Goal: Task Accomplishment & Management: Use online tool/utility

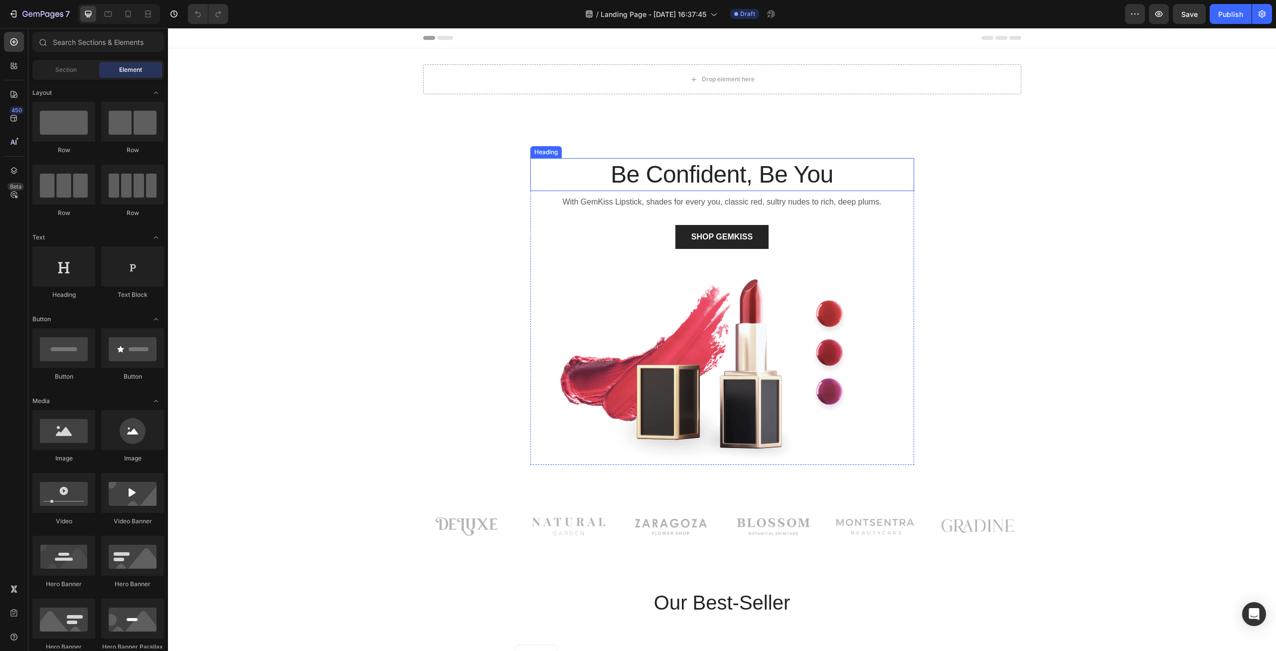
click at [813, 178] on p "Be Confident, Be You" at bounding box center [722, 174] width 382 height 31
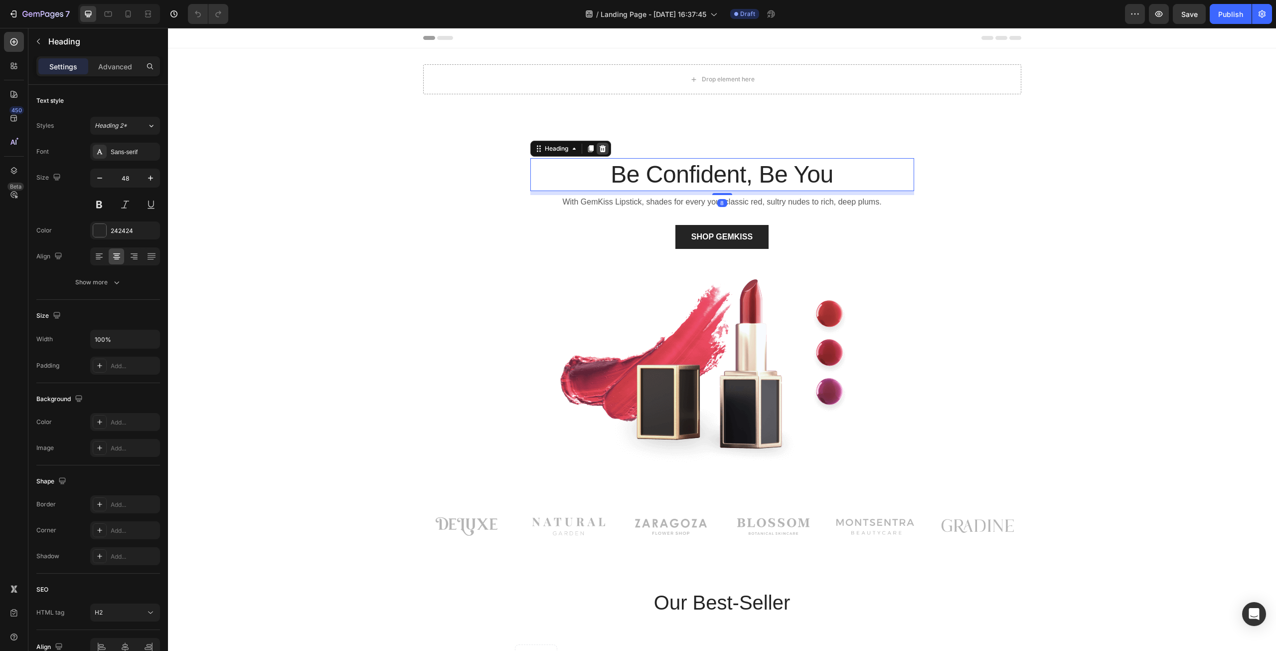
click at [599, 150] on icon at bounding box center [602, 148] width 6 height 7
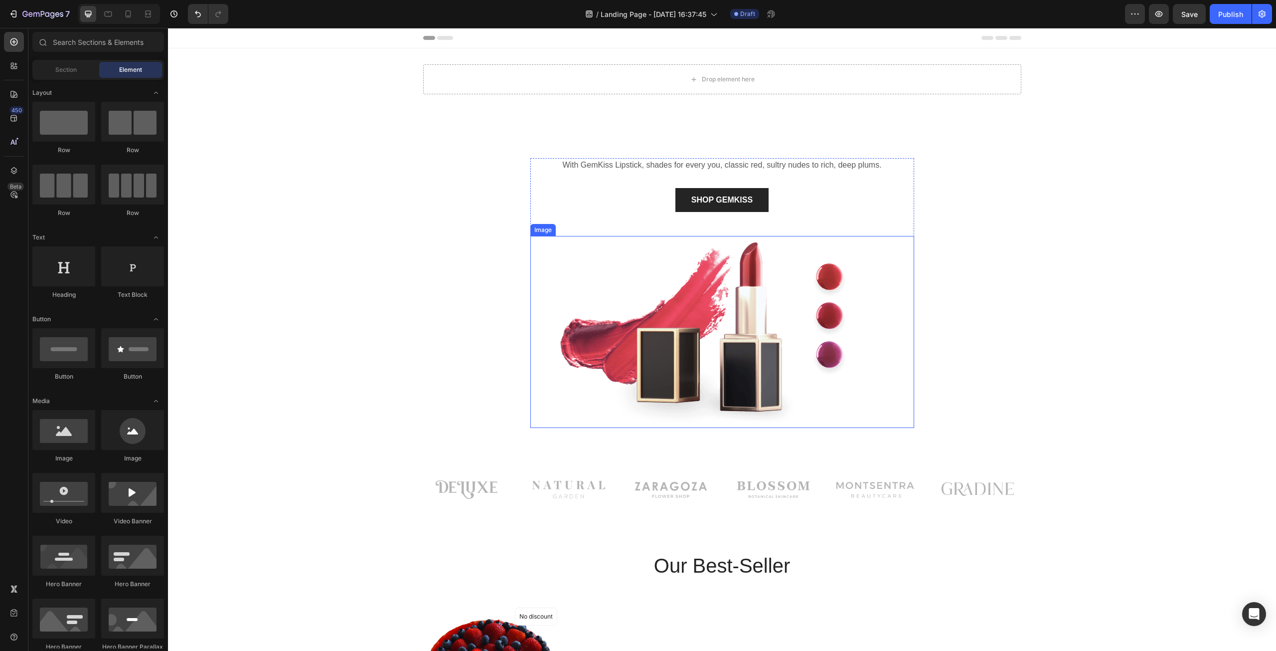
click at [738, 239] on img at bounding box center [722, 332] width 384 height 192
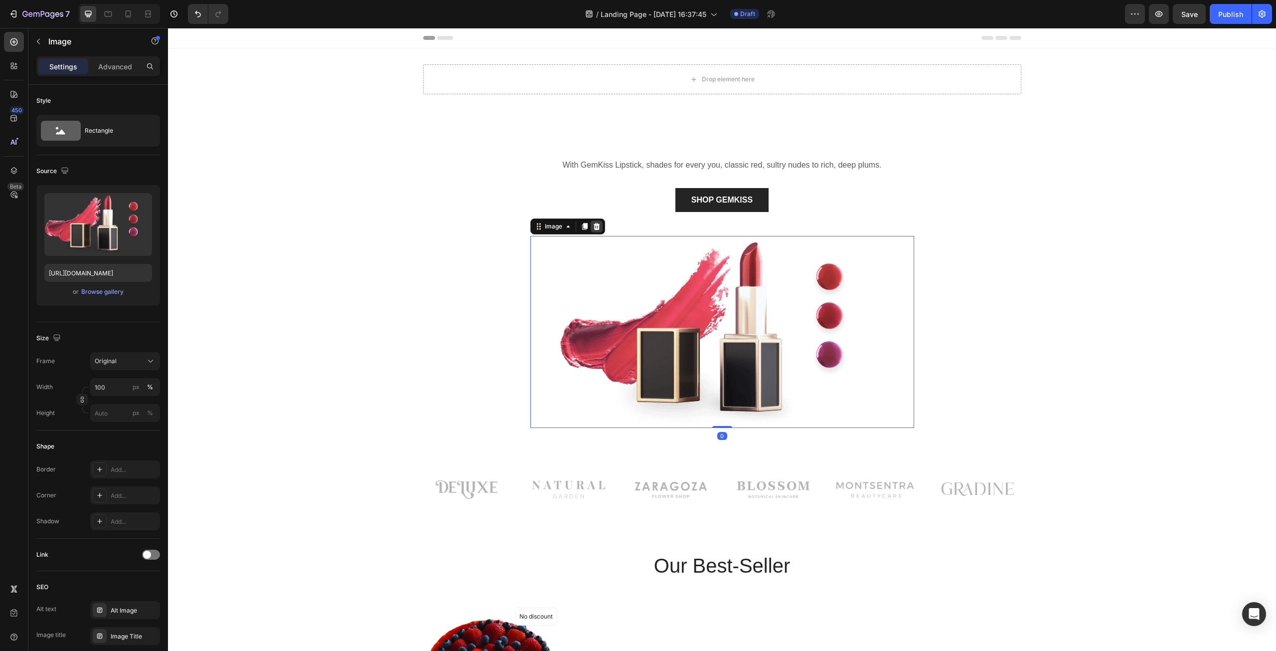
click at [594, 228] on icon at bounding box center [596, 226] width 6 height 7
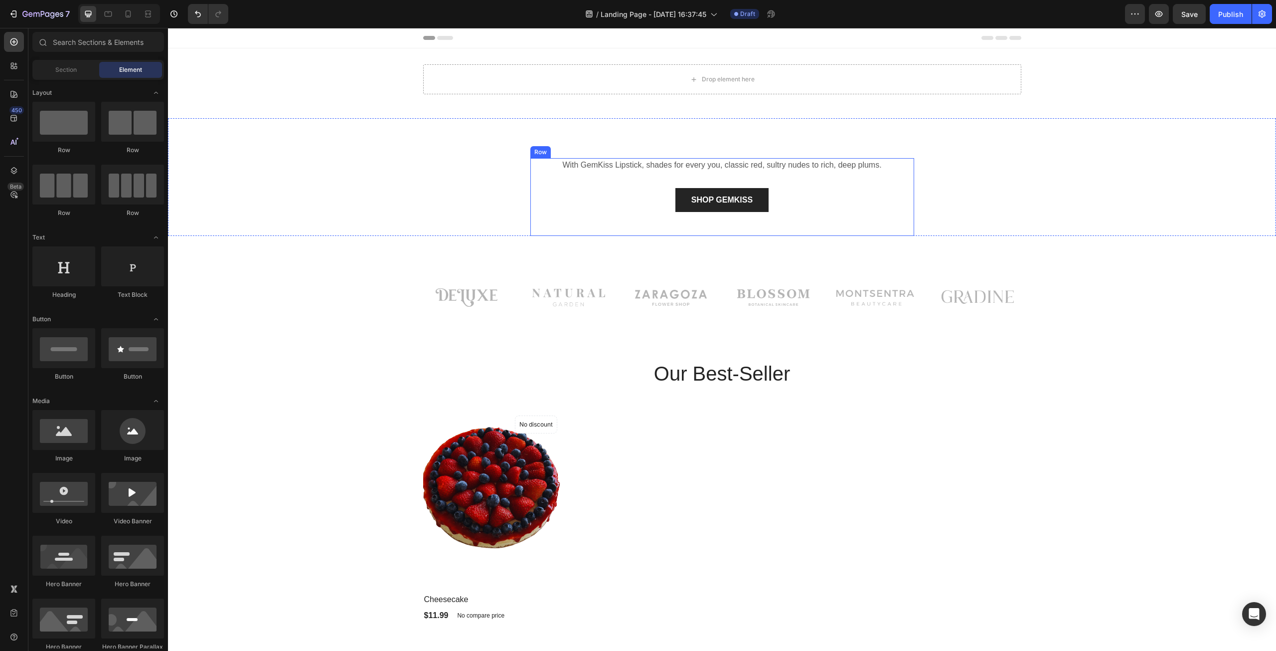
click at [622, 177] on div "With GemKiss Lipstick, shades for every you, classic red, sultry nudes to rich,…" at bounding box center [722, 197] width 384 height 78
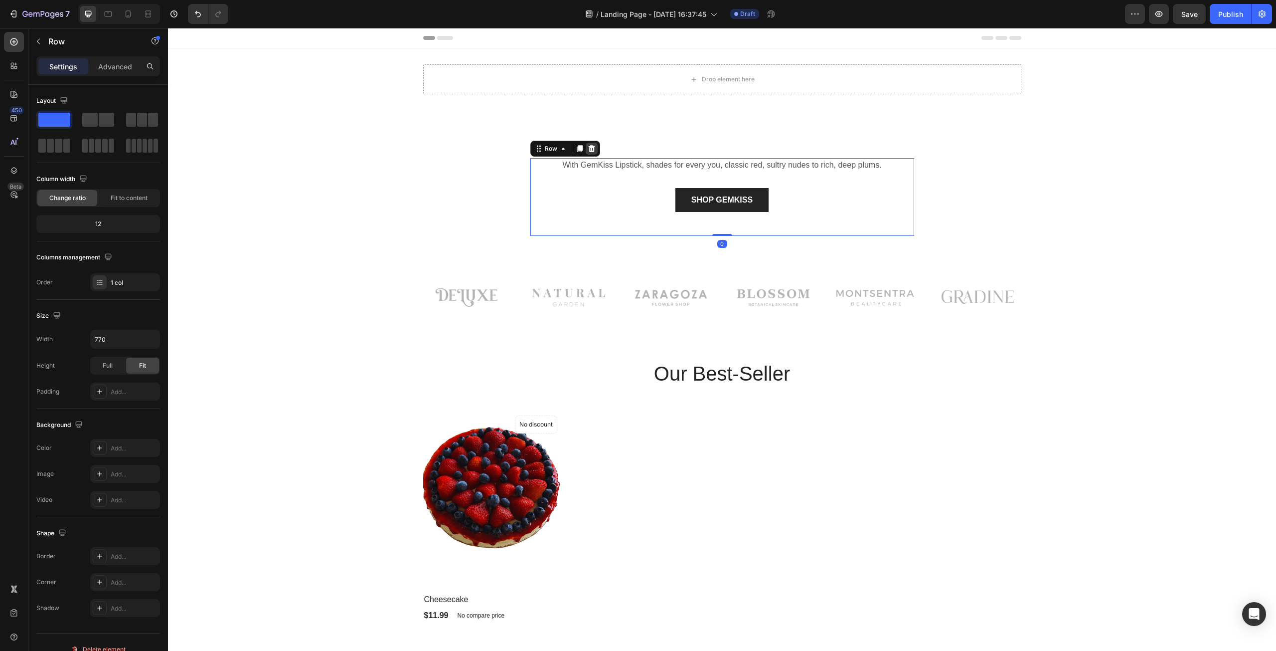
click at [591, 147] on icon at bounding box center [592, 149] width 8 height 8
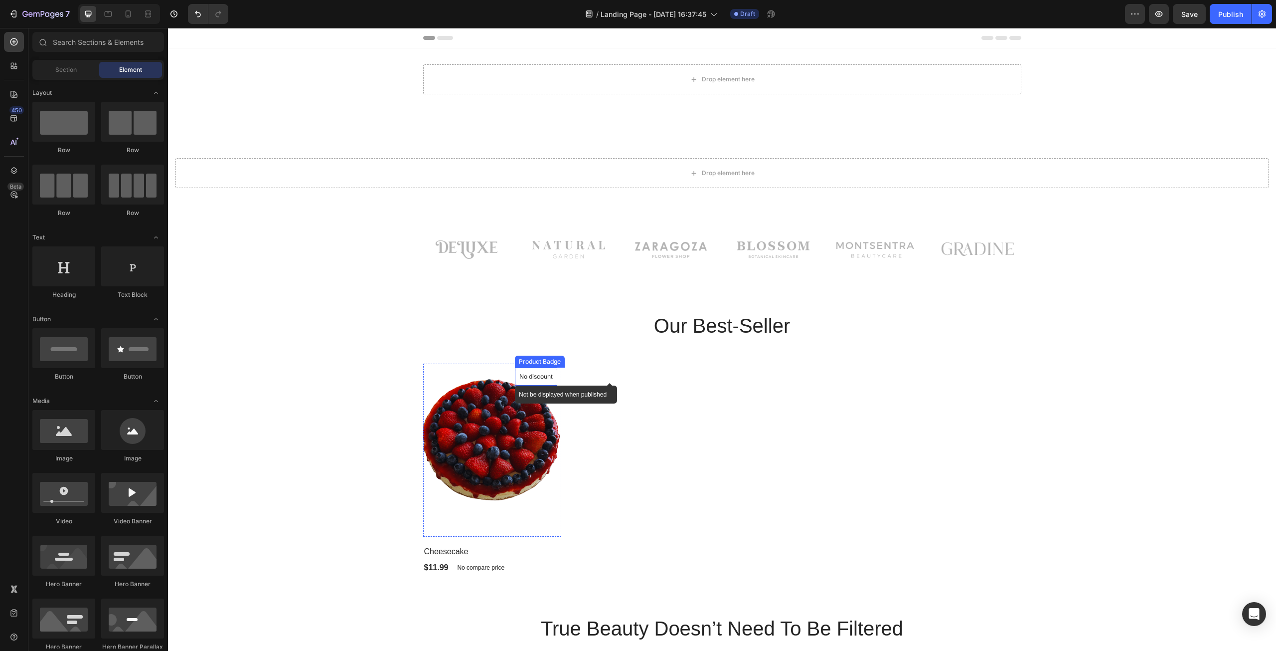
click at [549, 374] on p "No discount" at bounding box center [536, 376] width 33 height 9
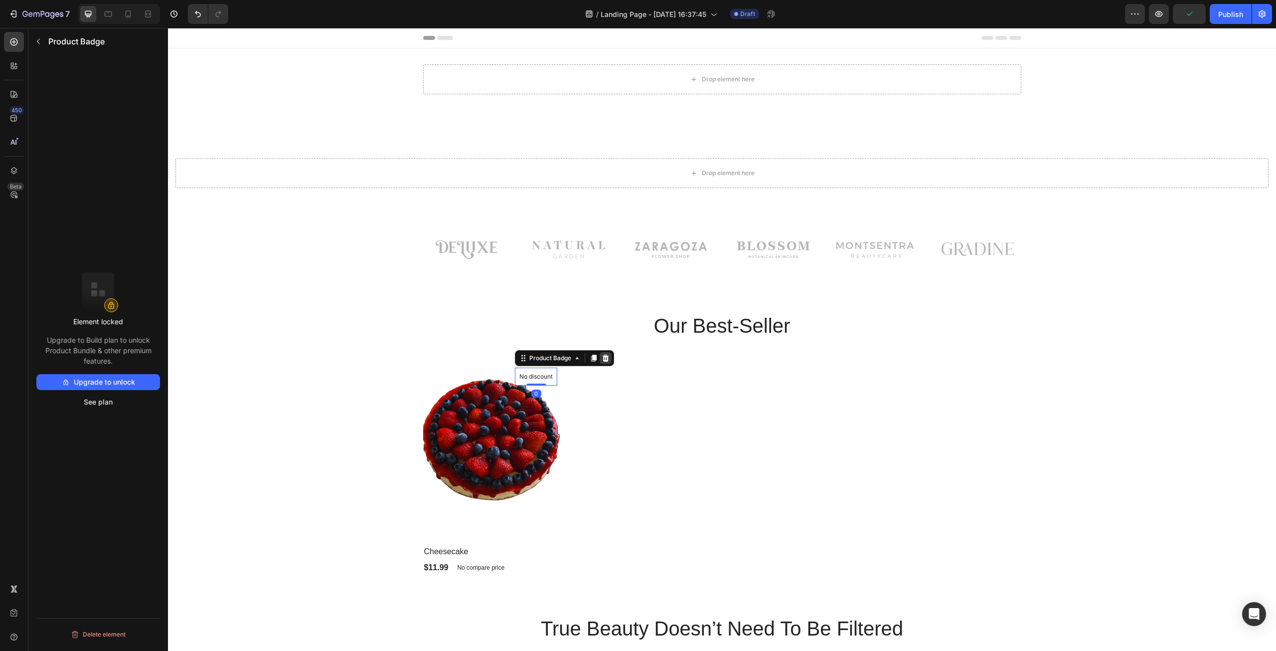
click at [606, 357] on div at bounding box center [606, 358] width 12 height 12
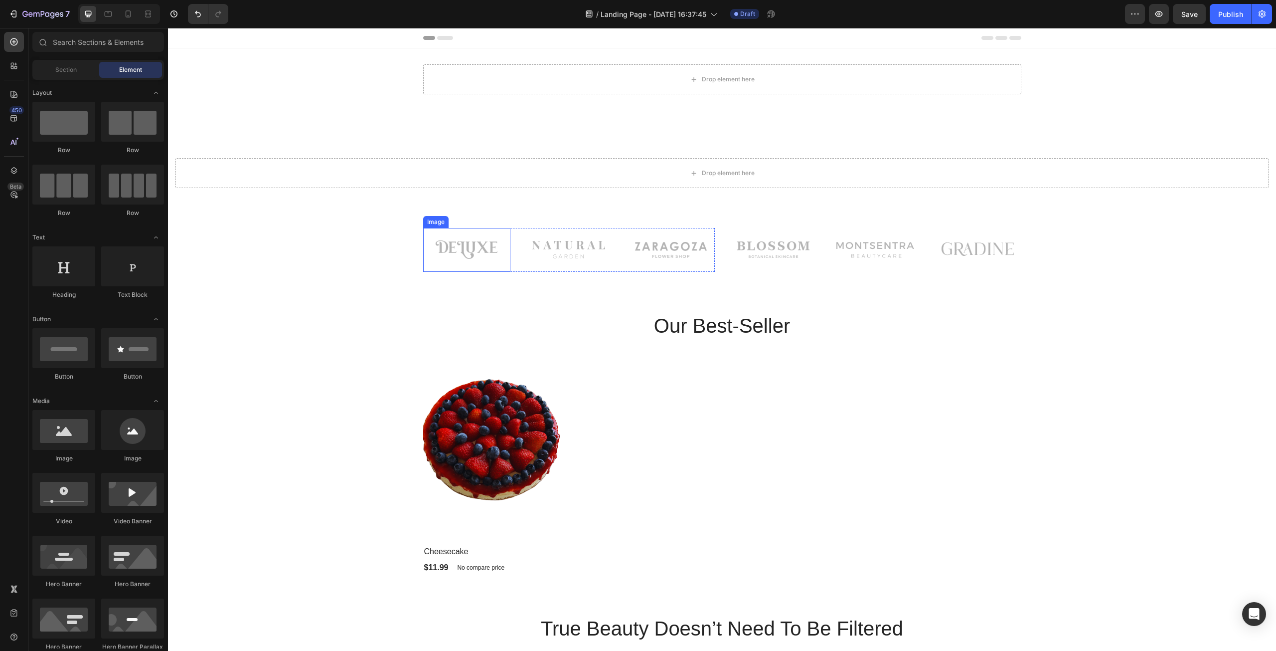
click at [462, 258] on img at bounding box center [466, 250] width 85 height 44
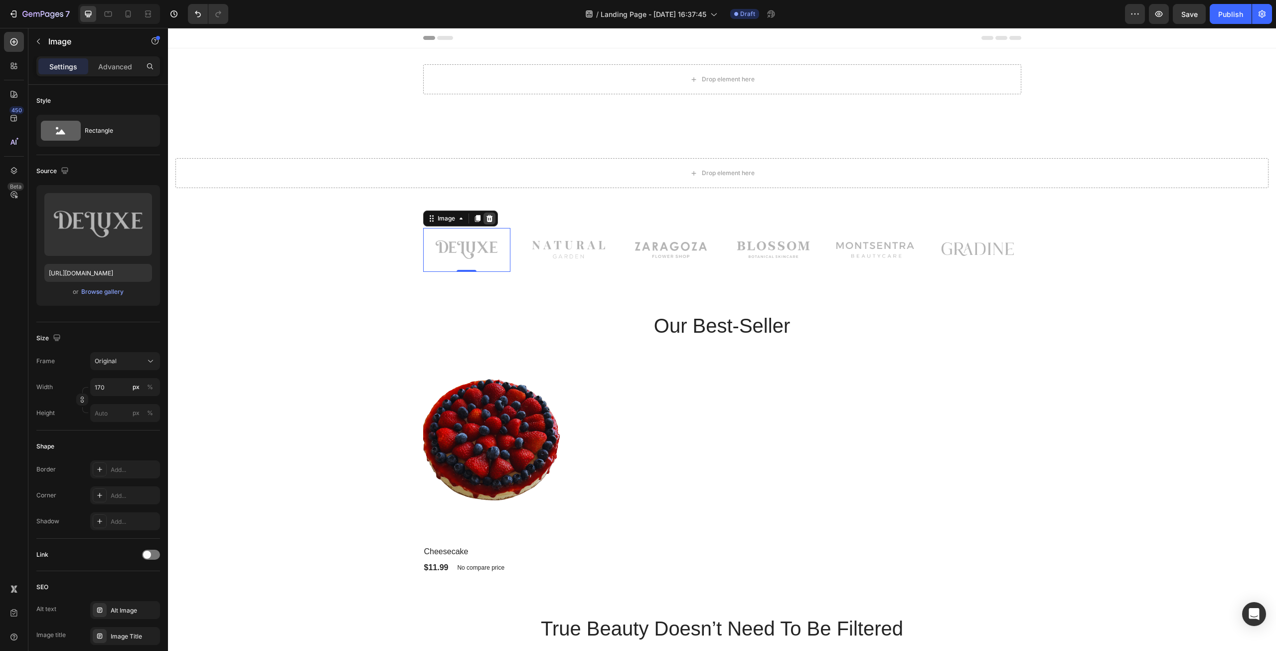
click at [487, 220] on icon at bounding box center [490, 218] width 8 height 8
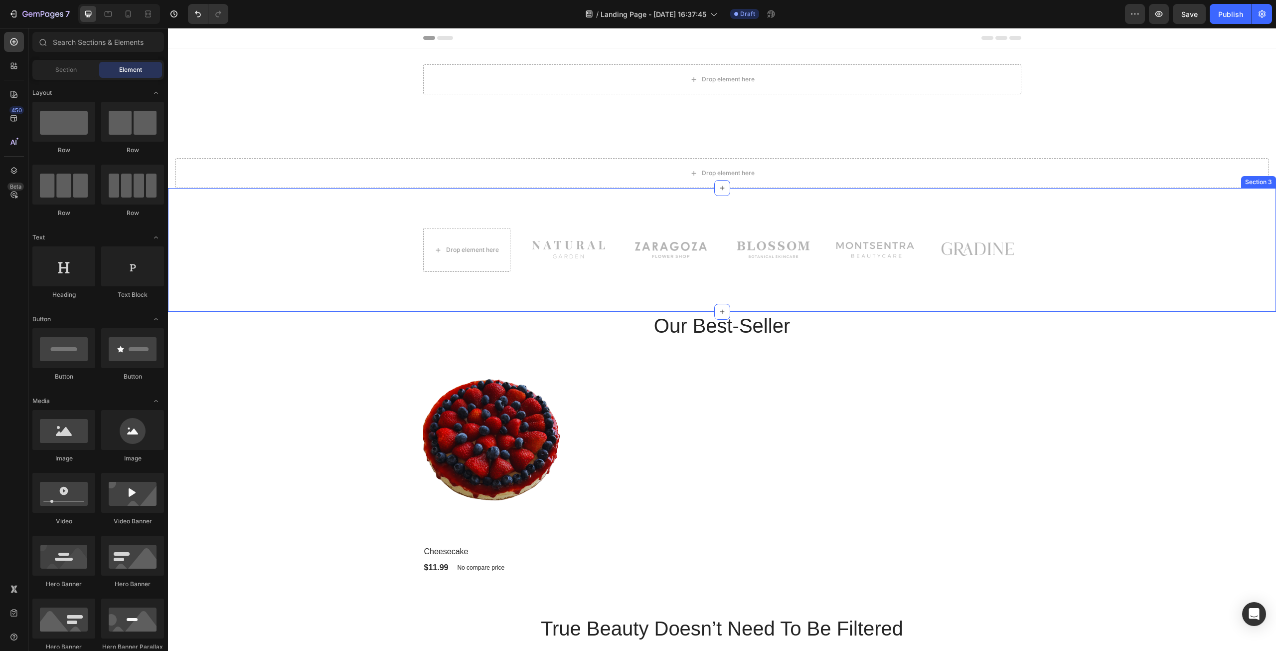
click at [377, 230] on div "Drop element here Image Image Row Image Image Image Row Row" at bounding box center [721, 258] width 1093 height 60
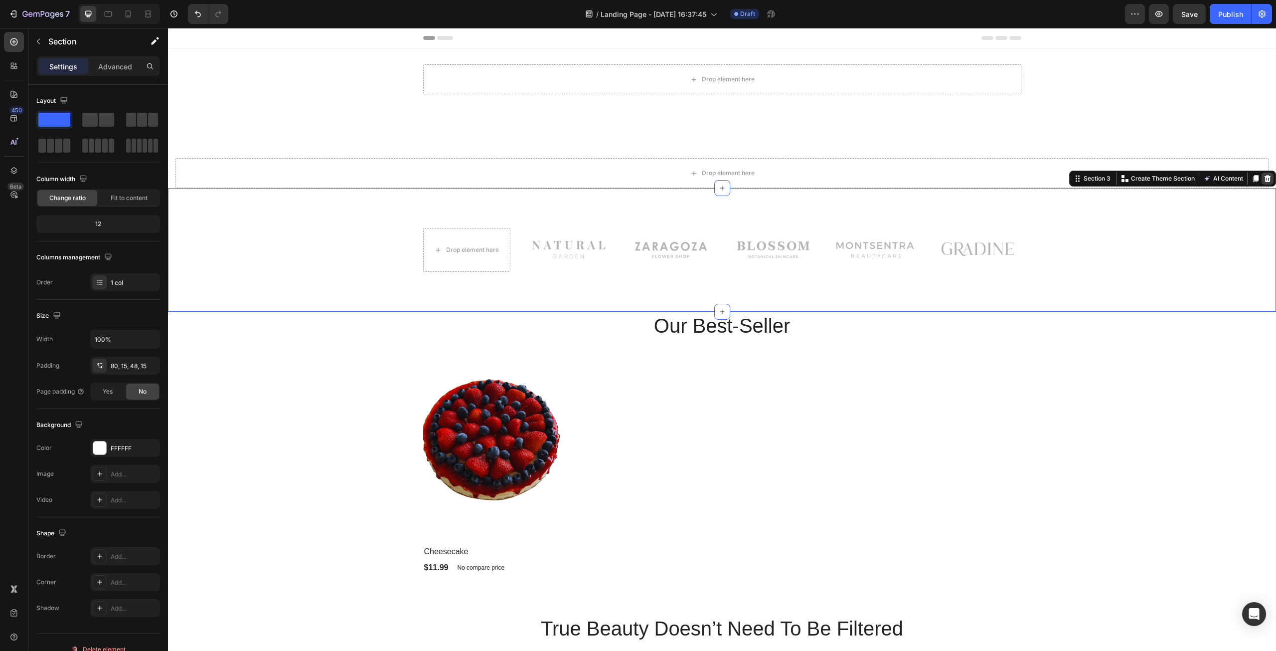
click at [1265, 180] on icon at bounding box center [1268, 178] width 6 height 7
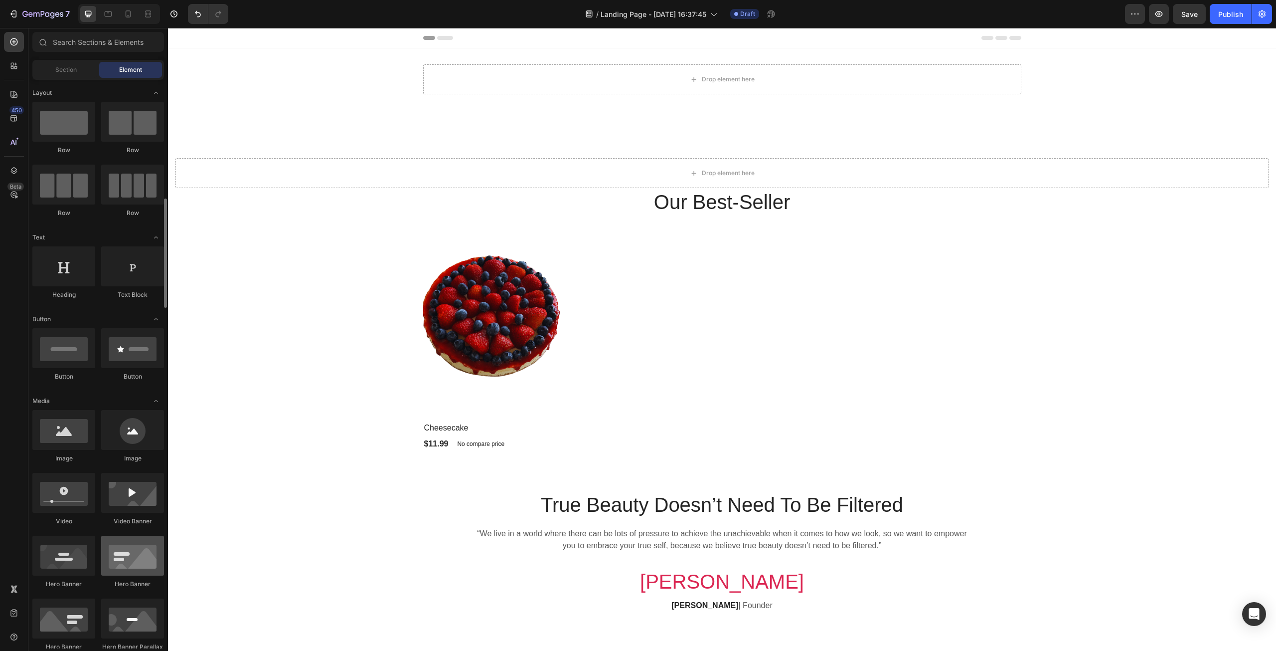
scroll to position [150, 0]
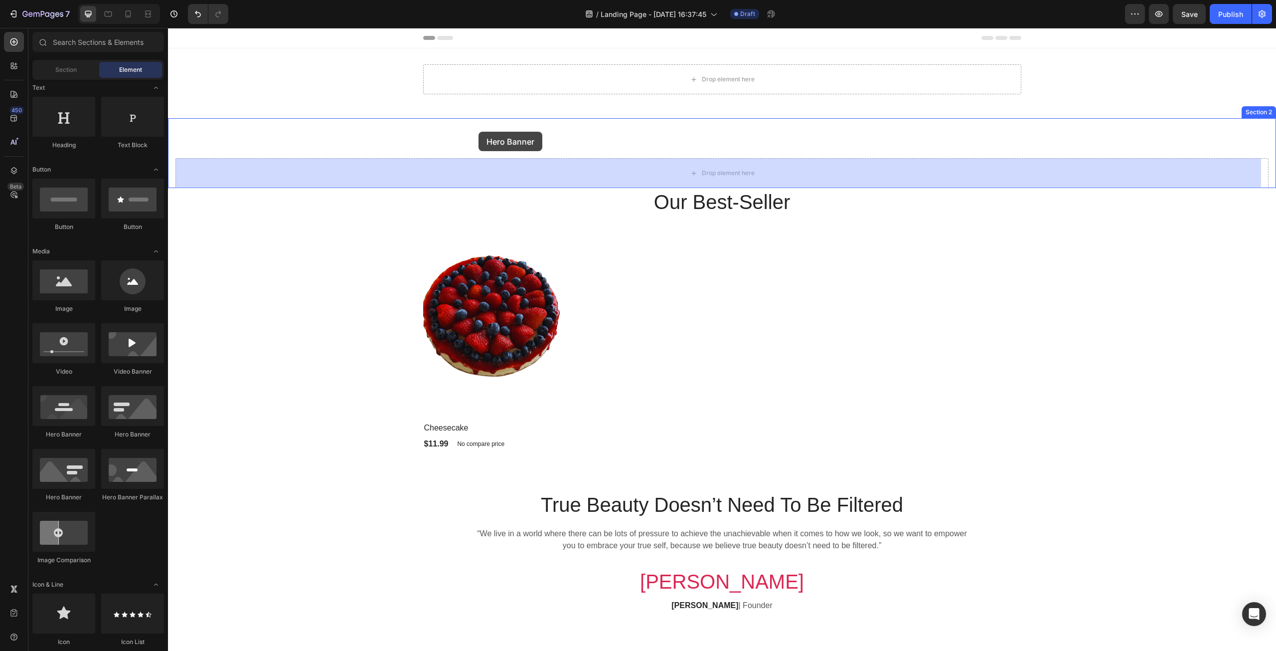
drag, startPoint x: 306, startPoint y: 456, endPoint x: 479, endPoint y: 132, distance: 367.1
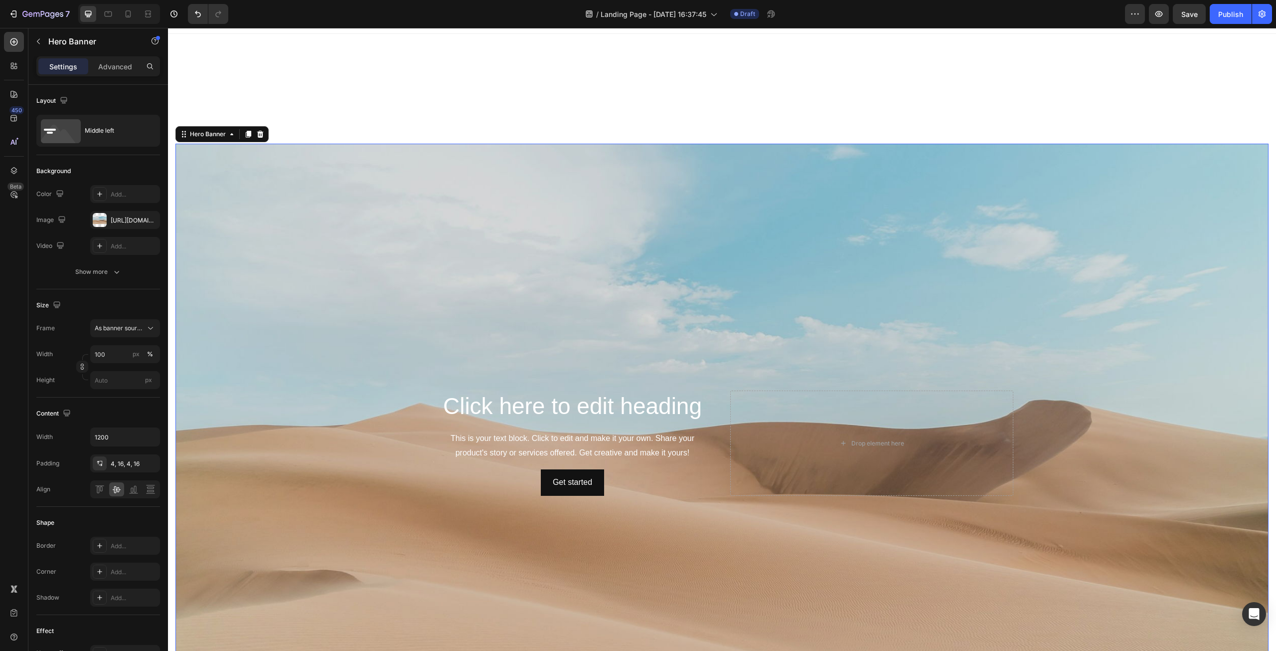
scroll to position [0, 0]
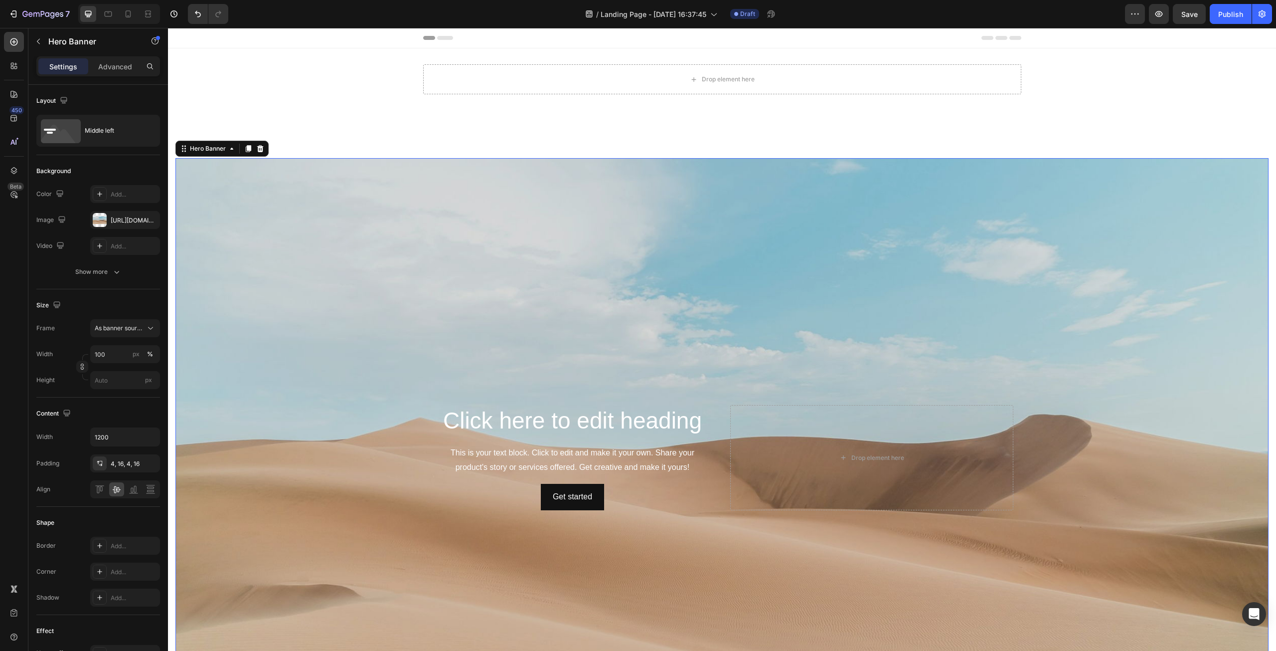
click at [430, 37] on icon at bounding box center [429, 38] width 12 height 4
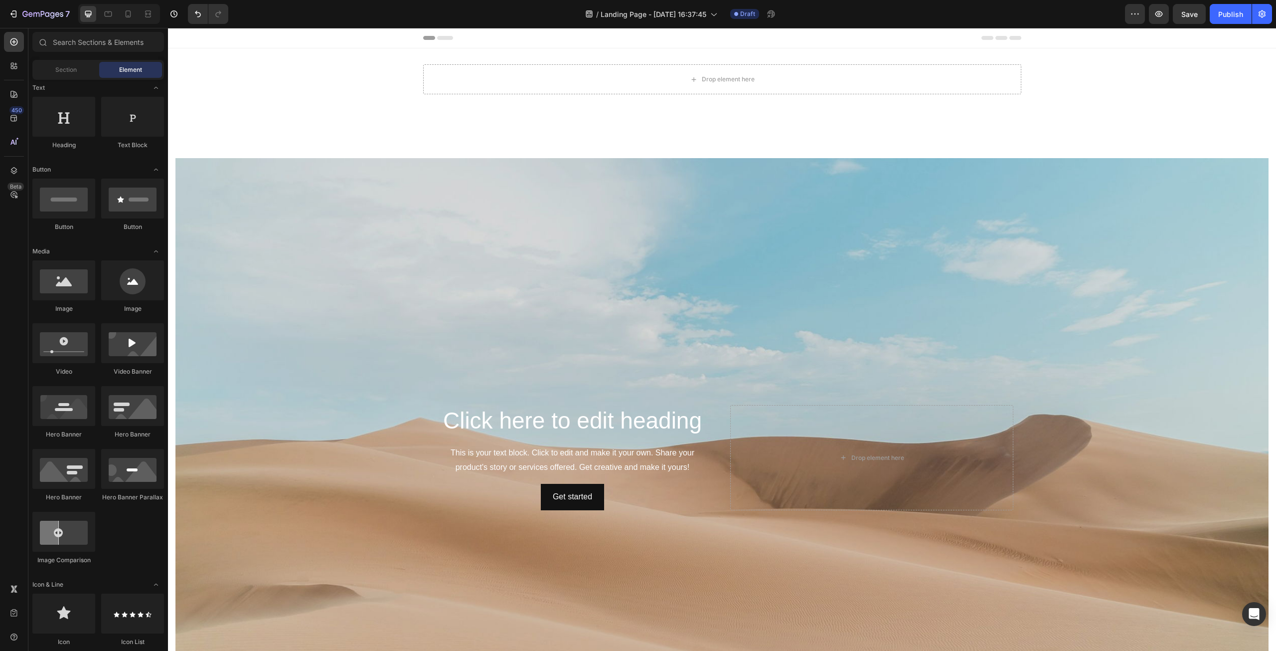
click at [204, 36] on span "Header" at bounding box center [198, 38] width 22 height 10
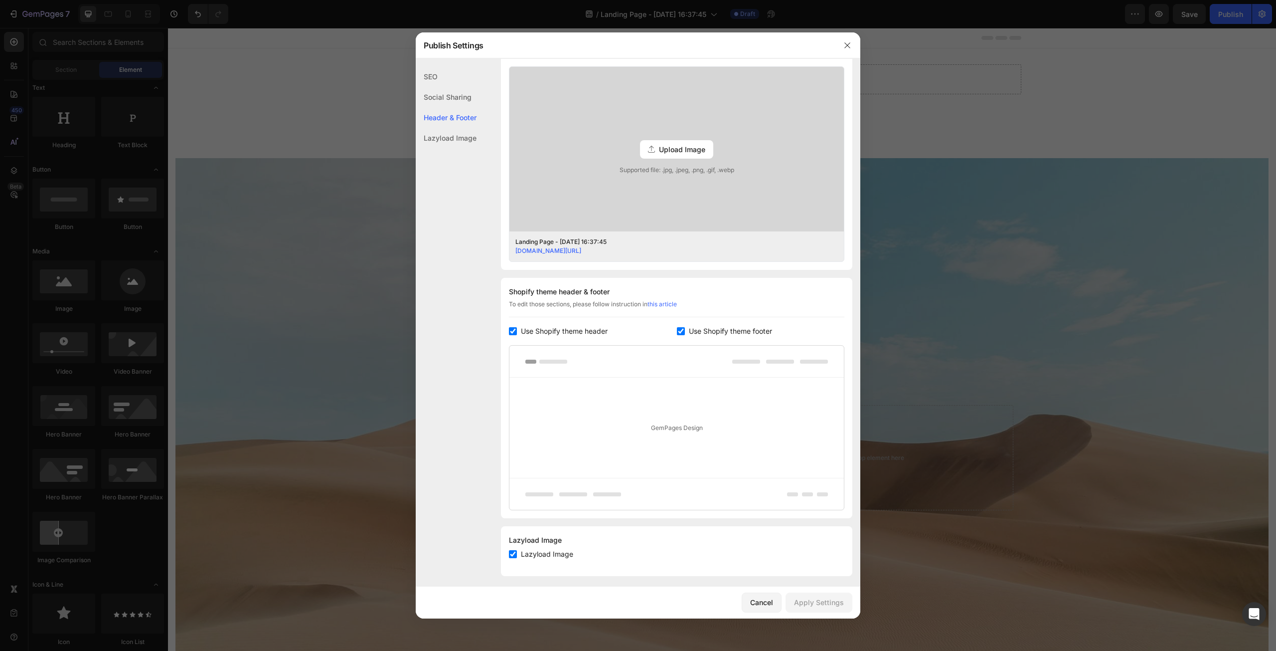
scroll to position [263, 0]
click at [851, 46] on icon "button" at bounding box center [848, 45] width 8 height 8
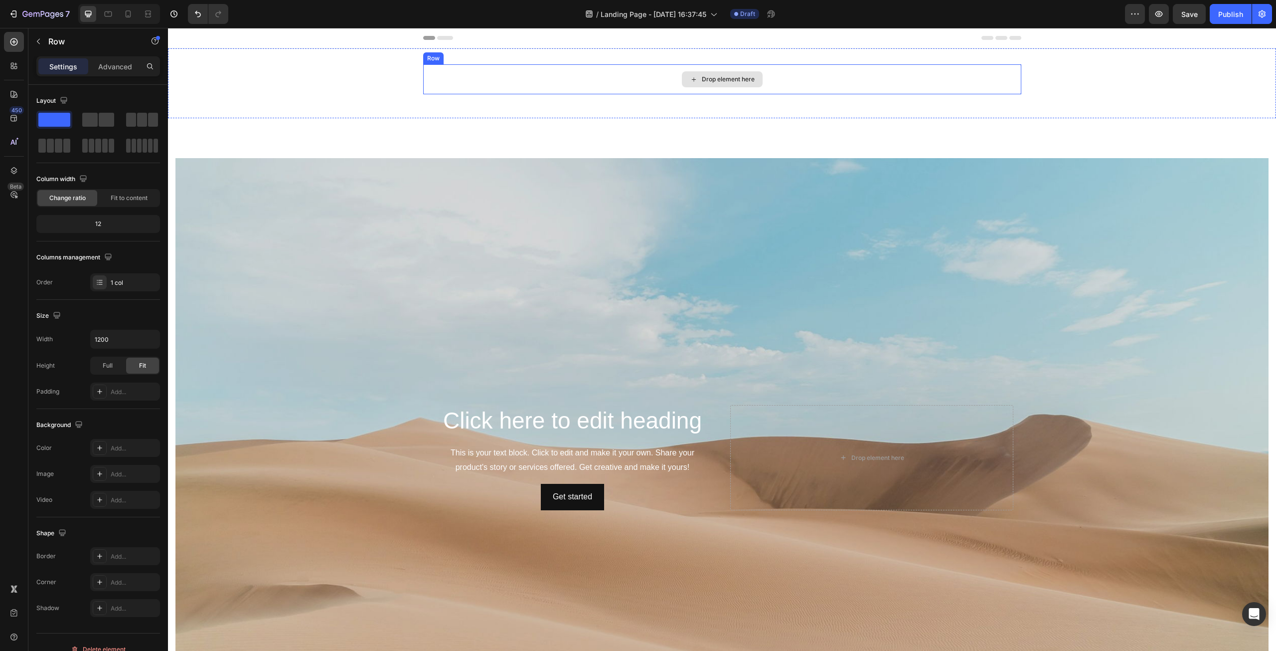
click at [527, 76] on div "Drop element here" at bounding box center [722, 79] width 598 height 30
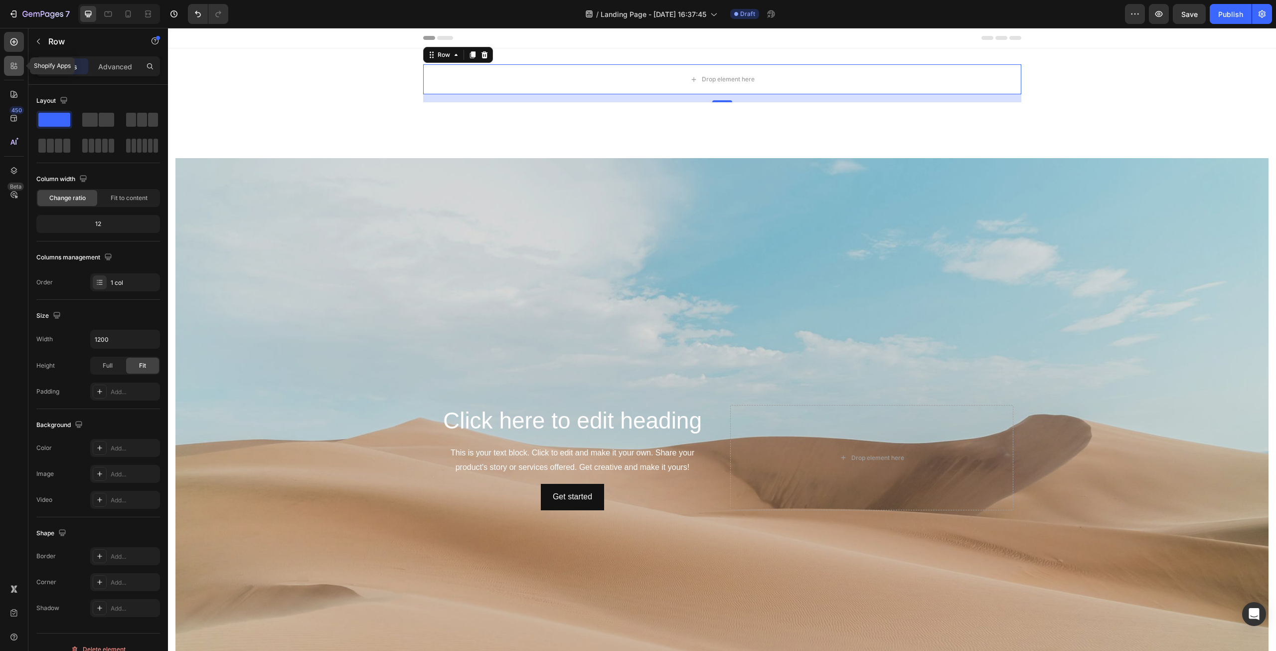
click at [16, 62] on icon at bounding box center [14, 66] width 10 height 10
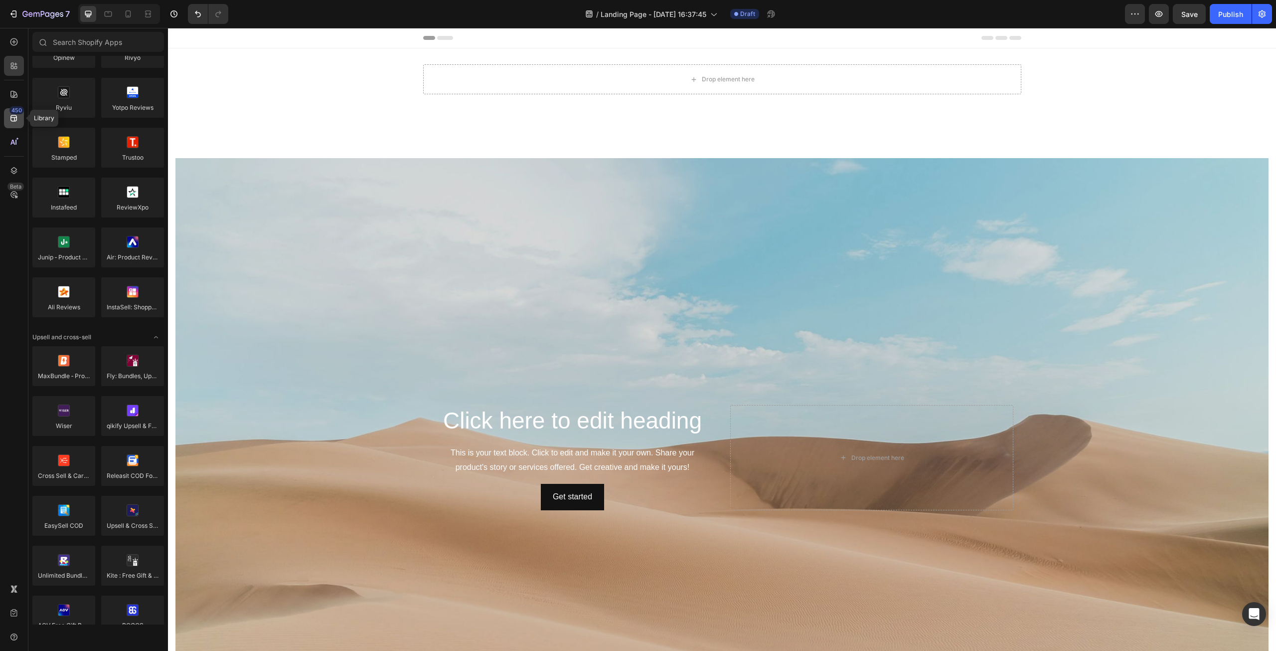
click at [13, 120] on icon at bounding box center [14, 118] width 10 height 10
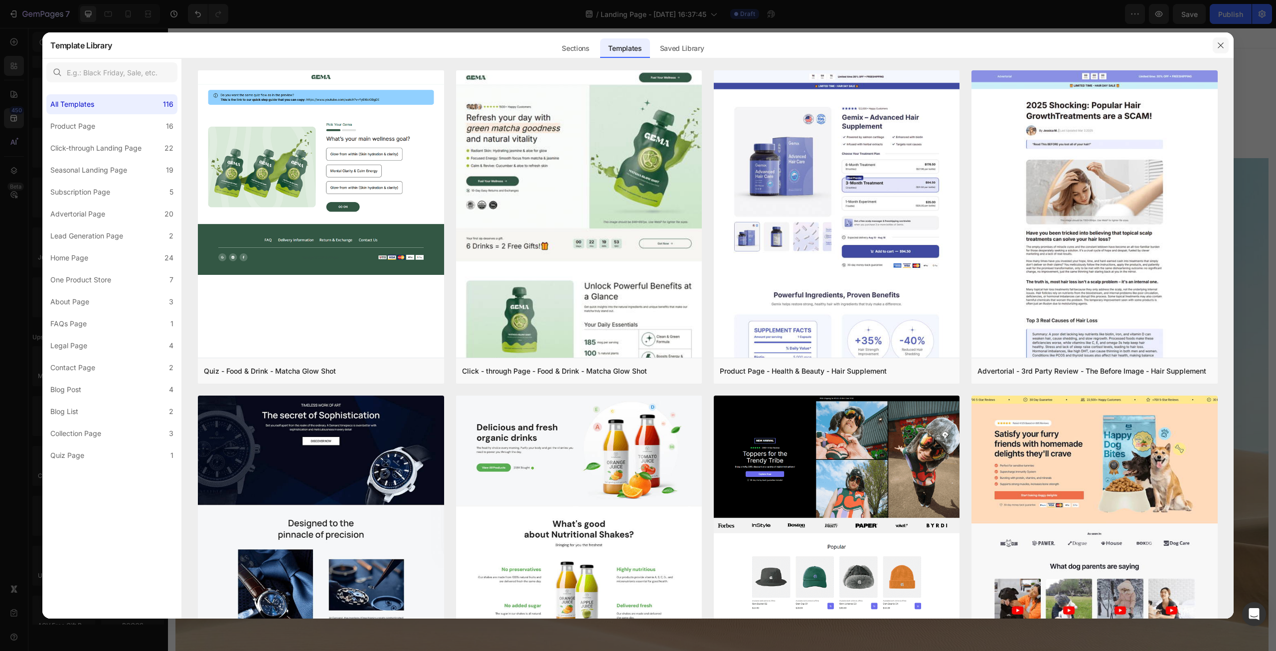
click at [1217, 44] on icon "button" at bounding box center [1221, 45] width 8 height 8
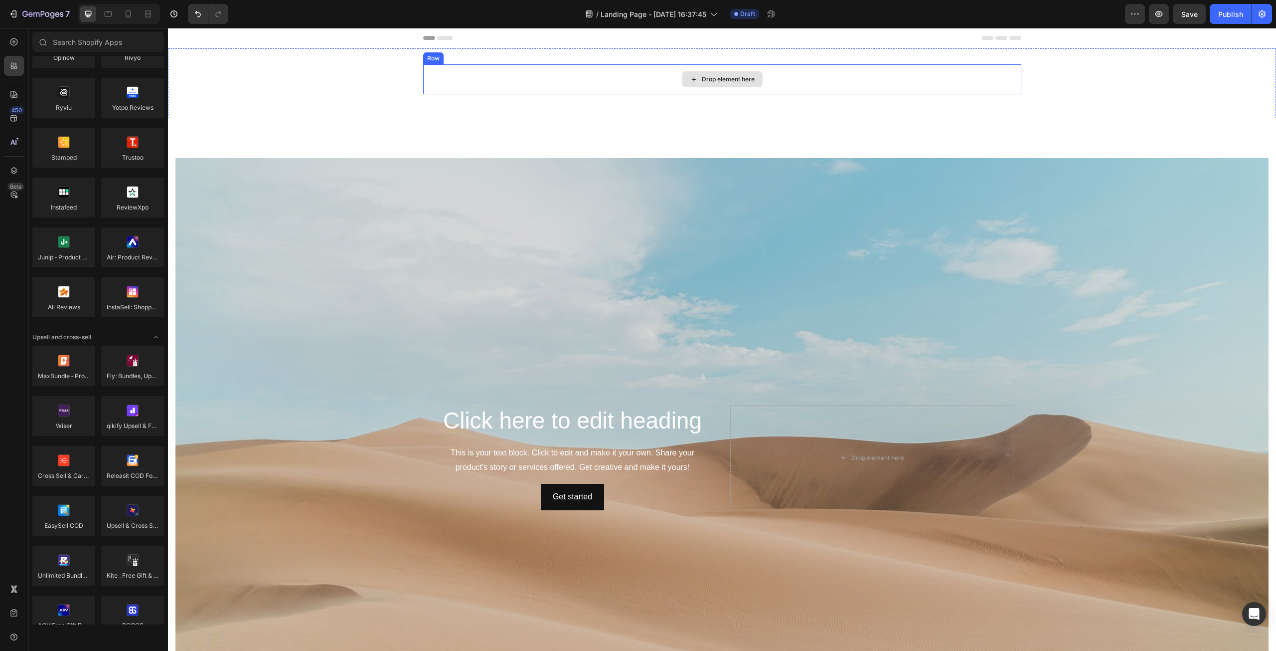
click at [636, 76] on div "Drop element here" at bounding box center [722, 79] width 598 height 30
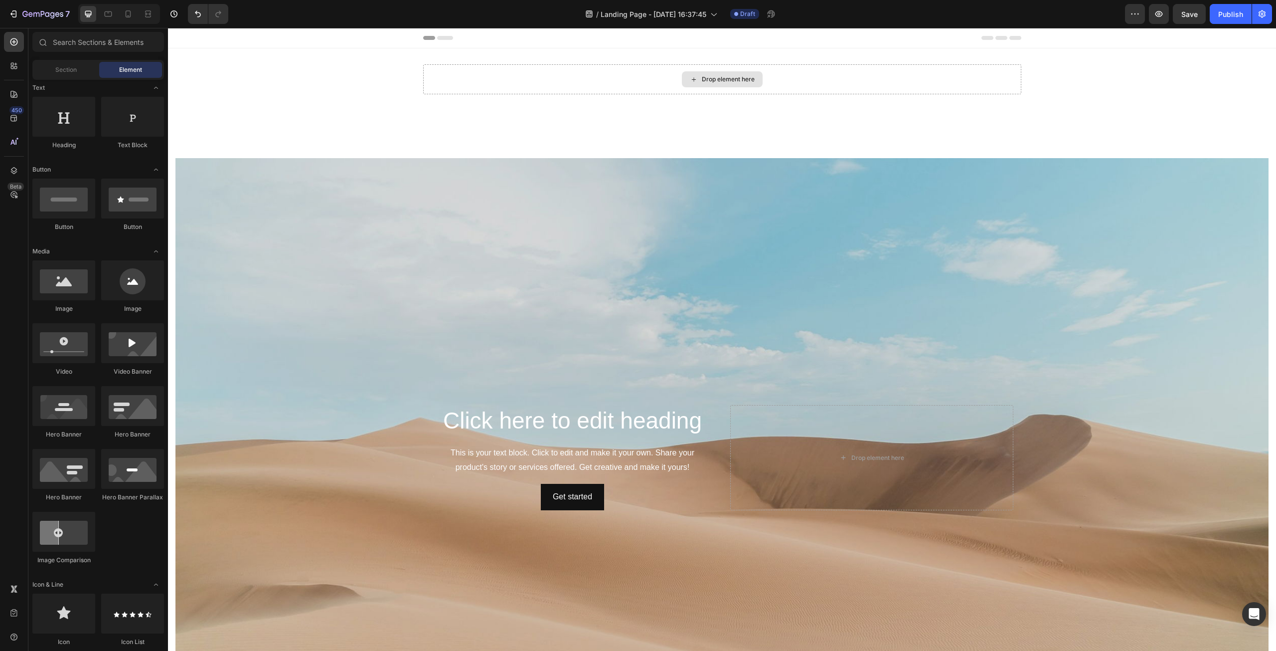
click at [747, 74] on div "Drop element here" at bounding box center [722, 79] width 81 height 16
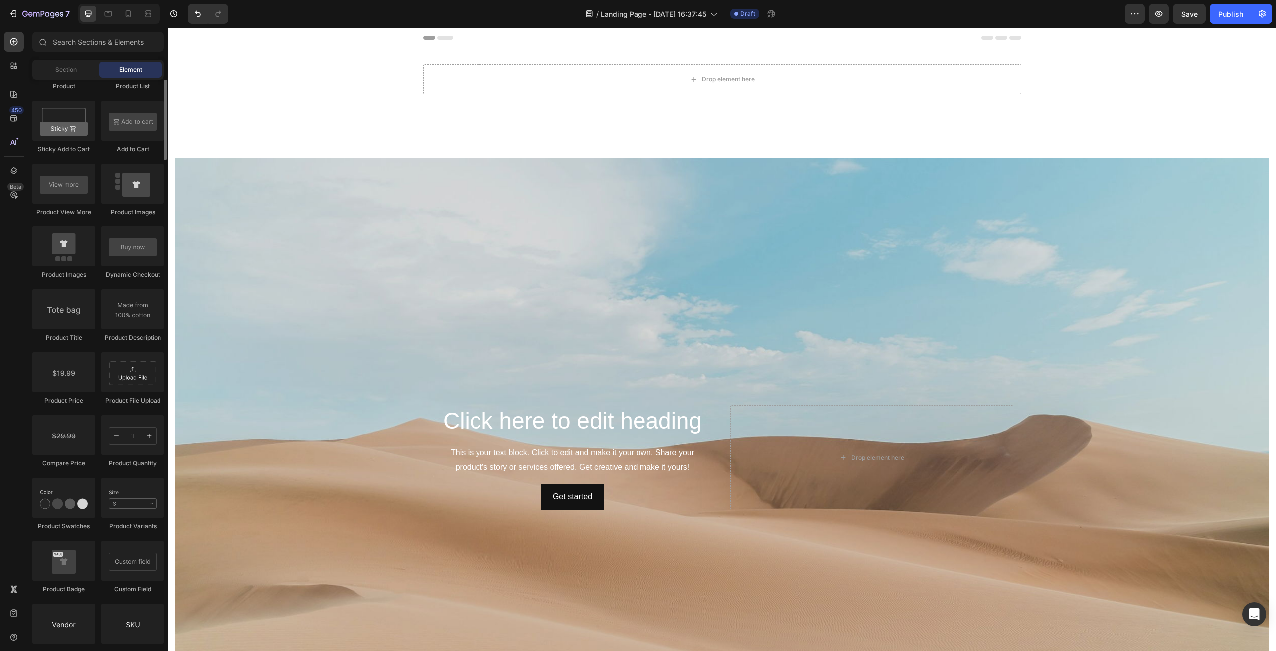
scroll to position [1097, 0]
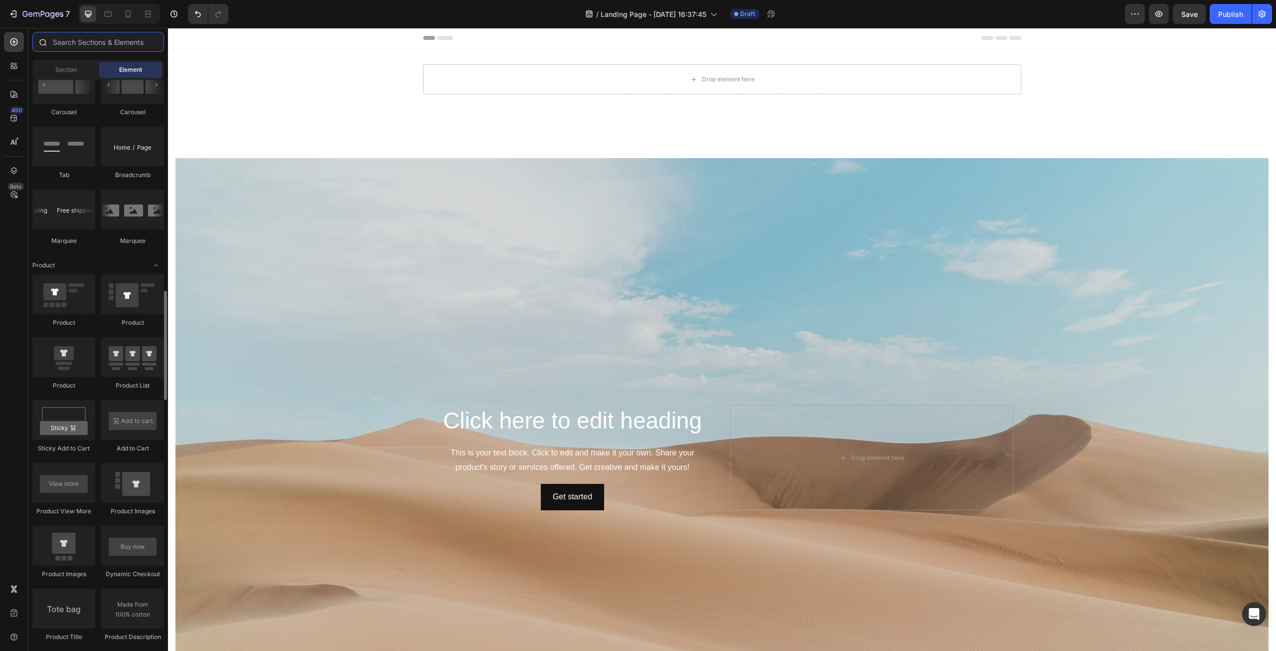
click at [103, 44] on input "text" at bounding box center [98, 42] width 132 height 20
type input "p"
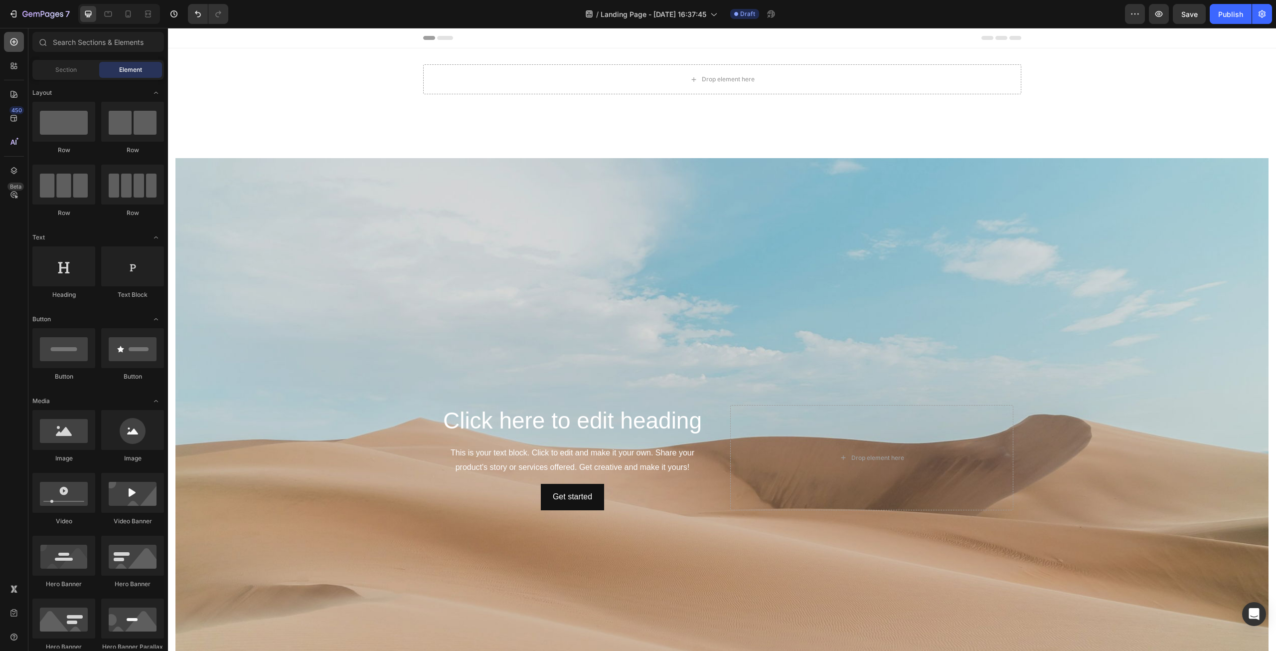
click at [9, 43] on icon at bounding box center [14, 42] width 10 height 10
click at [8, 171] on div at bounding box center [14, 171] width 20 height 20
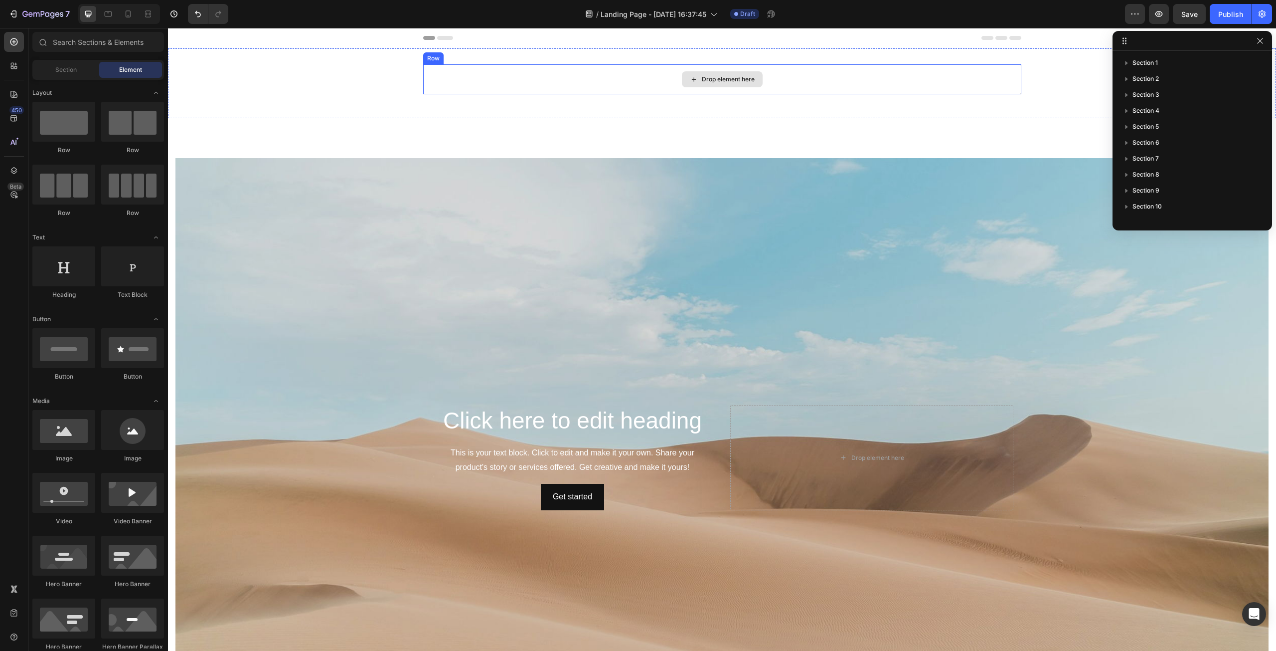
click at [694, 75] on icon at bounding box center [694, 79] width 8 height 8
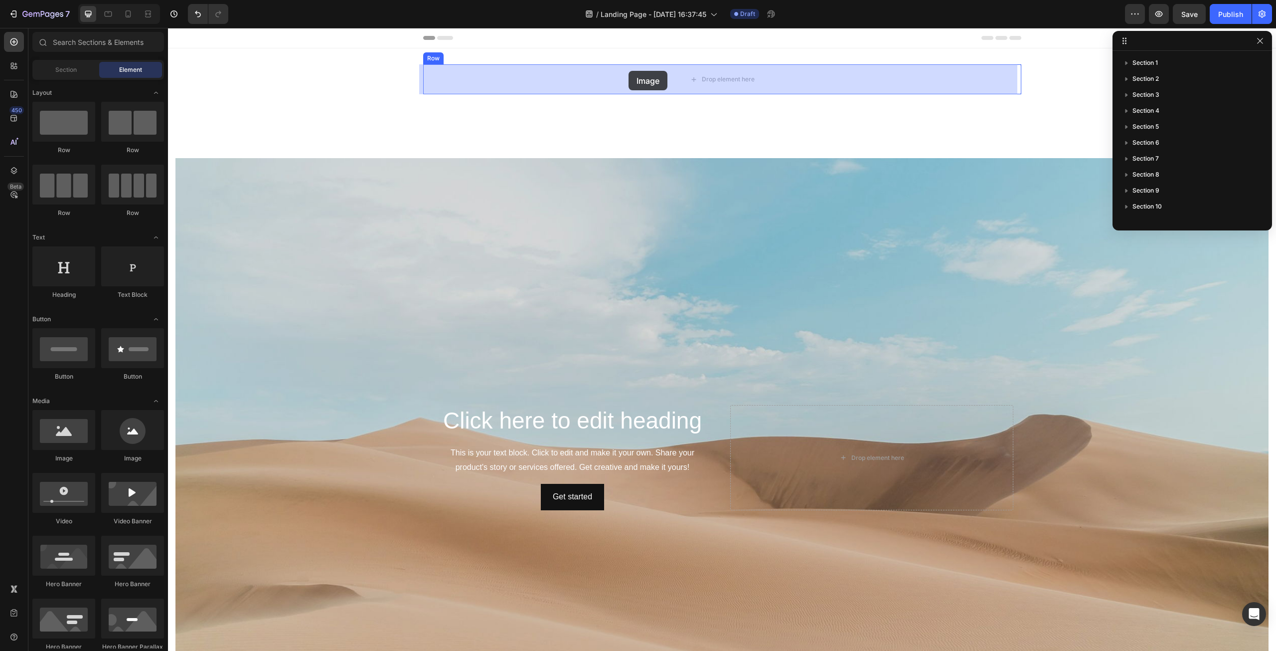
drag, startPoint x: 235, startPoint y: 461, endPoint x: 625, endPoint y: 81, distance: 544.7
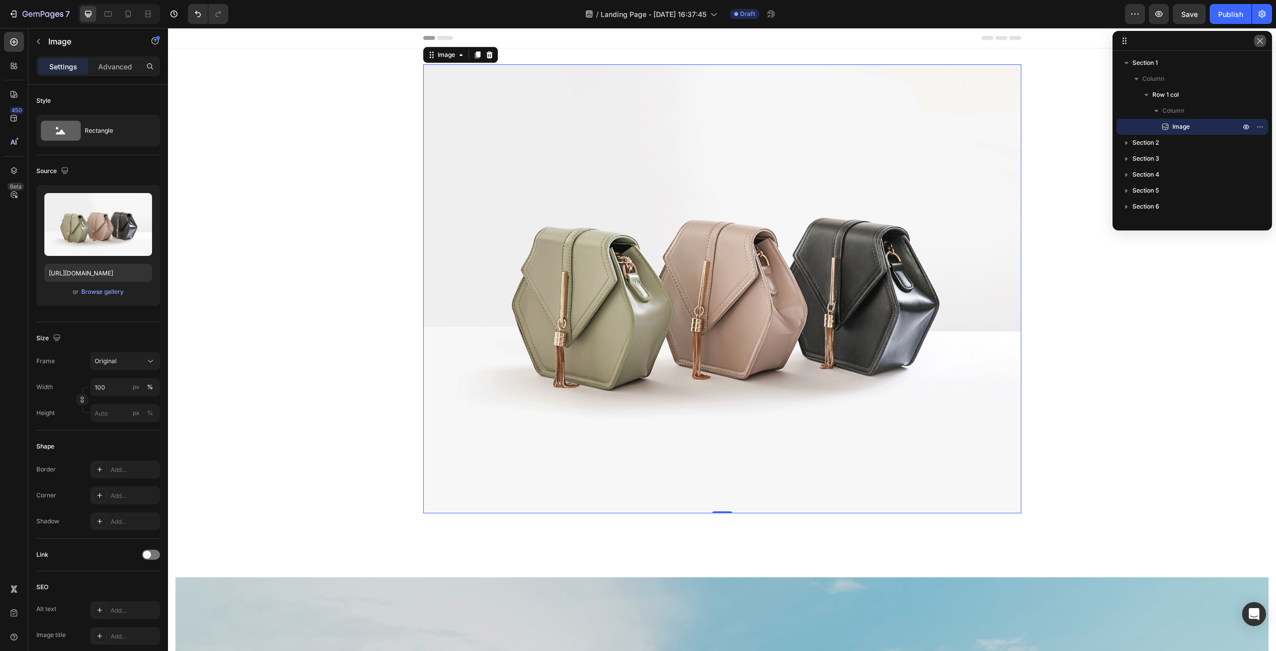
click at [1265, 42] on button "button" at bounding box center [1260, 41] width 12 height 12
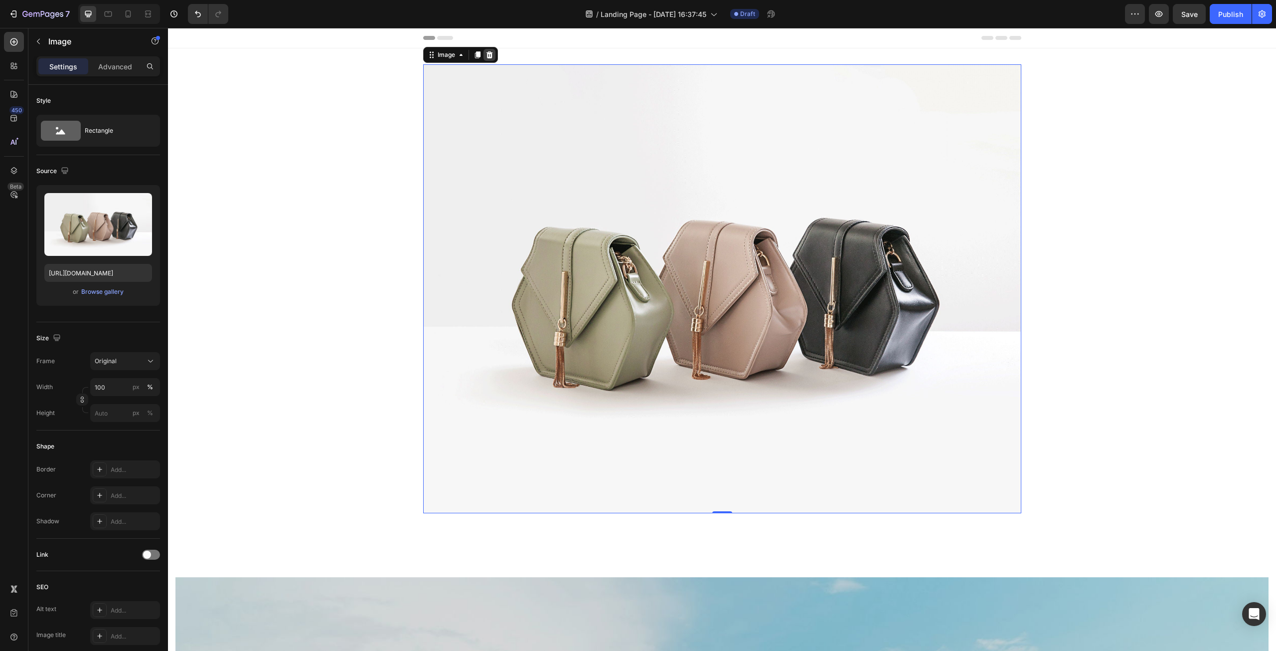
click at [488, 52] on icon at bounding box center [489, 54] width 6 height 7
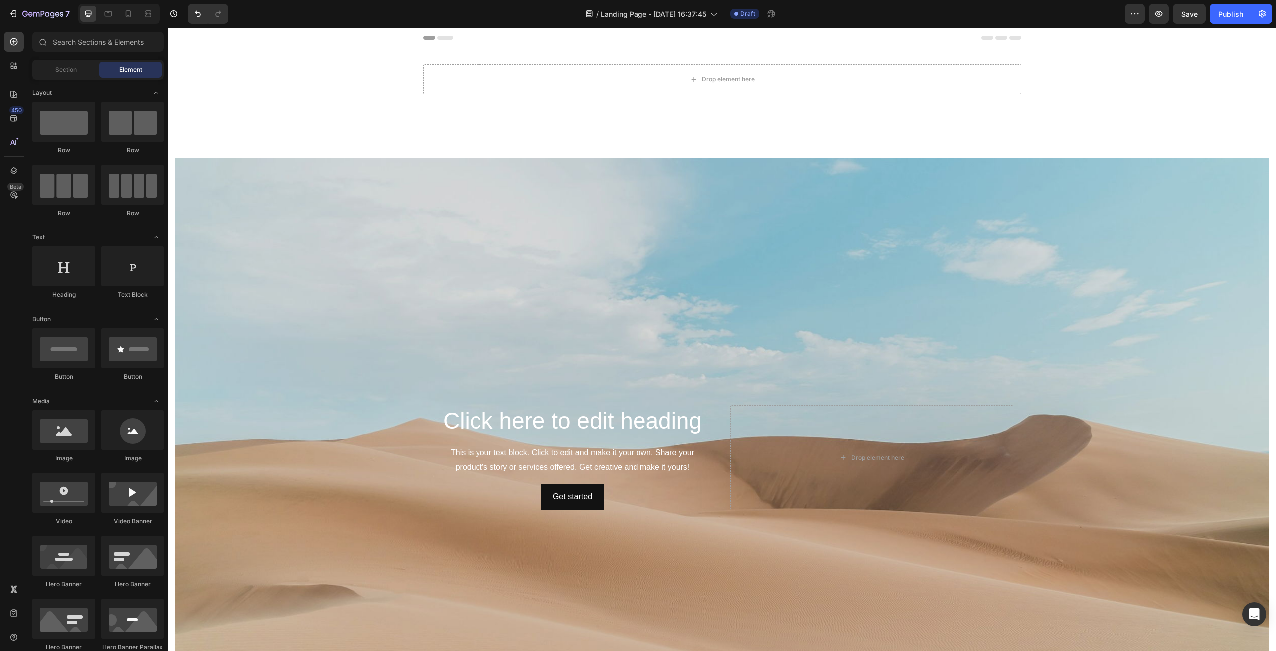
click at [438, 34] on div "Header" at bounding box center [722, 38] width 598 height 20
click at [429, 39] on icon at bounding box center [429, 38] width 12 height 4
click at [198, 40] on span "Header" at bounding box center [198, 38] width 22 height 10
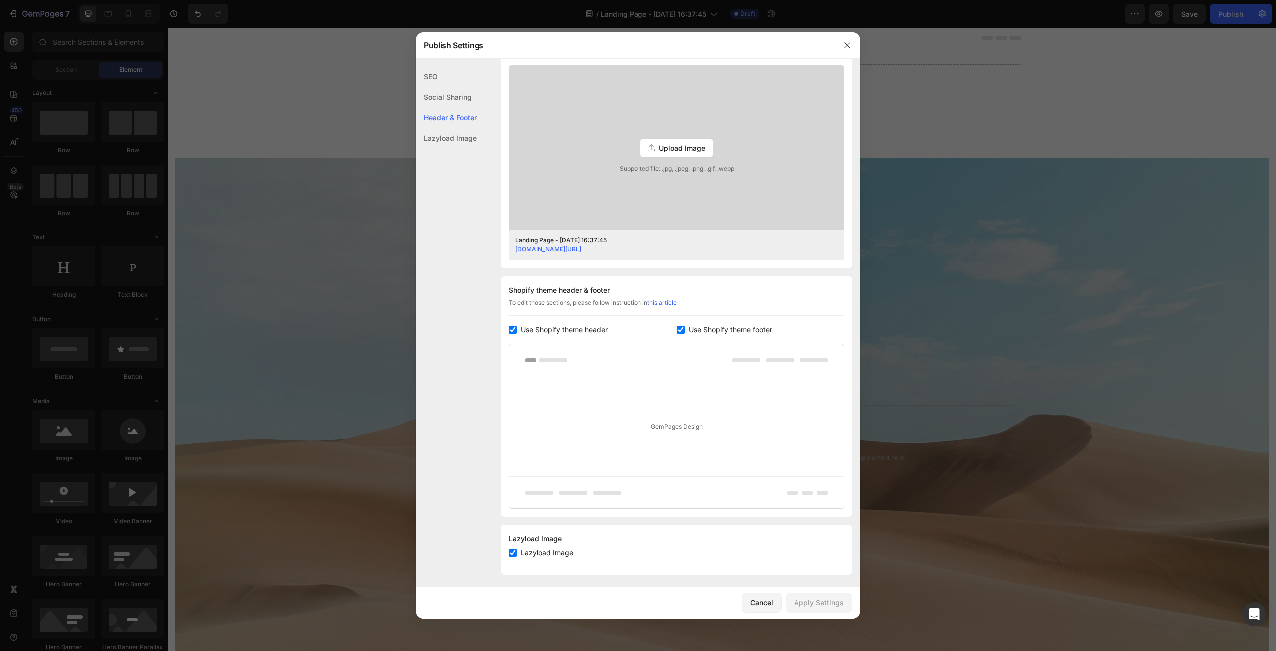
scroll to position [263, 0]
click at [693, 143] on span "Upload Image" at bounding box center [682, 144] width 46 height 10
click at [0, 0] on input "Upload Image Supported file: .jpg, .jpeg, .png, .gif, .webp" at bounding box center [0, 0] width 0 height 0
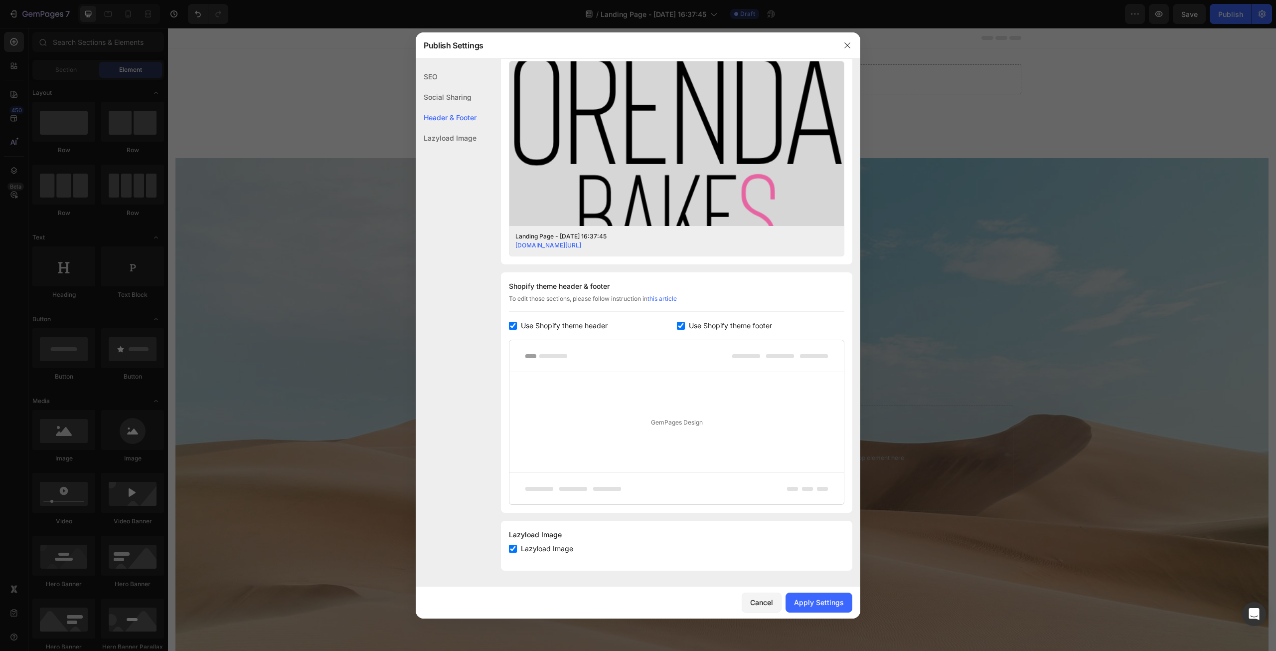
click at [678, 325] on input "checkbox" at bounding box center [681, 326] width 8 height 8
checkbox input "false"
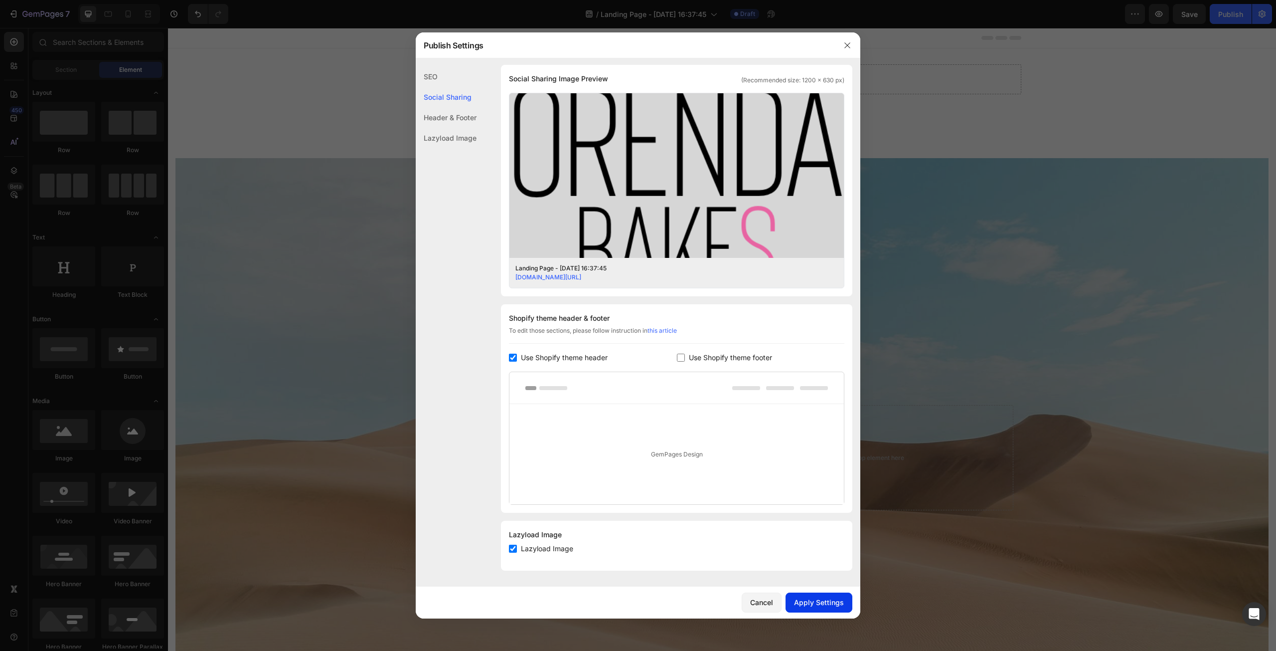
click at [814, 606] on div "Apply Settings" at bounding box center [819, 602] width 50 height 10
click at [845, 41] on icon "button" at bounding box center [848, 45] width 8 height 8
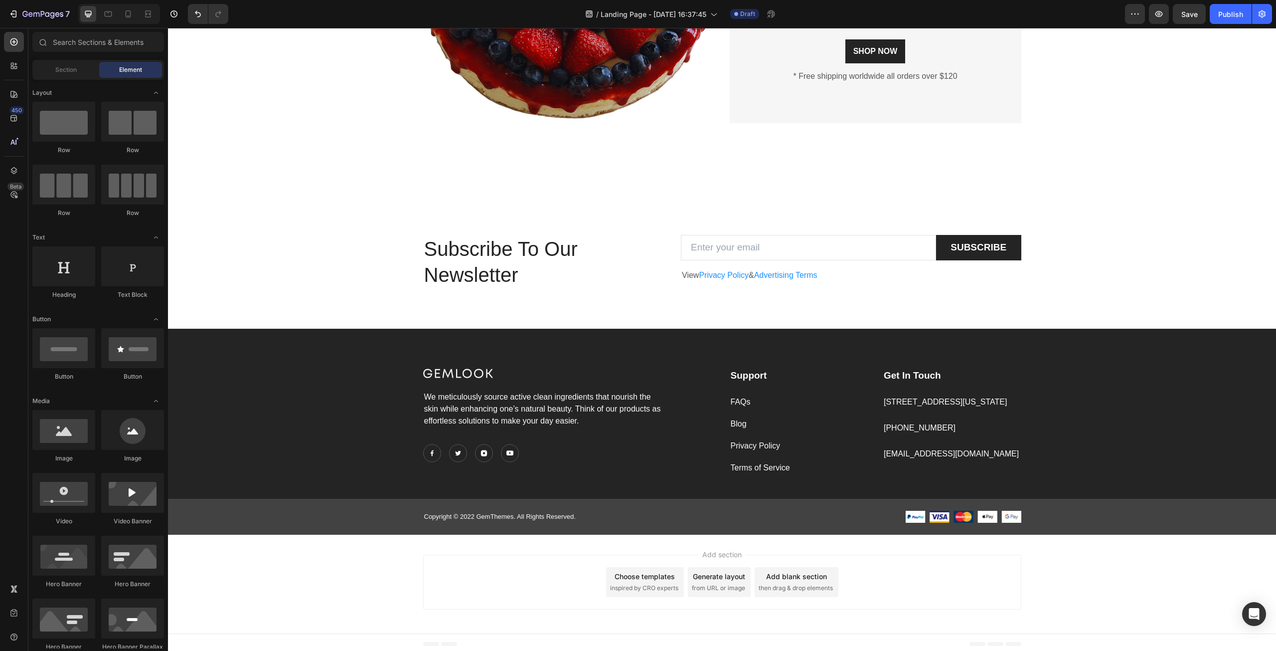
scroll to position [2493, 0]
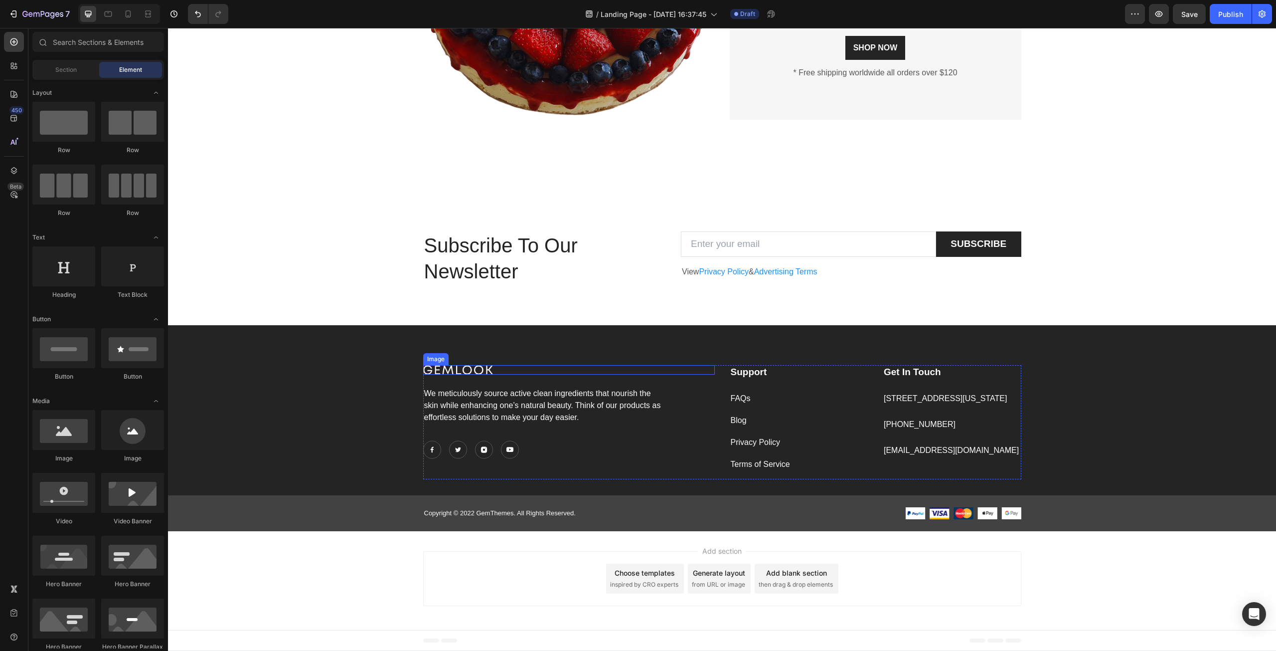
click at [459, 366] on img at bounding box center [458, 369] width 70 height 9
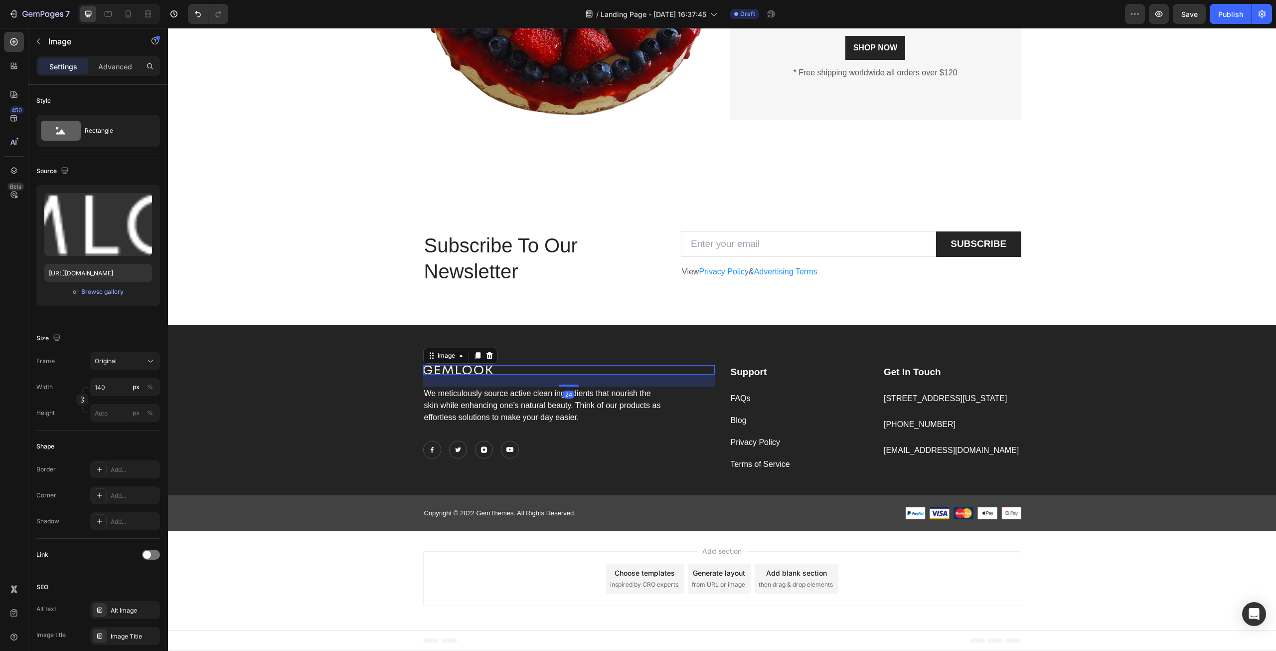
click at [482, 367] on img at bounding box center [458, 369] width 70 height 9
click at [496, 369] on div at bounding box center [569, 369] width 292 height 9
click at [482, 368] on img at bounding box center [458, 369] width 70 height 9
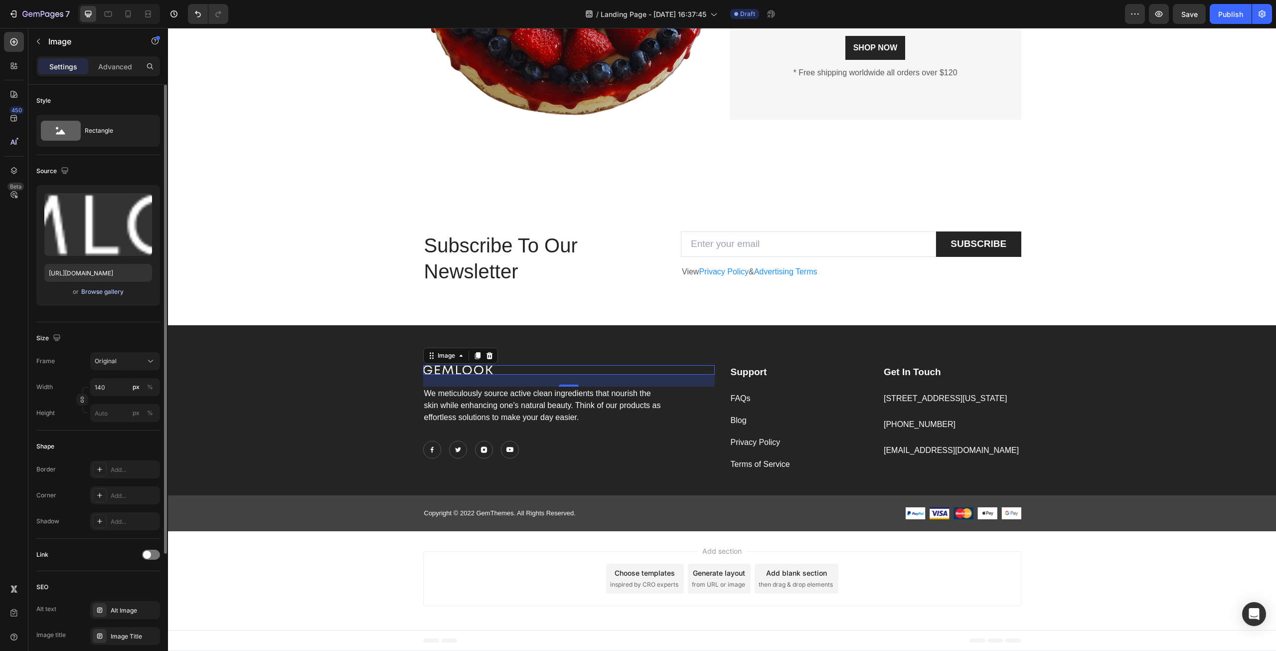
click at [117, 289] on div "Browse gallery" at bounding box center [102, 291] width 42 height 9
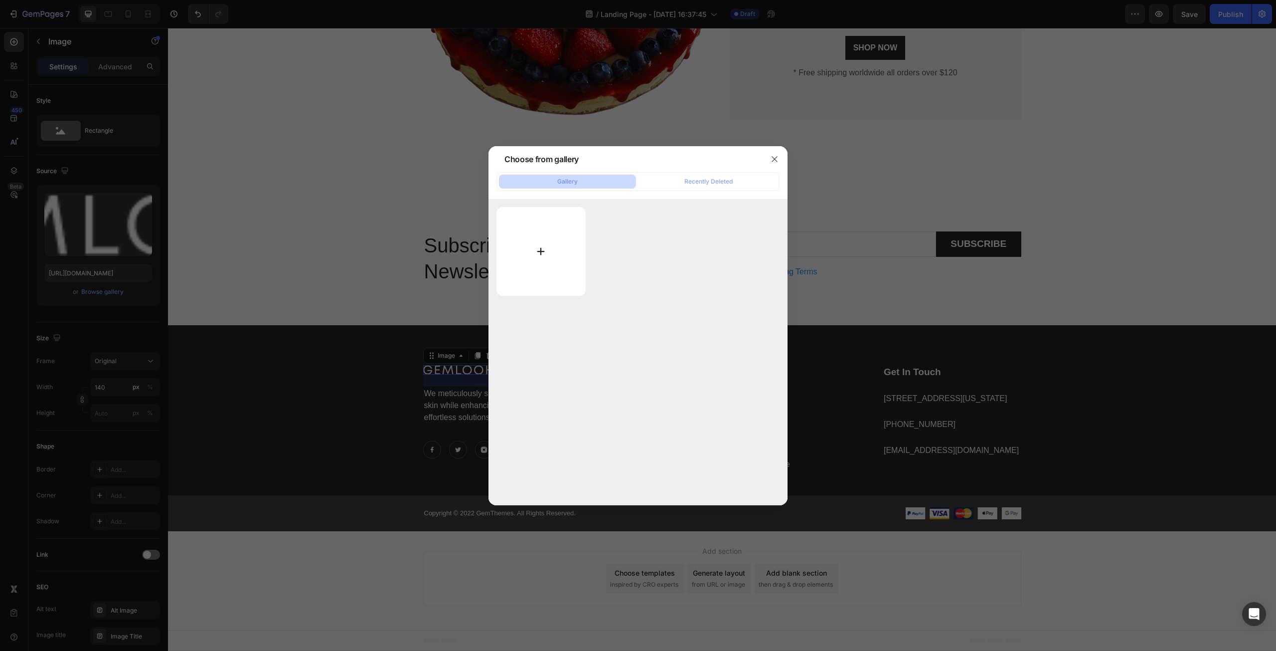
click at [541, 254] on input "file" at bounding box center [541, 251] width 89 height 89
type input "C:\fakepath\ORENDA.png"
type input "[URL][DOMAIN_NAME]"
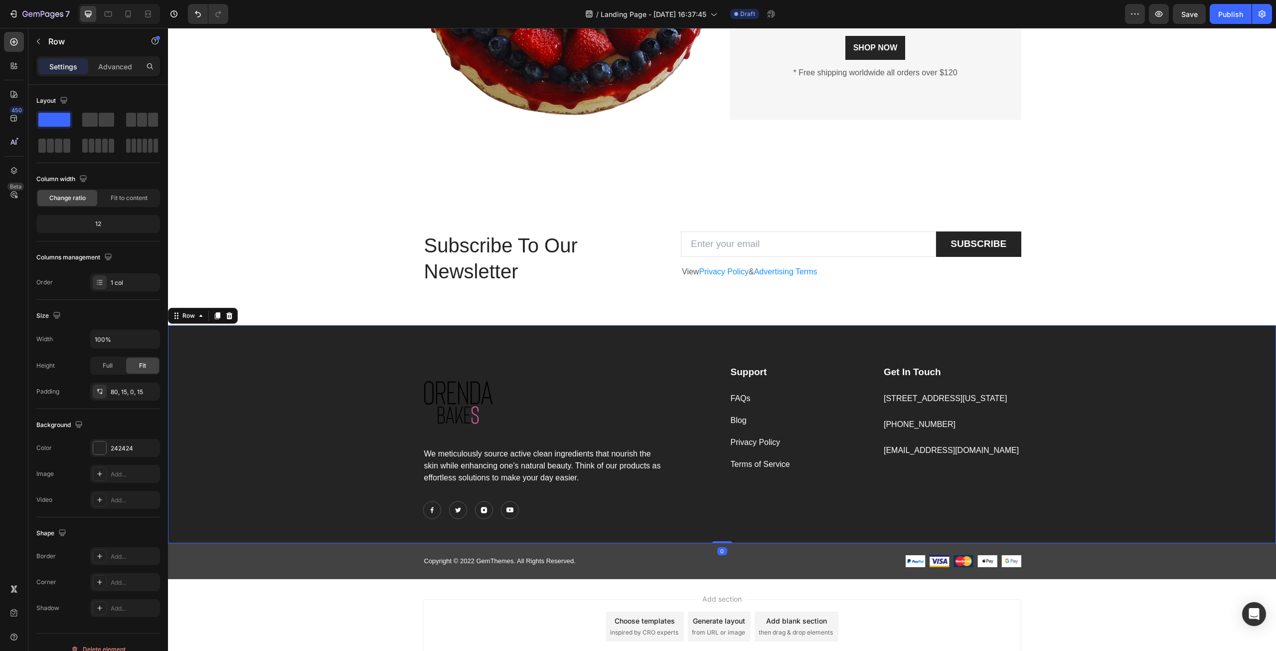
click at [375, 400] on div "Image We meticulously source active clean ingredients that nourish the skin whi…" at bounding box center [721, 454] width 1093 height 178
click at [295, 410] on div "Image We meticulously source active clean ingredients that nourish the skin whi…" at bounding box center [721, 454] width 1093 height 178
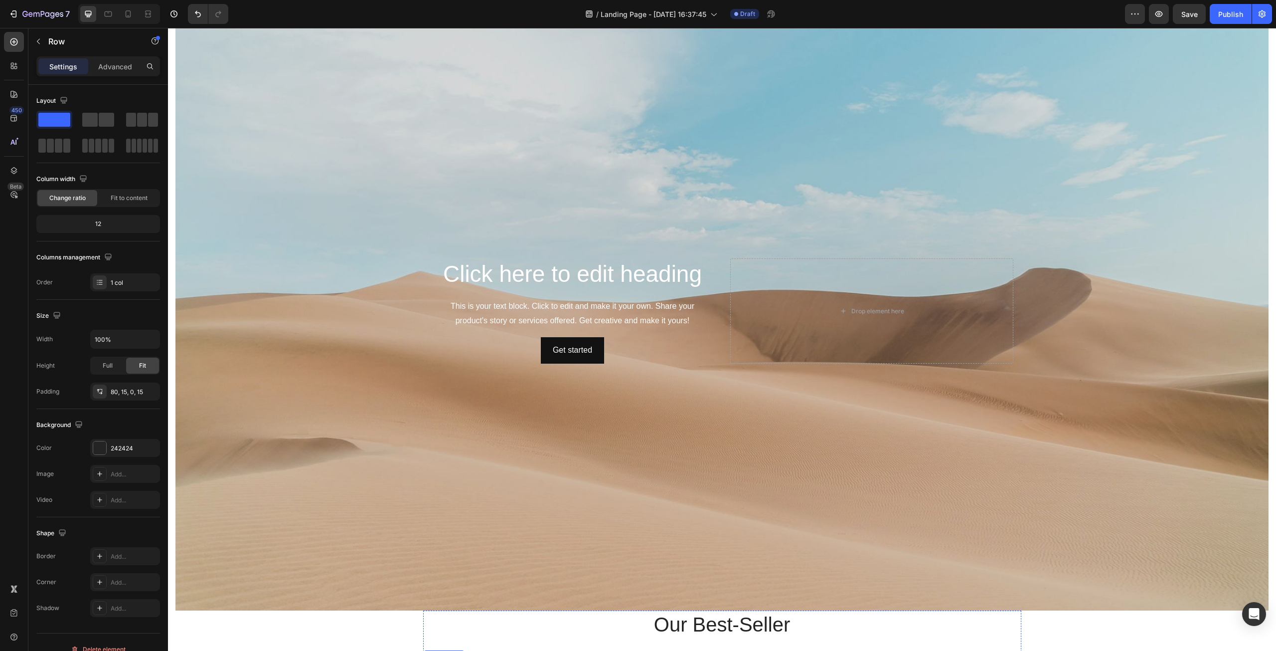
scroll to position [138, 0]
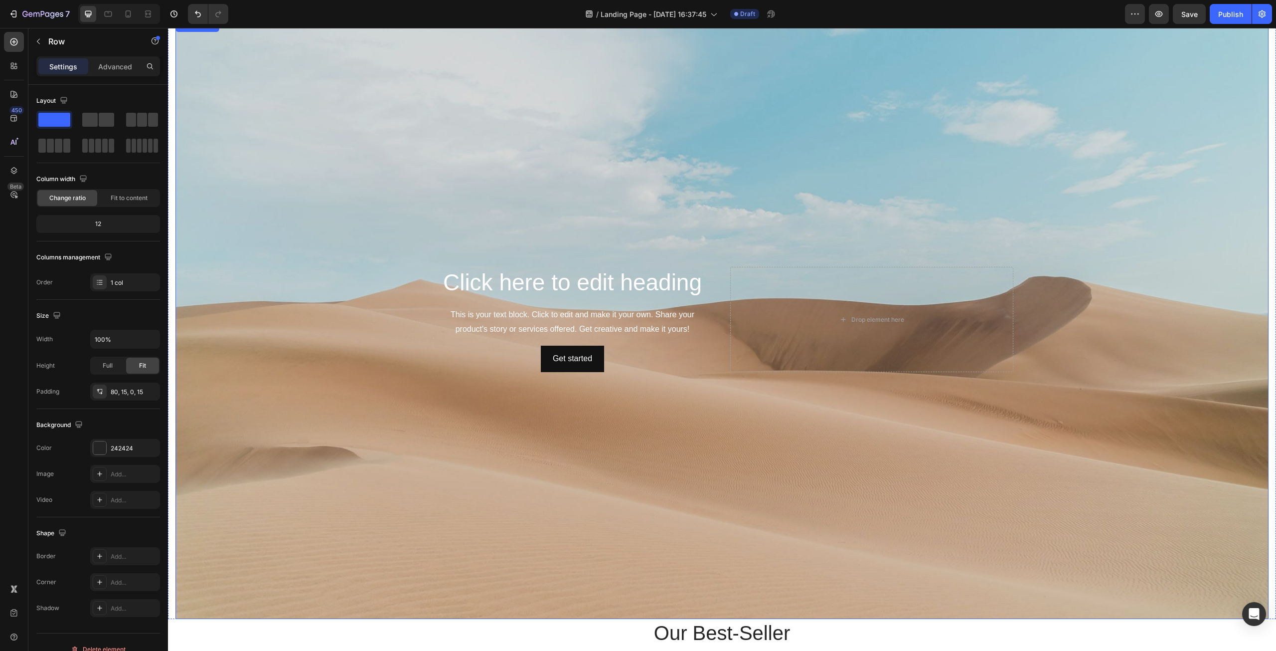
click at [470, 138] on div "Background Image" at bounding box center [721, 319] width 1093 height 599
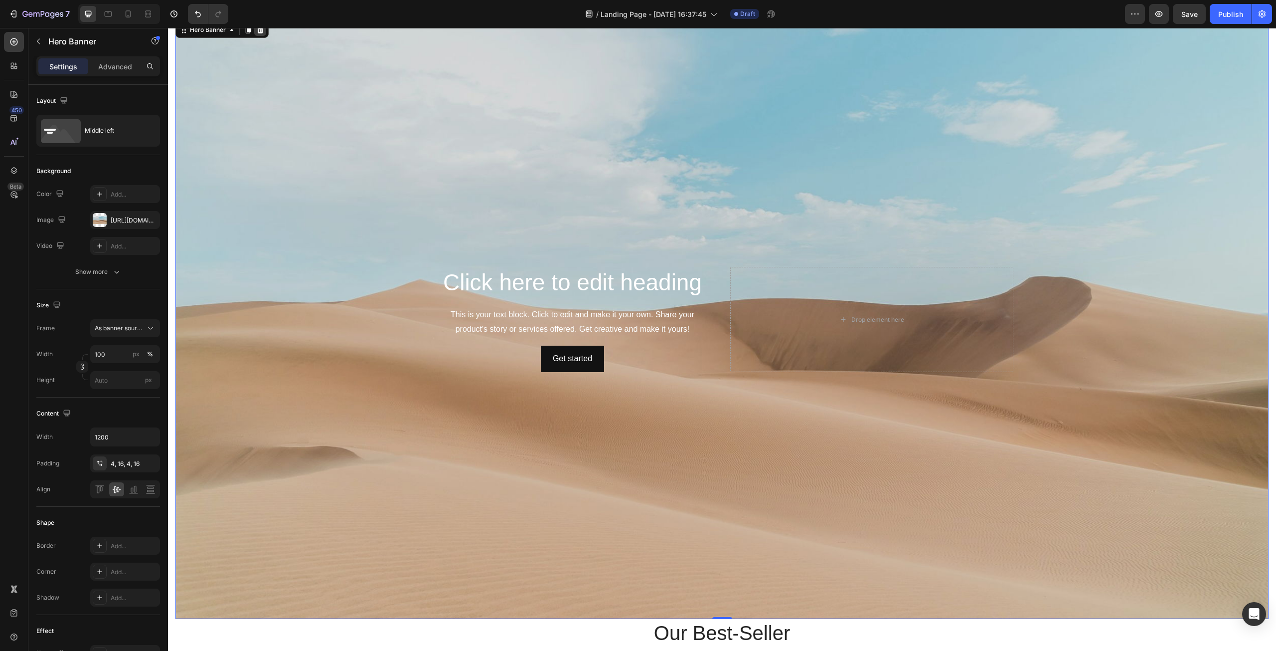
click at [256, 30] on icon at bounding box center [260, 30] width 8 height 8
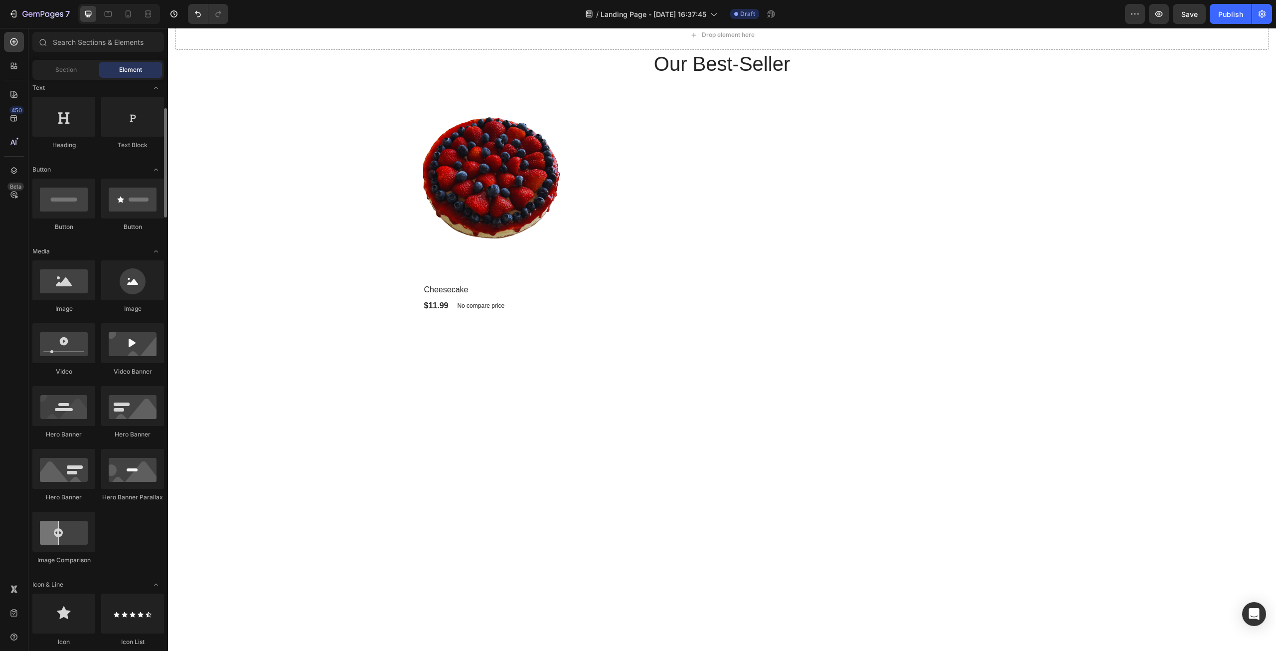
scroll to position [199, 0]
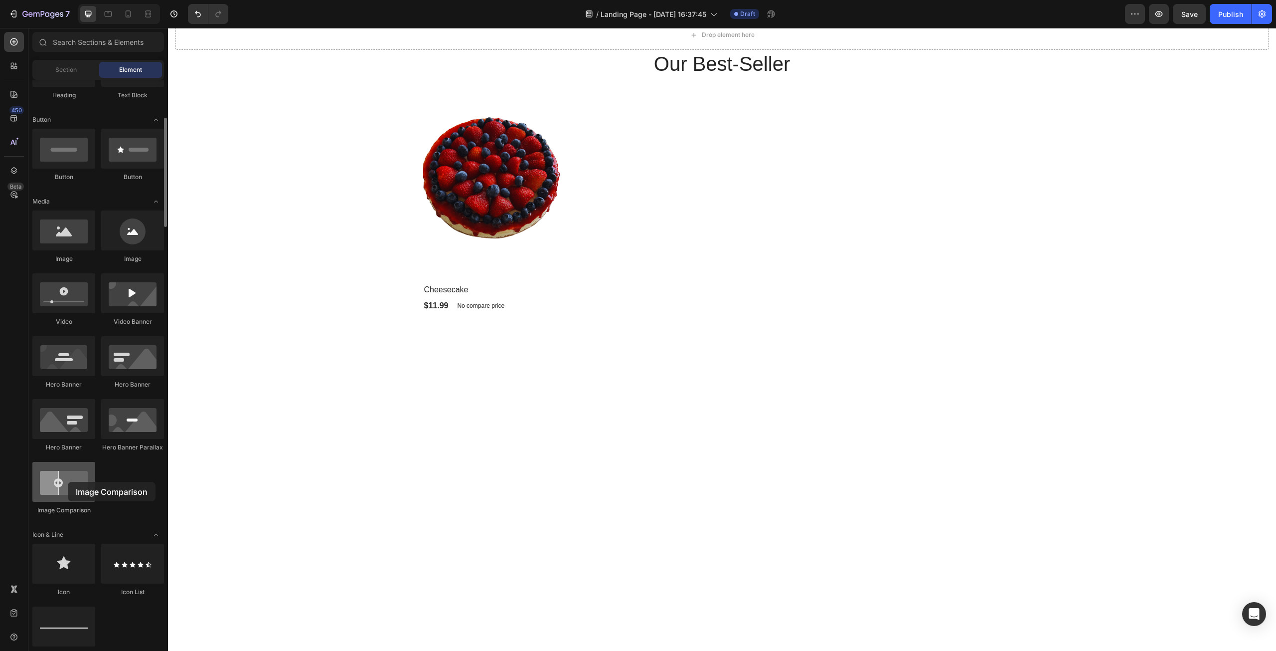
click at [68, 482] on div at bounding box center [63, 482] width 63 height 40
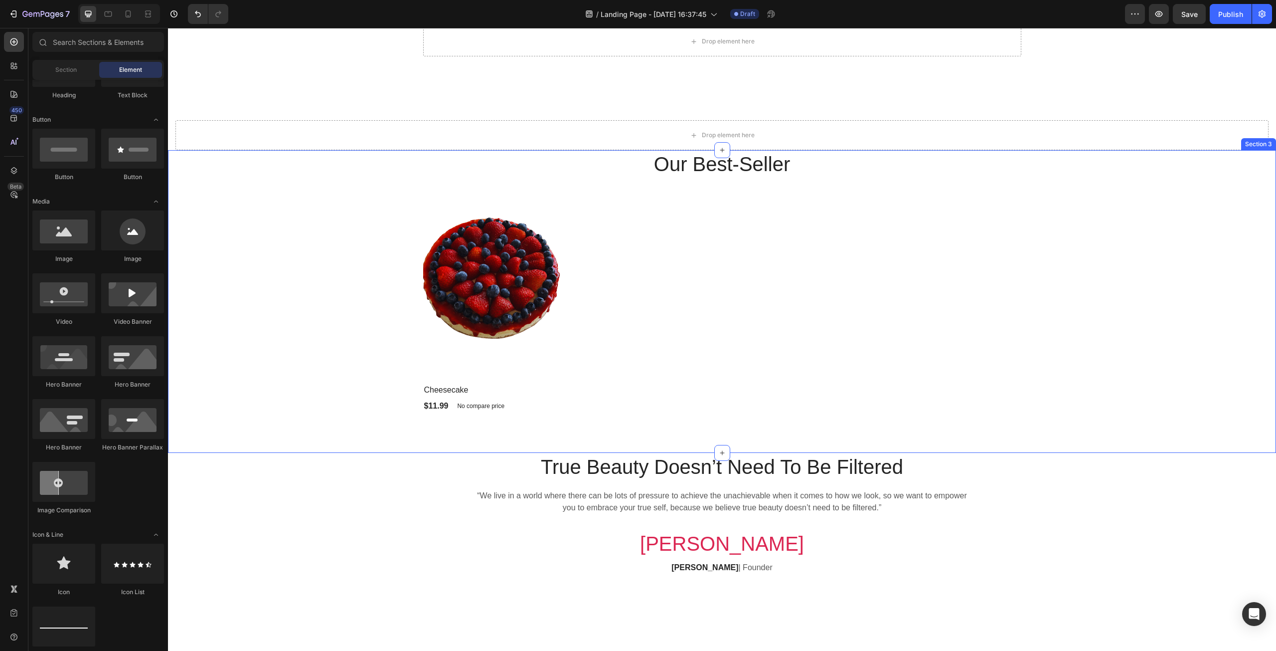
scroll to position [0, 0]
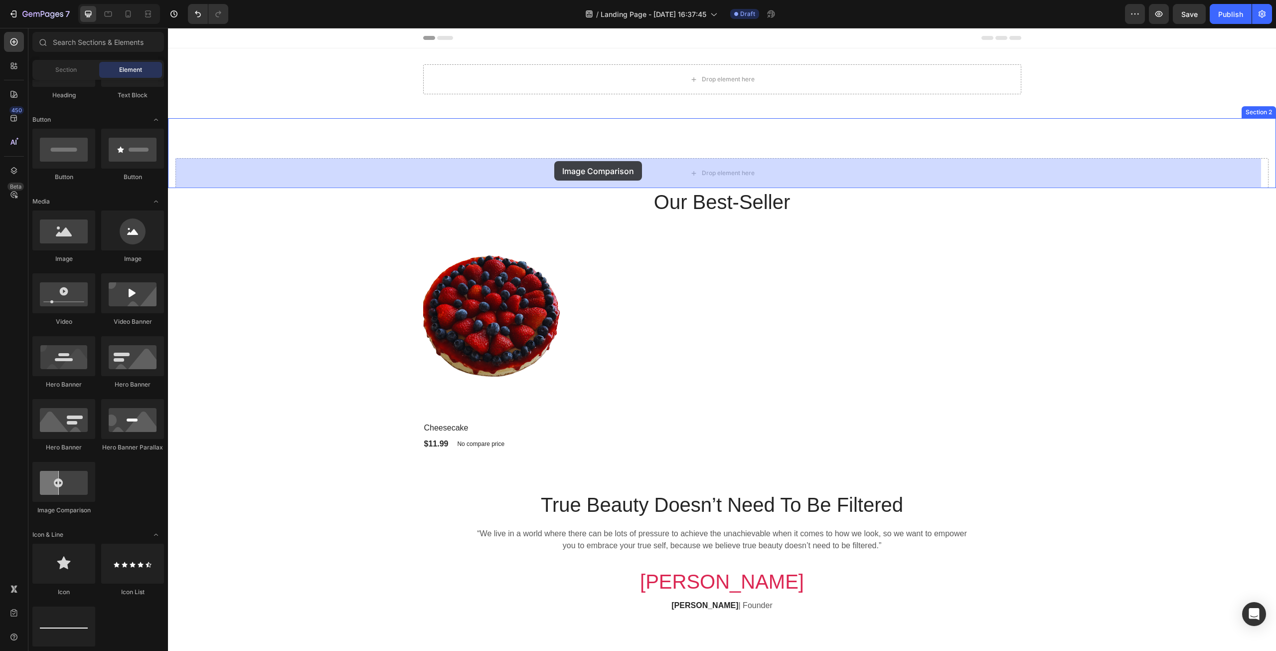
drag, startPoint x: 224, startPoint y: 516, endPoint x: 554, endPoint y: 158, distance: 486.9
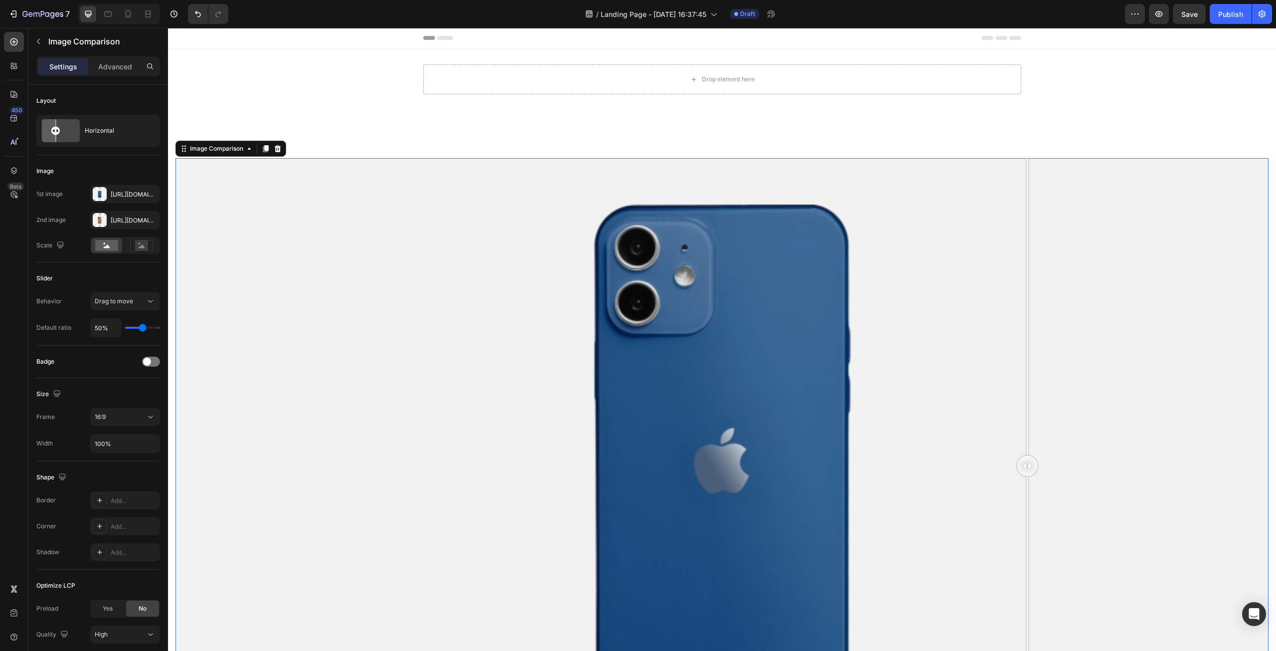
drag, startPoint x: 723, startPoint y: 465, endPoint x: 1030, endPoint y: 458, distance: 306.7
click at [1030, 458] on div at bounding box center [1028, 466] width 20 height 20
click at [240, 146] on div "Image Comparison" at bounding box center [216, 148] width 57 height 9
click at [241, 153] on div "Image Comparison" at bounding box center [216, 149] width 77 height 12
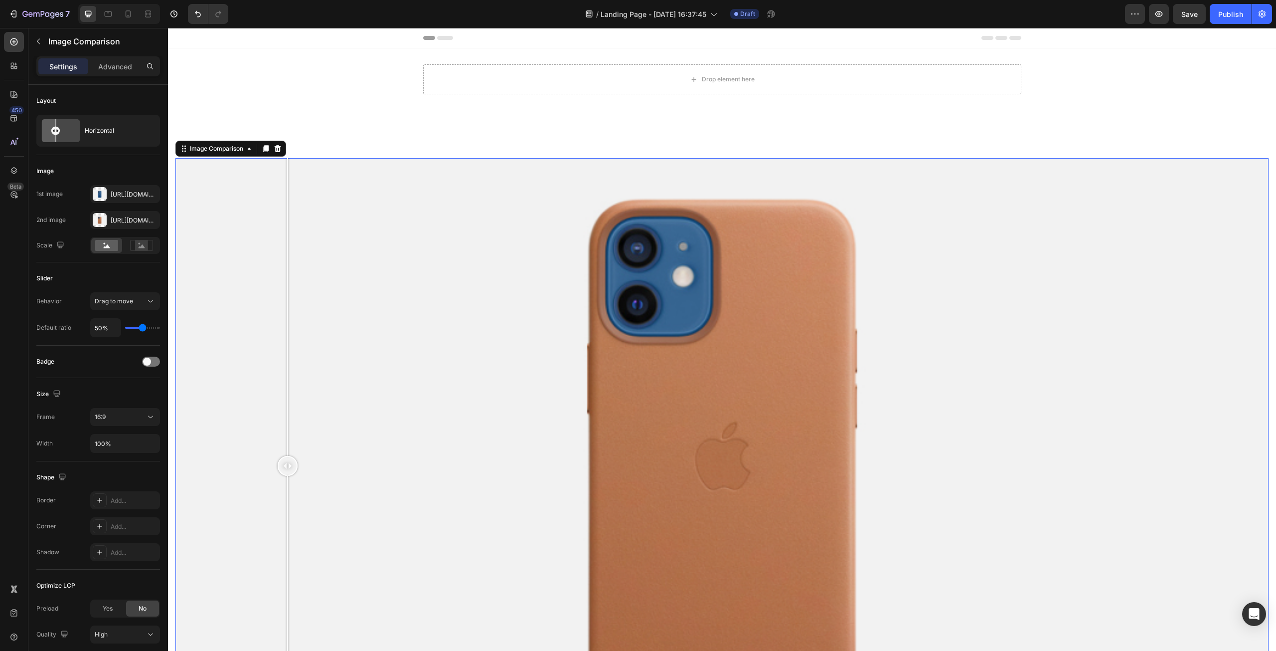
click at [288, 307] on div at bounding box center [721, 465] width 1093 height 615
click at [430, 299] on div at bounding box center [721, 465] width 1093 height 615
click at [430, 299] on div at bounding box center [429, 307] width 1 height 298
click at [111, 191] on div "[URL][DOMAIN_NAME]" at bounding box center [125, 194] width 29 height 9
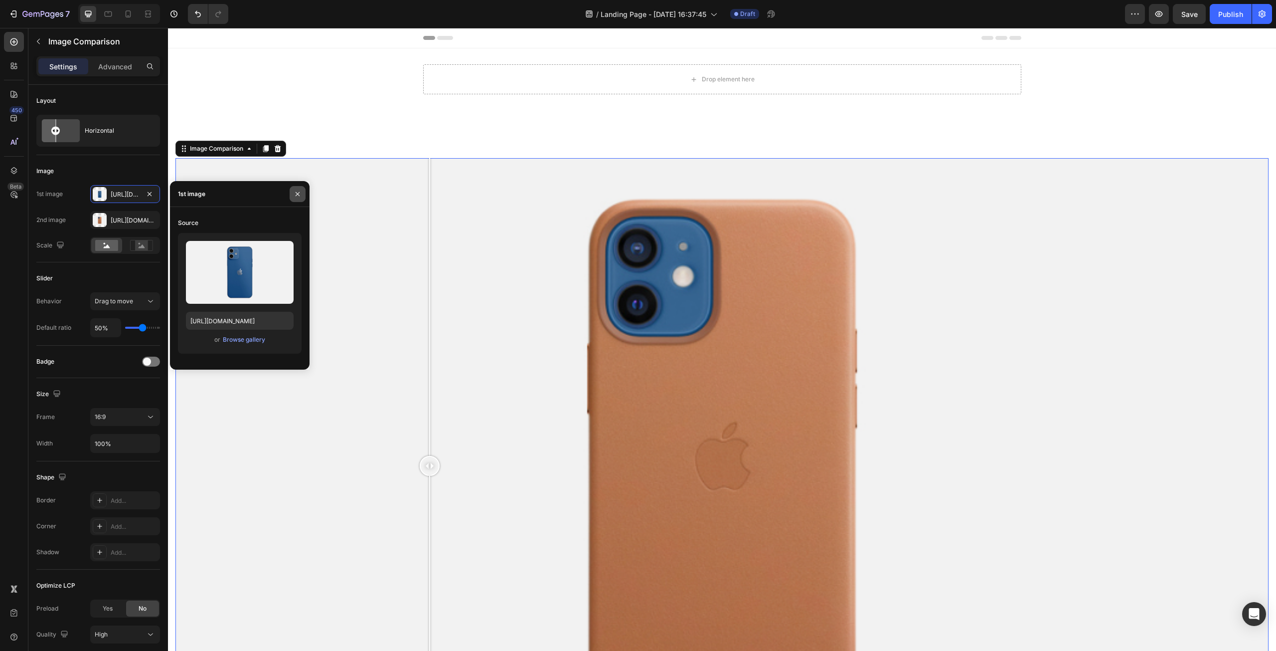
click at [301, 192] on icon "button" at bounding box center [298, 194] width 8 height 8
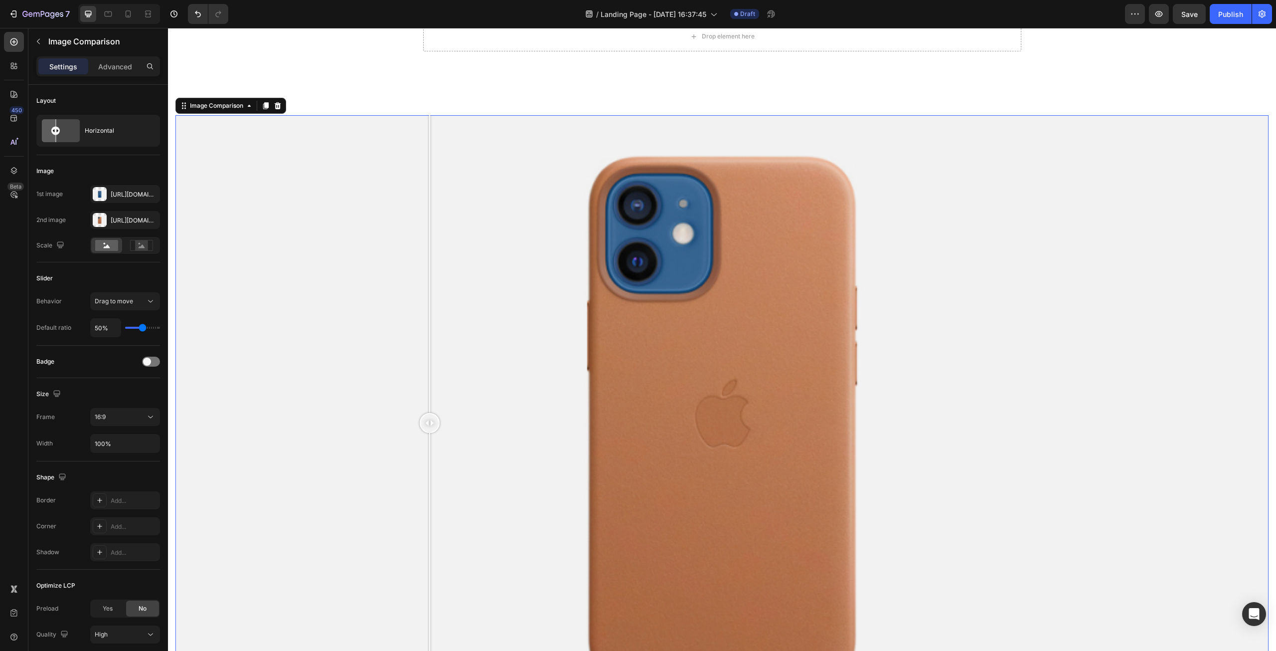
scroll to position [100, 0]
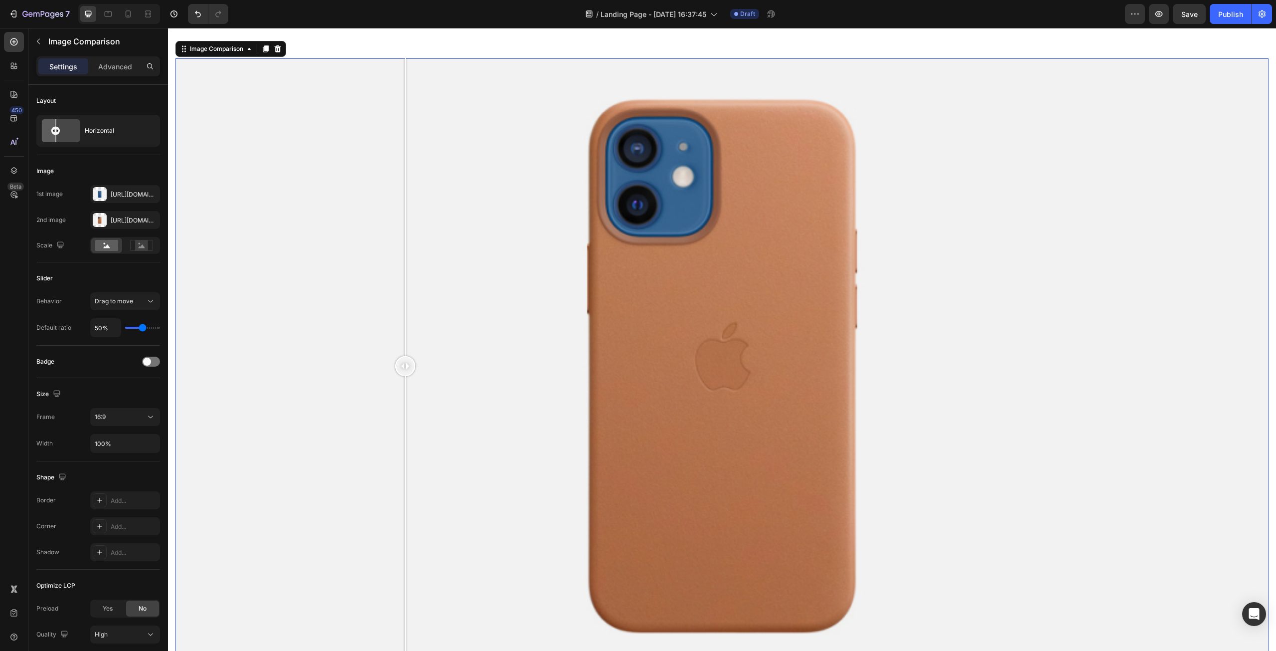
drag, startPoint x: 434, startPoint y: 366, endPoint x: 403, endPoint y: 395, distance: 42.0
click at [404, 395] on div at bounding box center [405, 365] width 20 height 615
click at [151, 301] on icon at bounding box center [151, 301] width 10 height 10
click at [115, 350] on div "Hover to move" at bounding box center [115, 344] width 82 height 19
type input "58%"
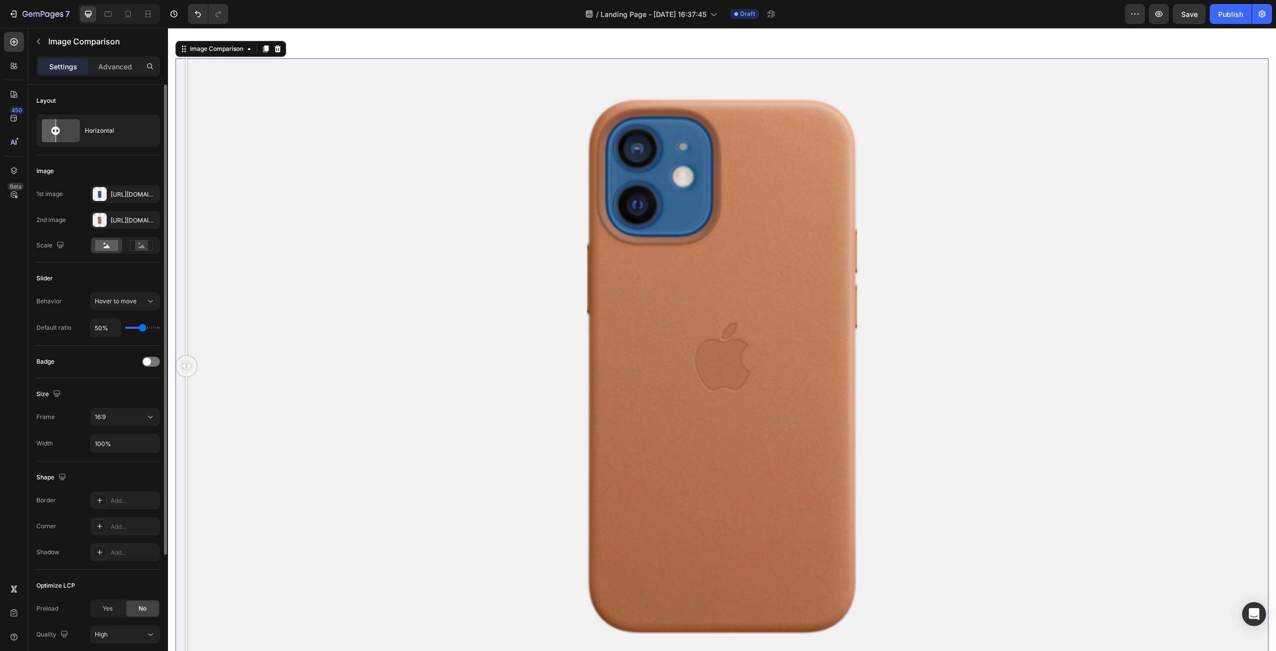
type input "58"
type input "56%"
type input "56"
type input "54%"
type input "54"
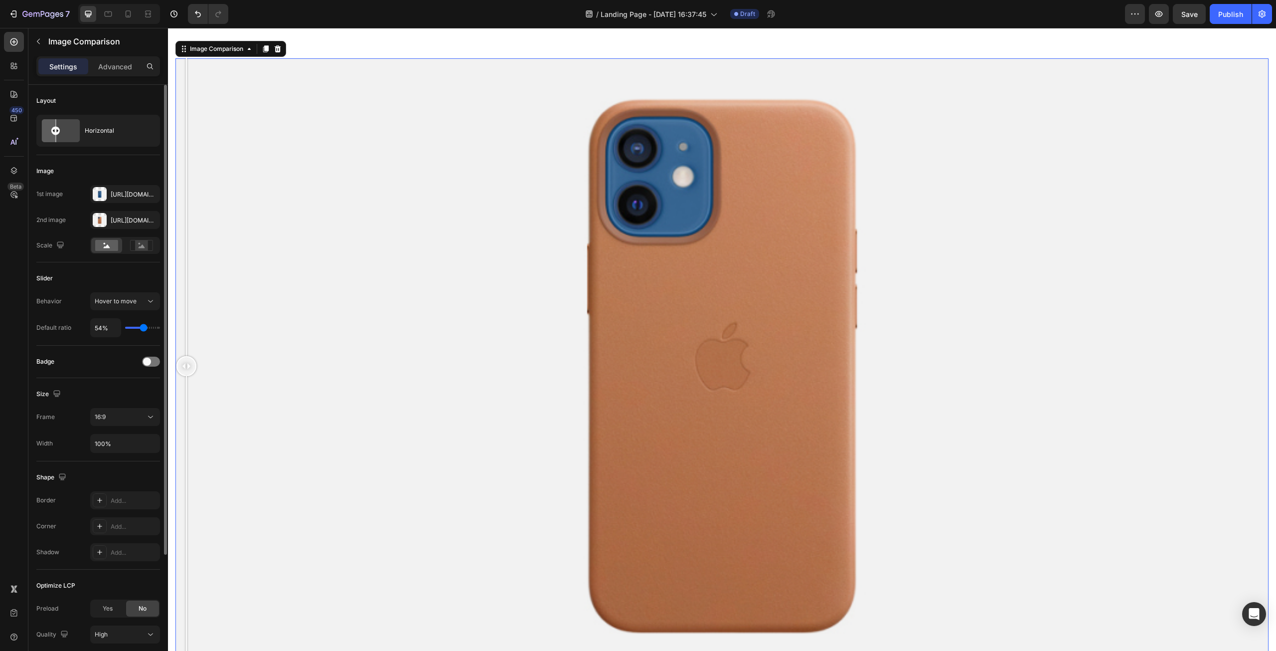
type input "52%"
type input "52"
type input "51%"
type input "51"
type input "49%"
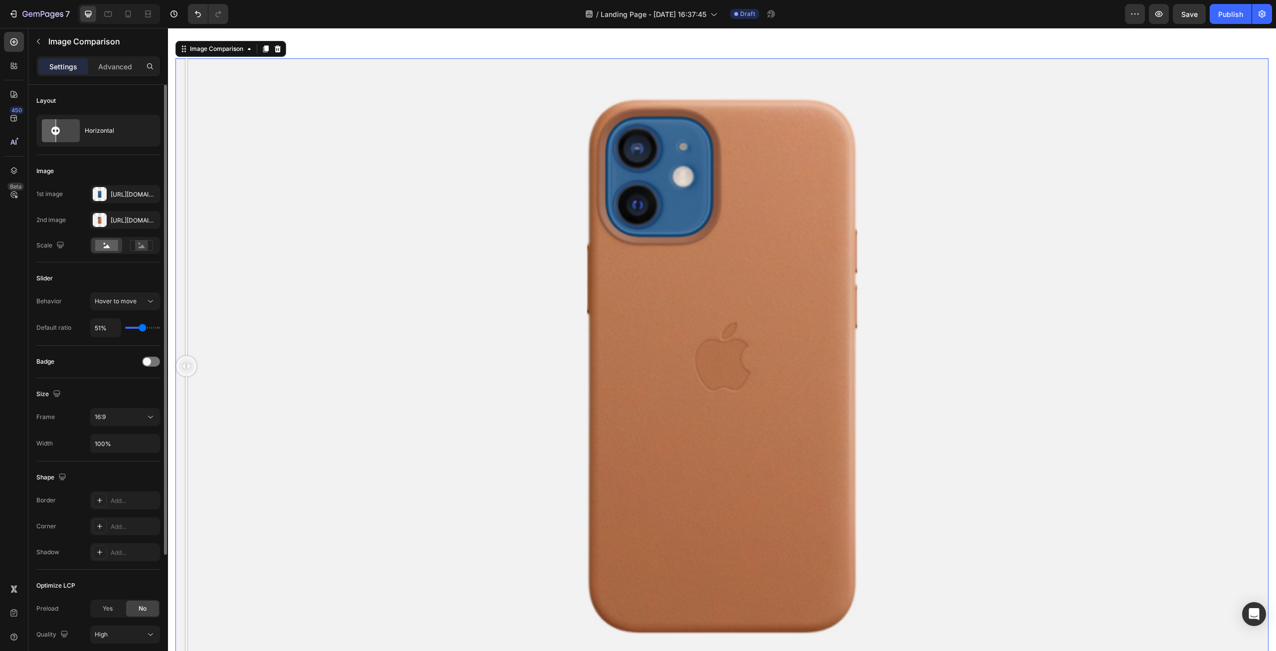
type input "49"
type input "47%"
type input "47"
type input "43%"
type input "43"
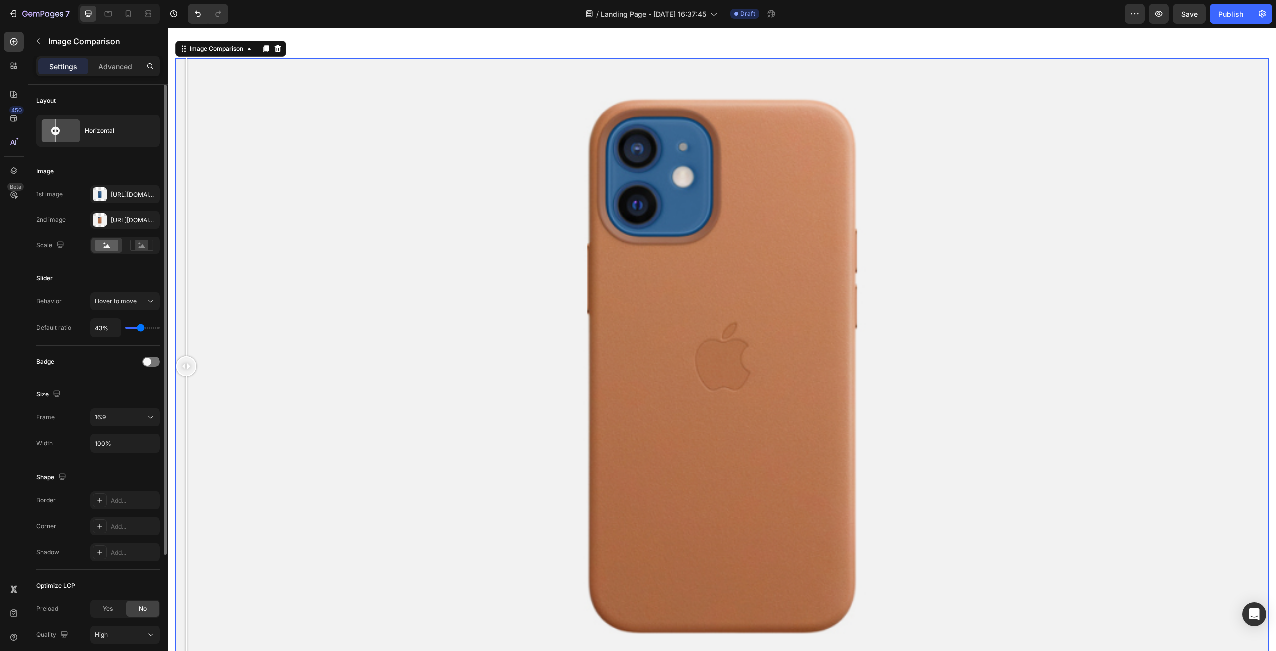
type input "41%"
type input "41"
type input "40%"
type input "40"
type input "38%"
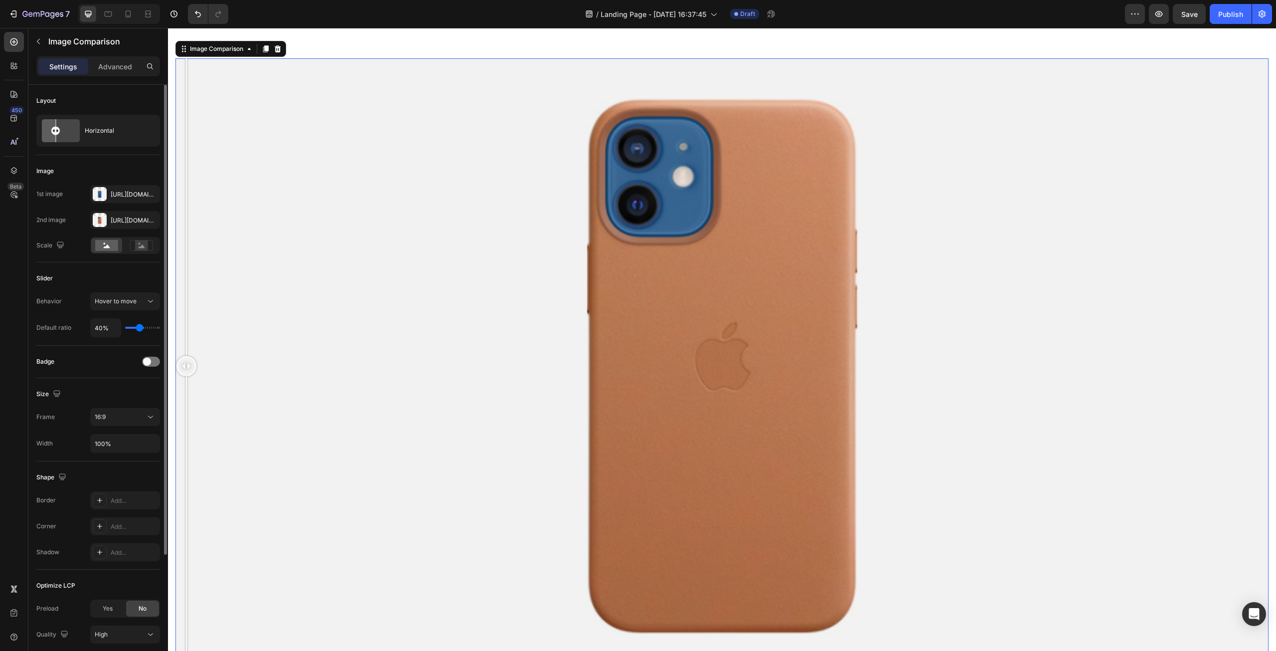
type input "38"
type input "36%"
type input "36"
type input "34%"
type input "34"
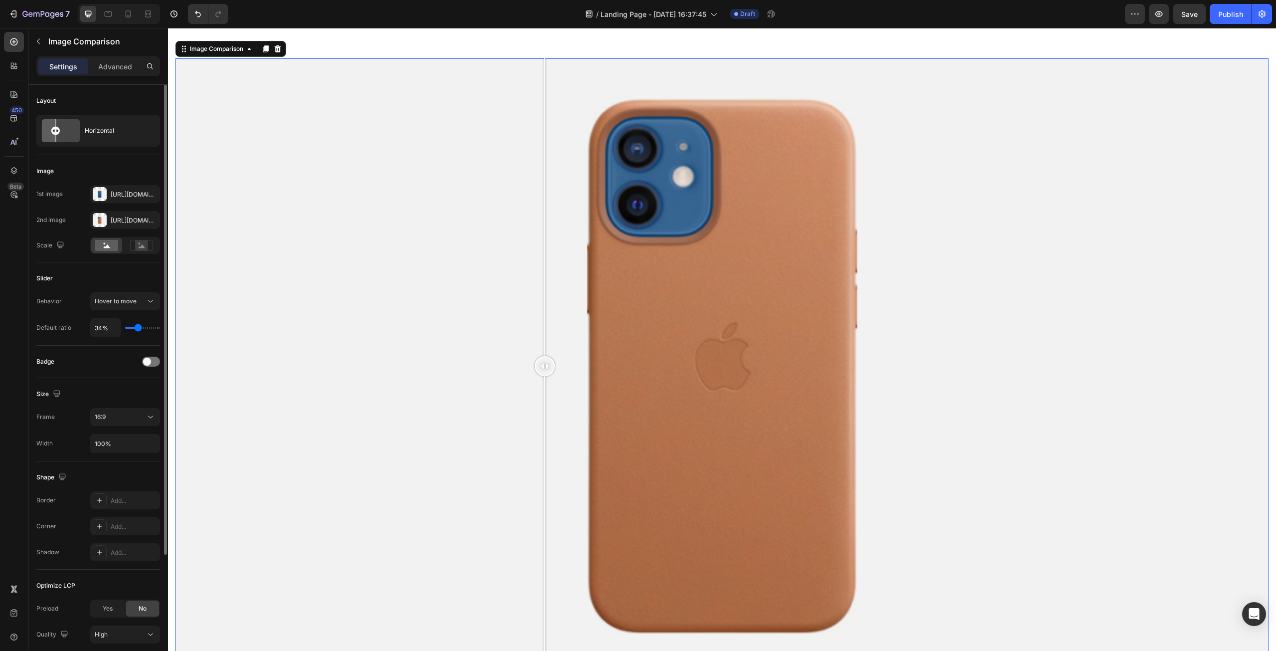
type input "32%"
type input "32"
type input "30%"
type input "30"
type input "29%"
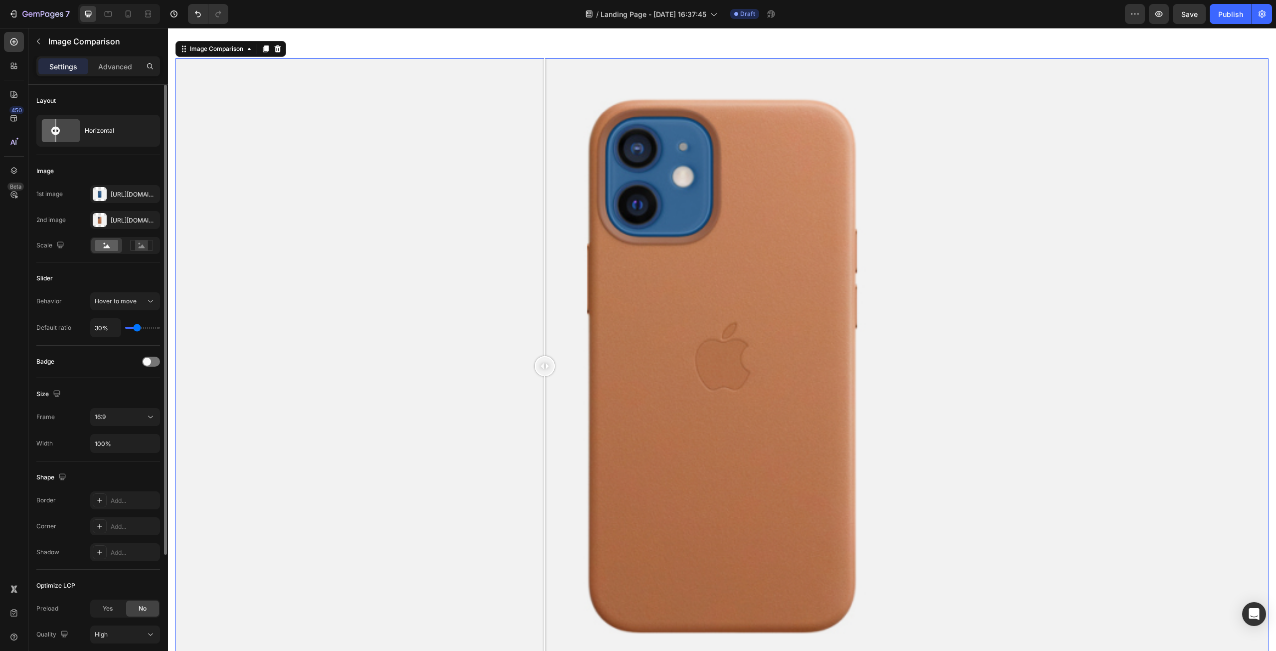
type input "29"
type input "30%"
type input "30"
type input "32%"
type input "32"
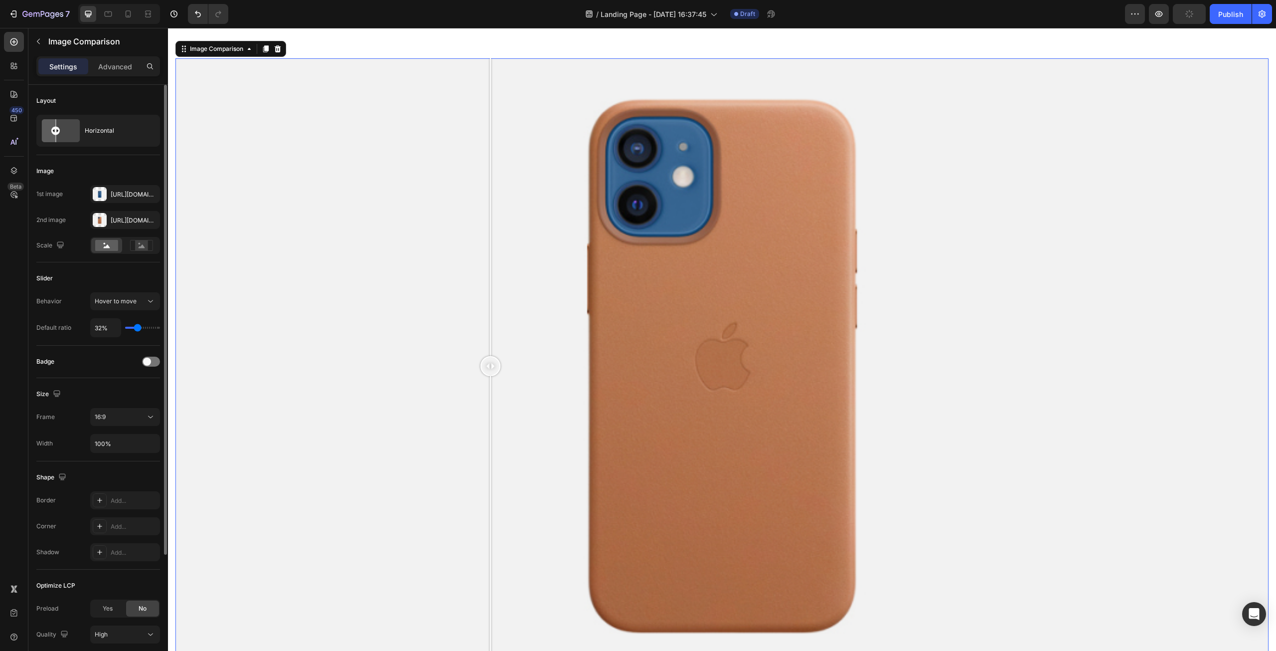
type input "34%"
type input "34"
type input "36%"
type input "36"
type input "38%"
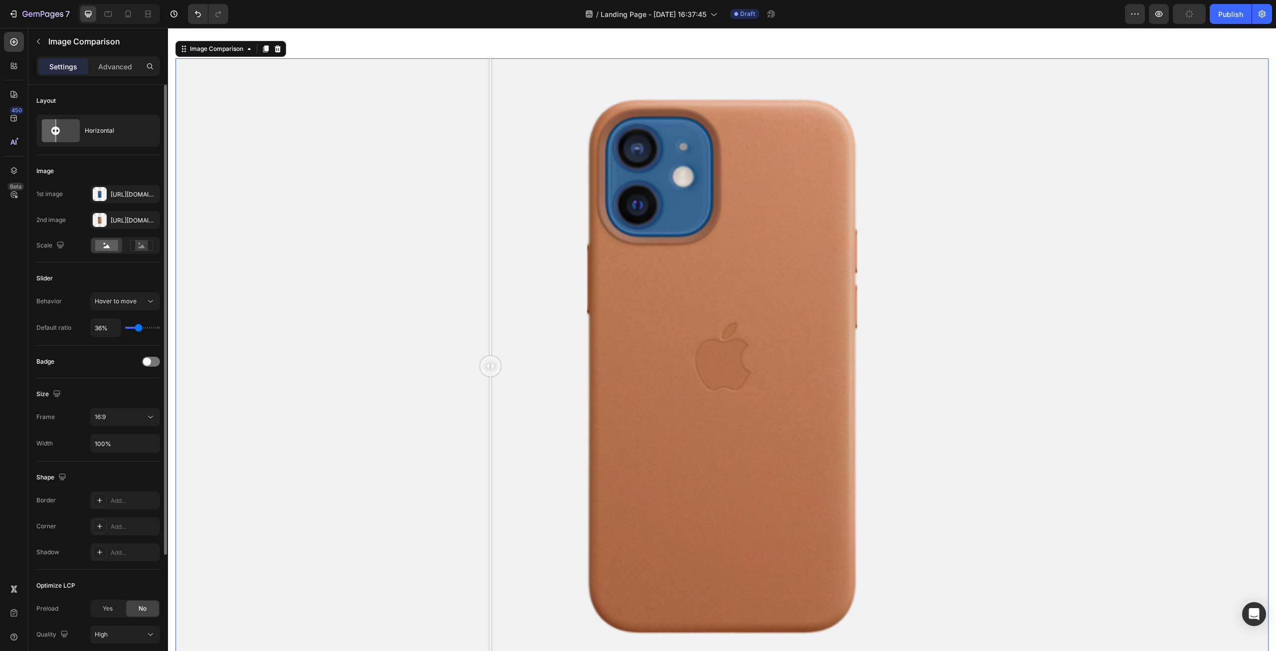
type input "38"
type input "40%"
type input "40"
type input "41%"
type input "41"
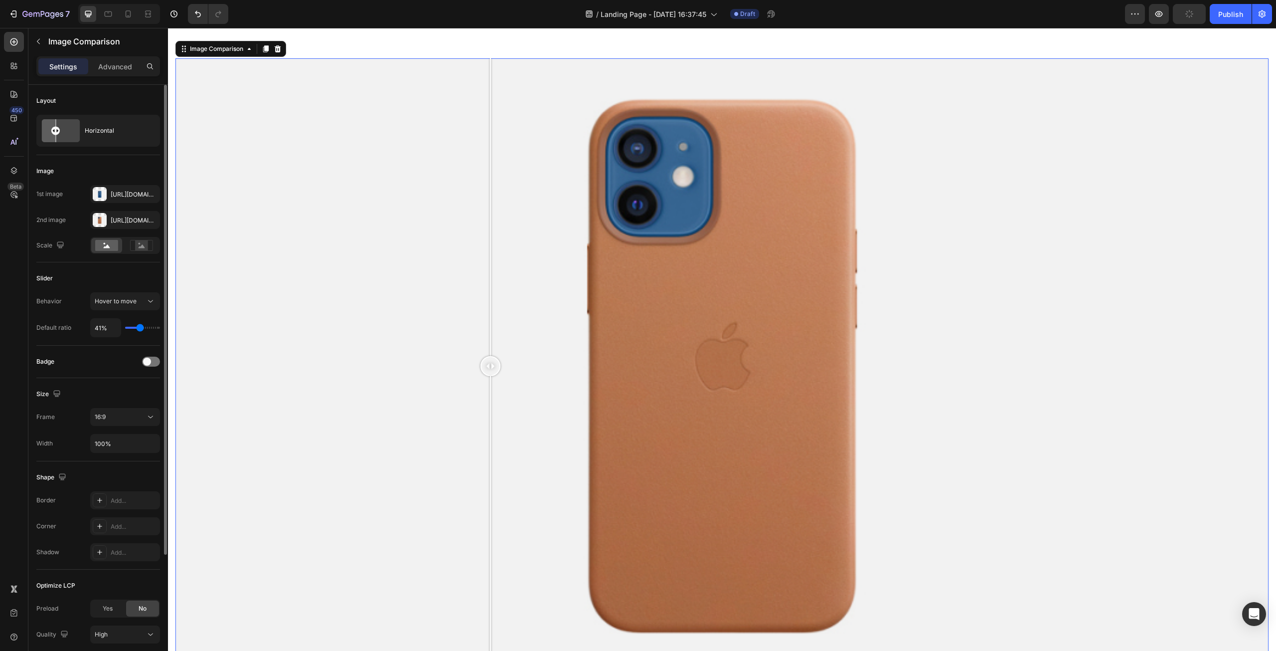
type input "43%"
type input "43"
type input "45%"
type input "45"
type input "47%"
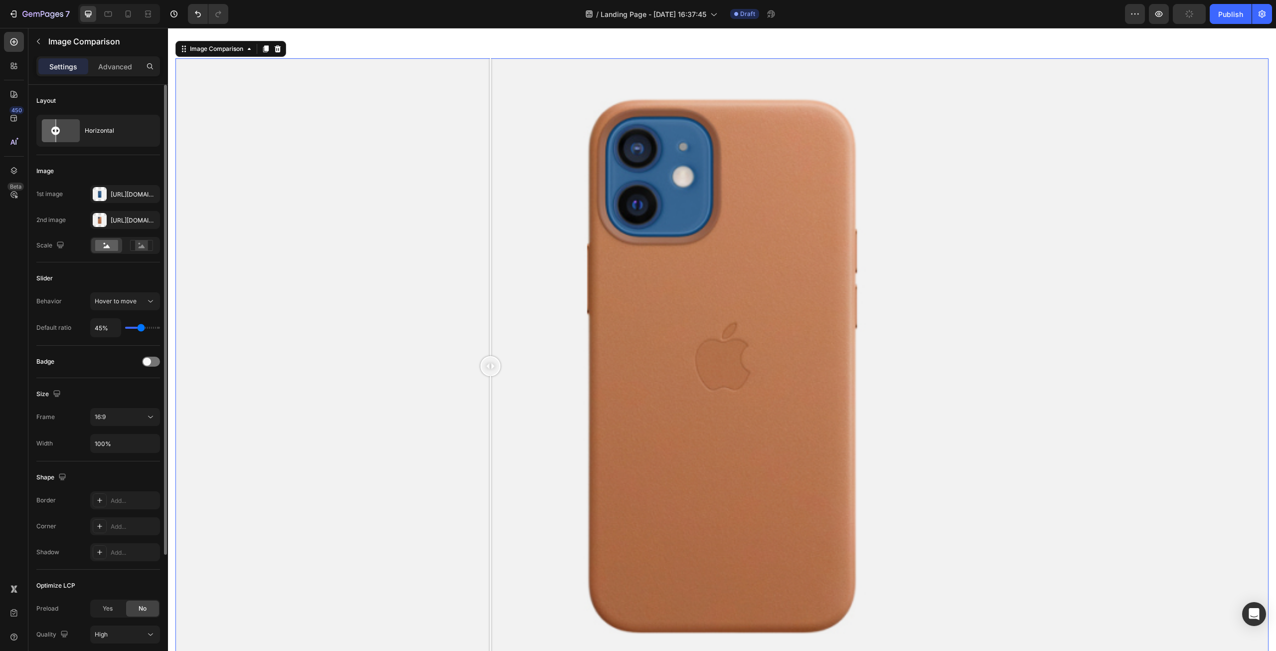
type input "47"
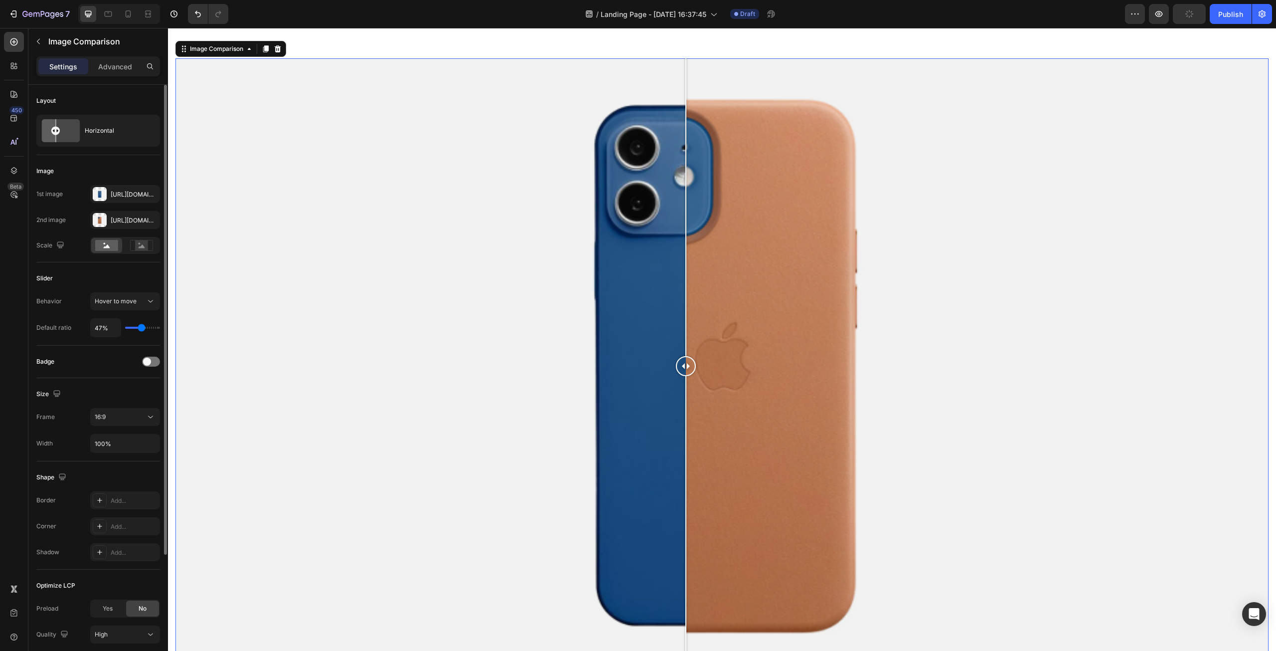
type input "49%"
type input "49"
type input "51%"
type input "51"
type input "52%"
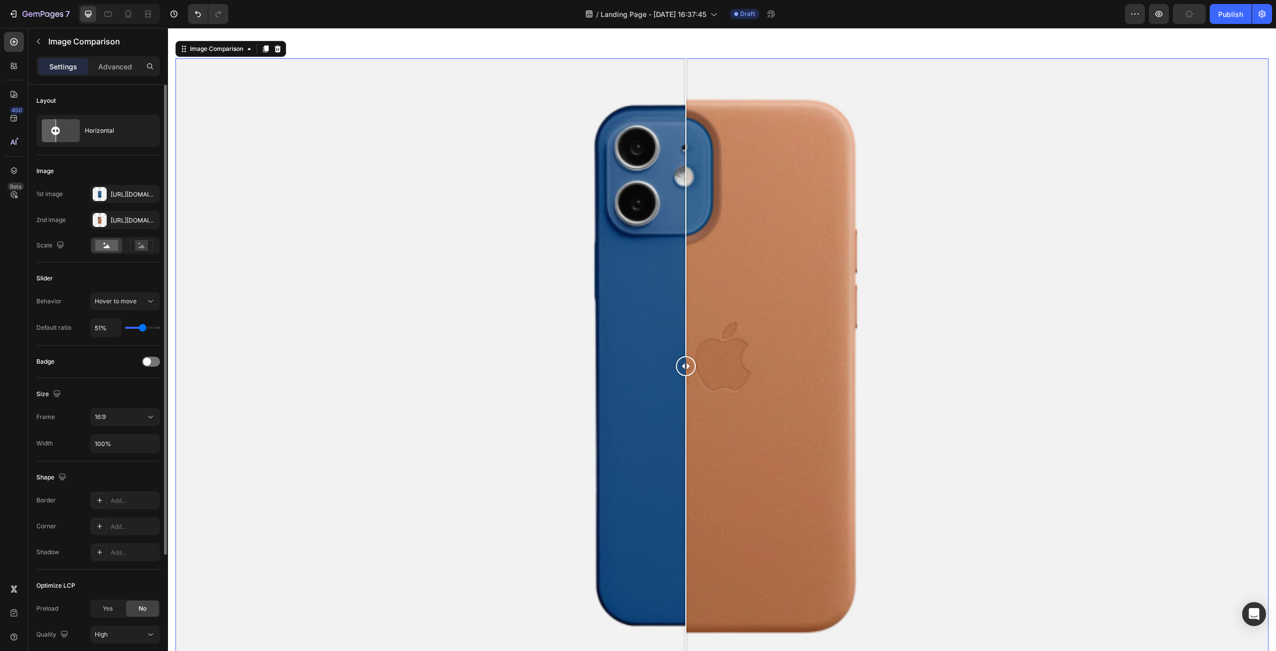
type input "52"
type input "54%"
type input "54"
type input "56%"
type input "56"
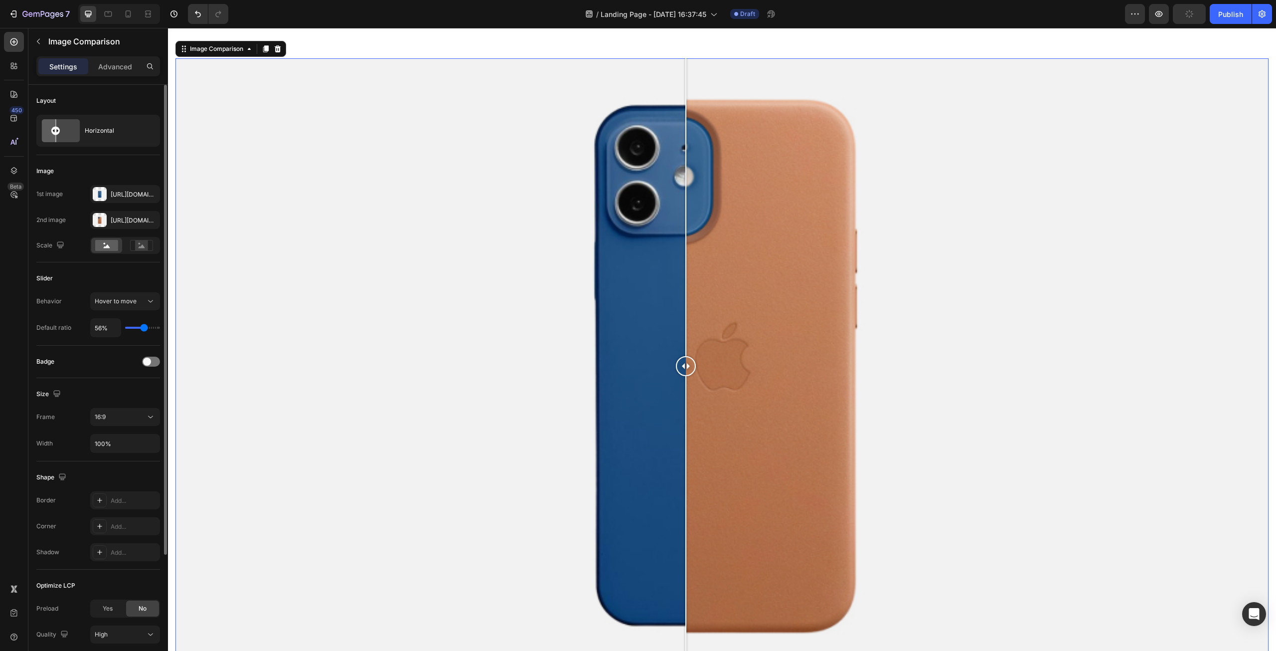
type input "58%"
type input "58"
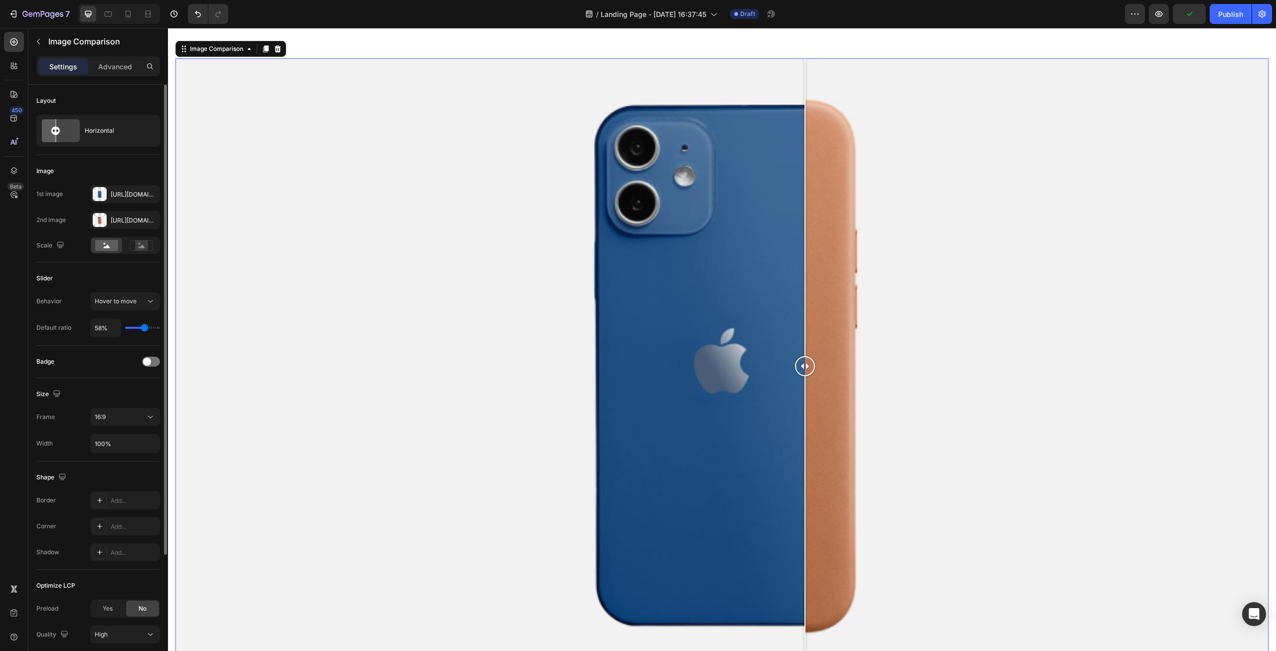
type input "60%"
type input "60"
type input "62%"
type input "62"
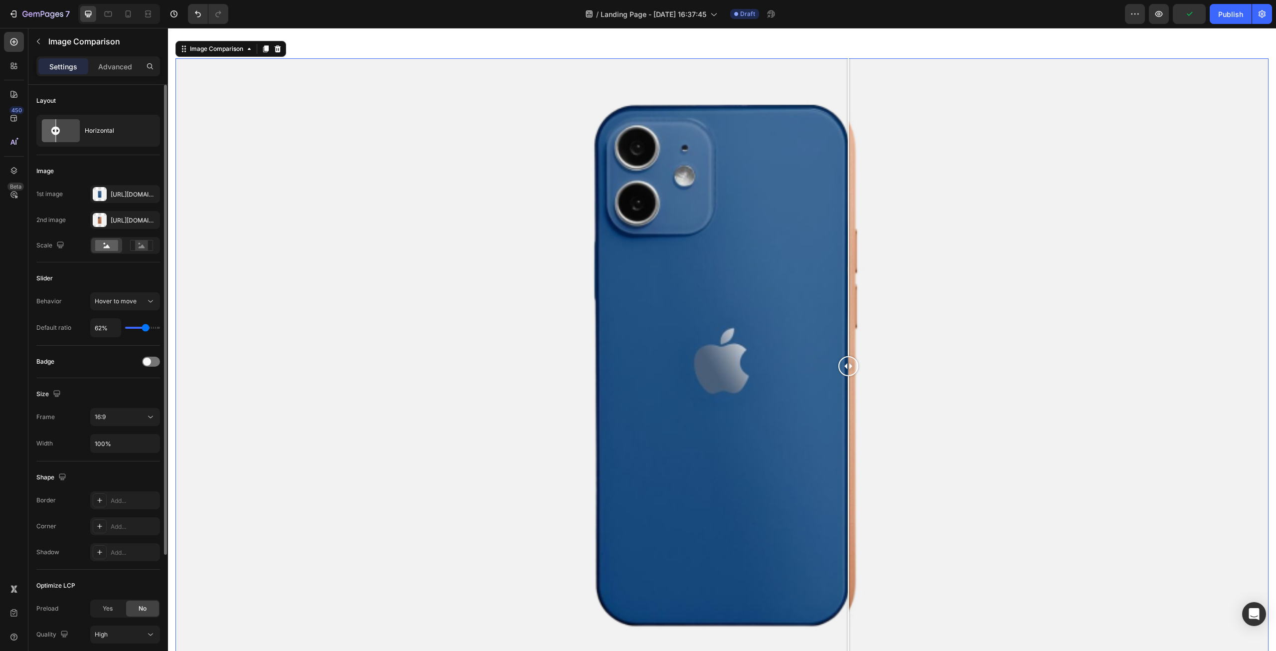
type input "60%"
type input "60"
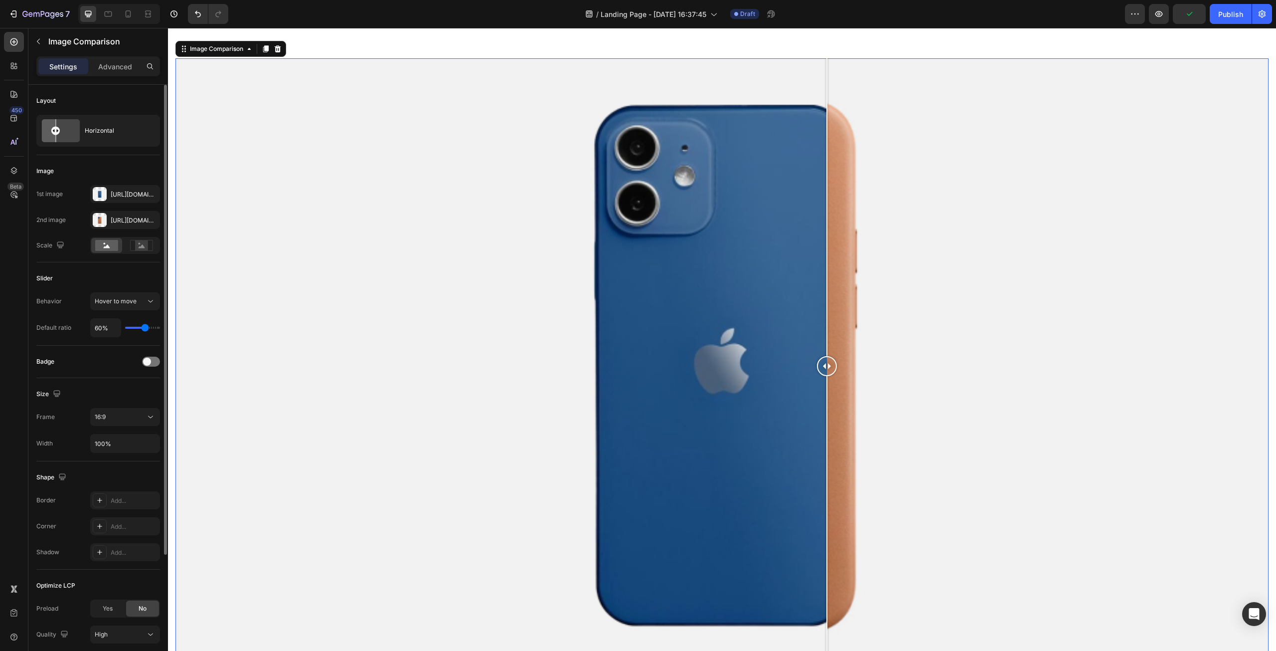
type input "58%"
type input "58"
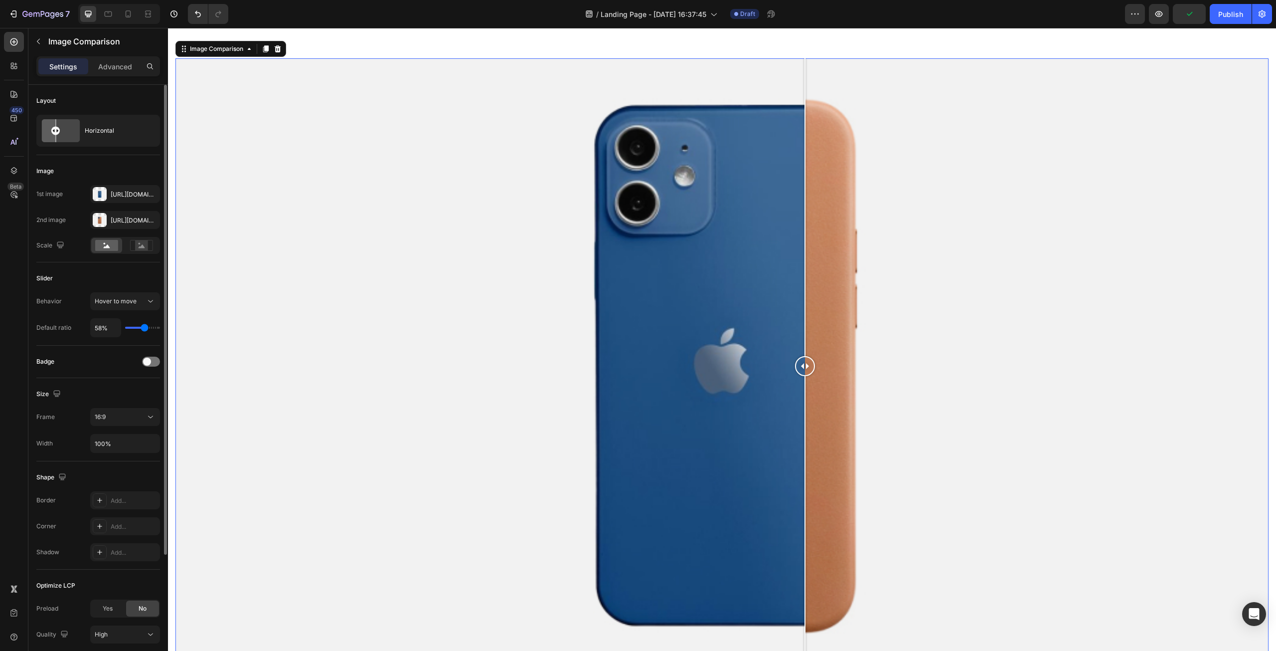
type input "56%"
type input "56"
type input "54%"
type input "54"
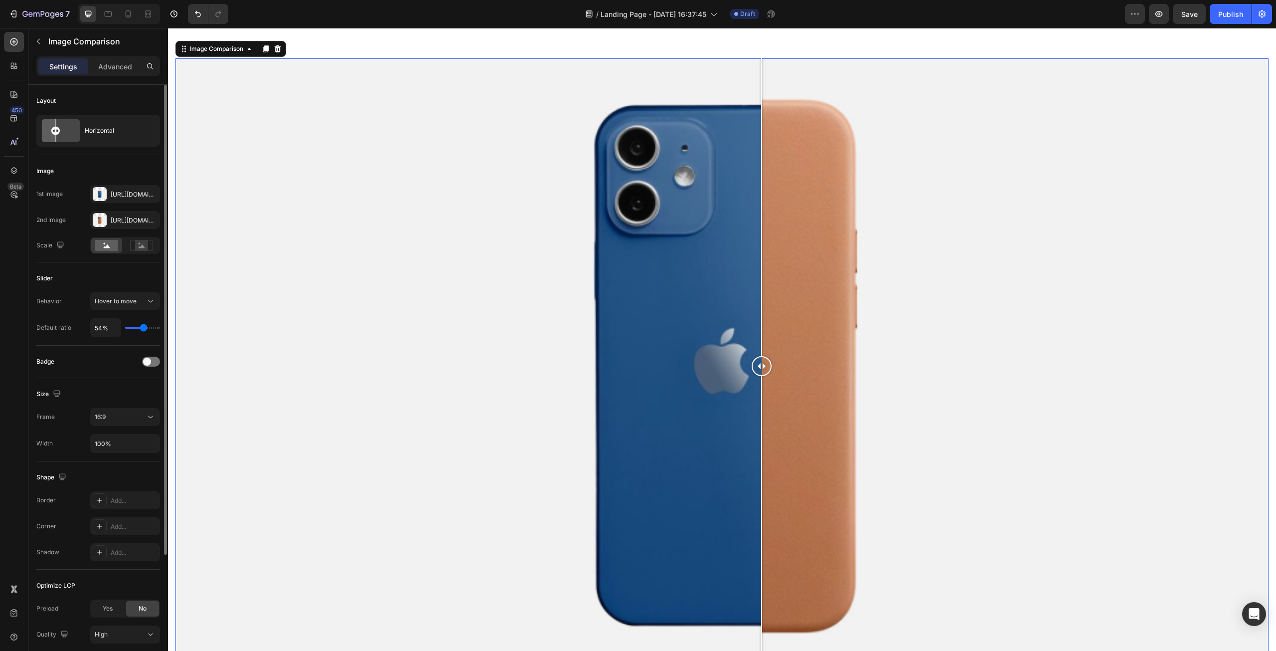
type input "52%"
type input "52"
type input "51%"
type input "51"
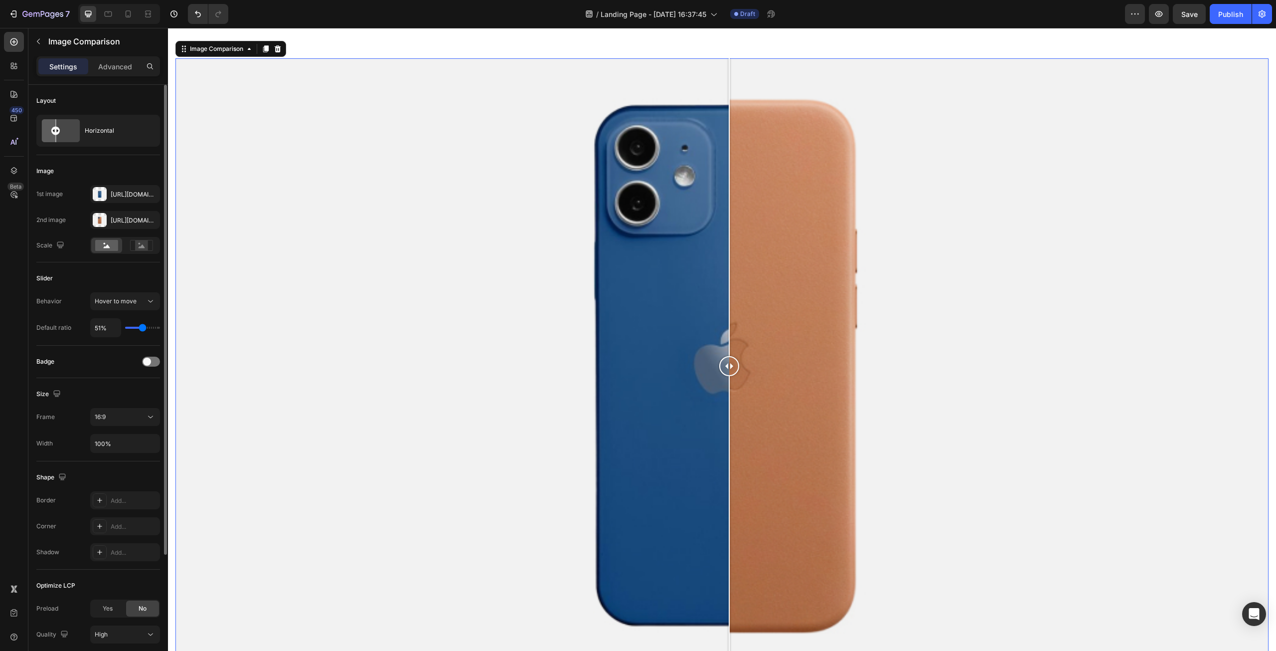
type input "49%"
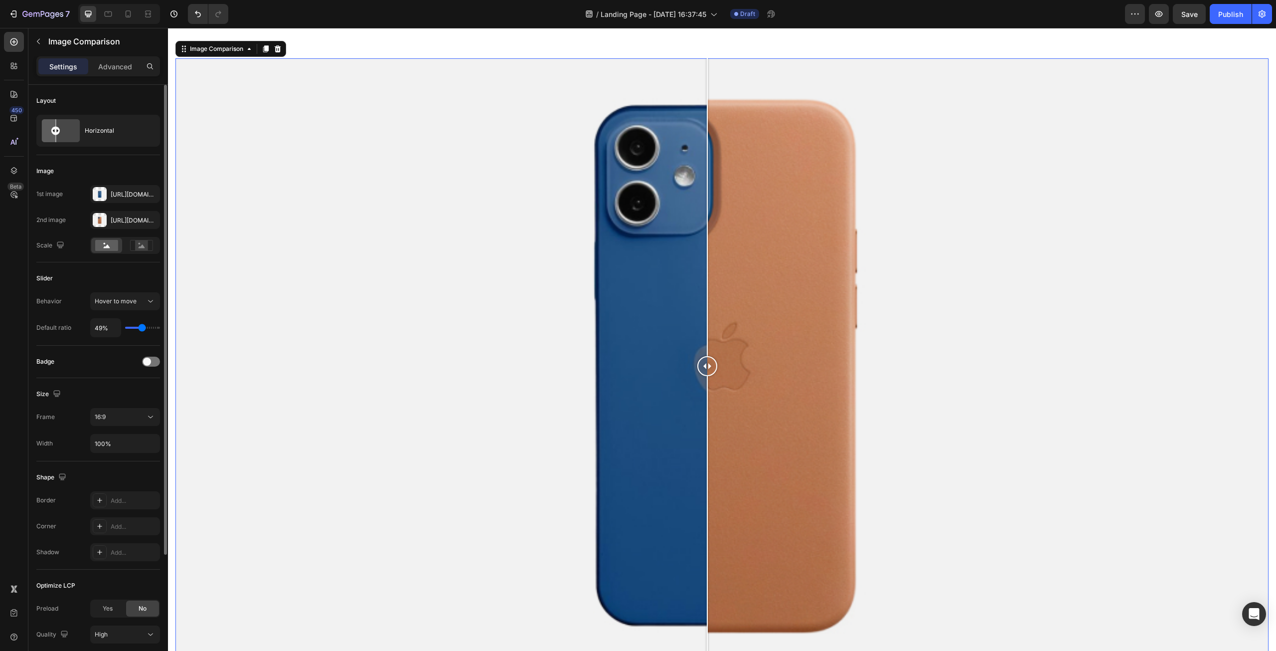
type input "49"
click at [142, 327] on input "range" at bounding box center [142, 328] width 35 height 2
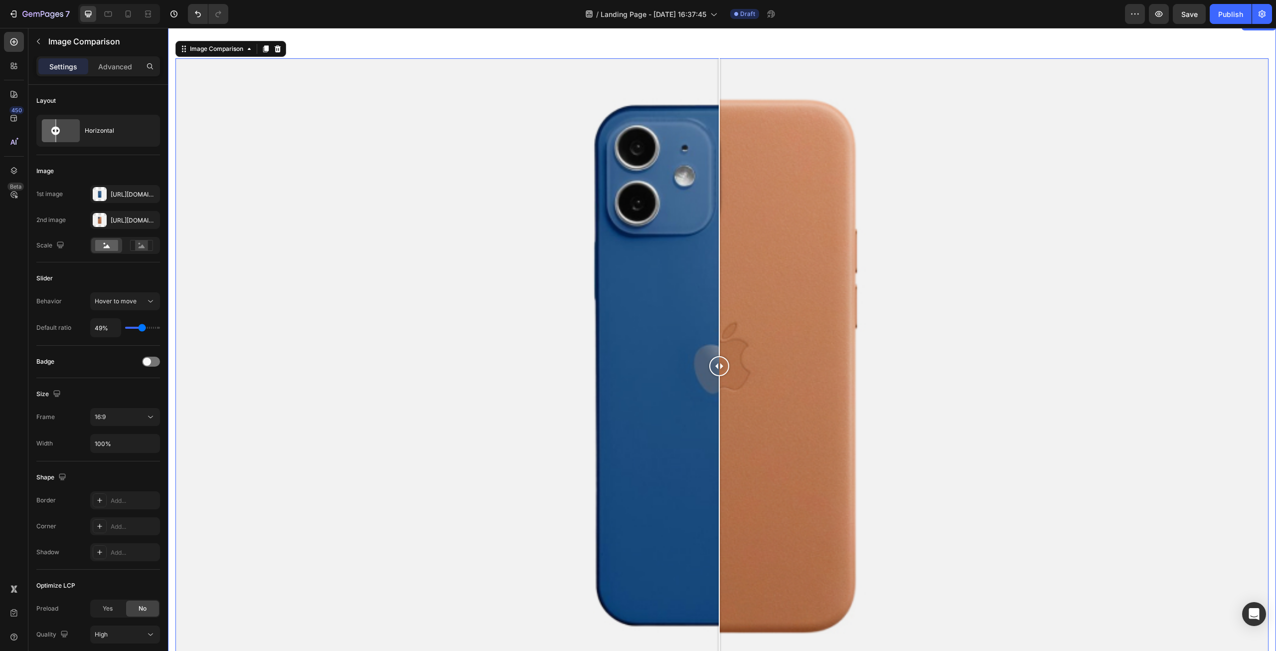
click at [719, 370] on div at bounding box center [719, 366] width 20 height 20
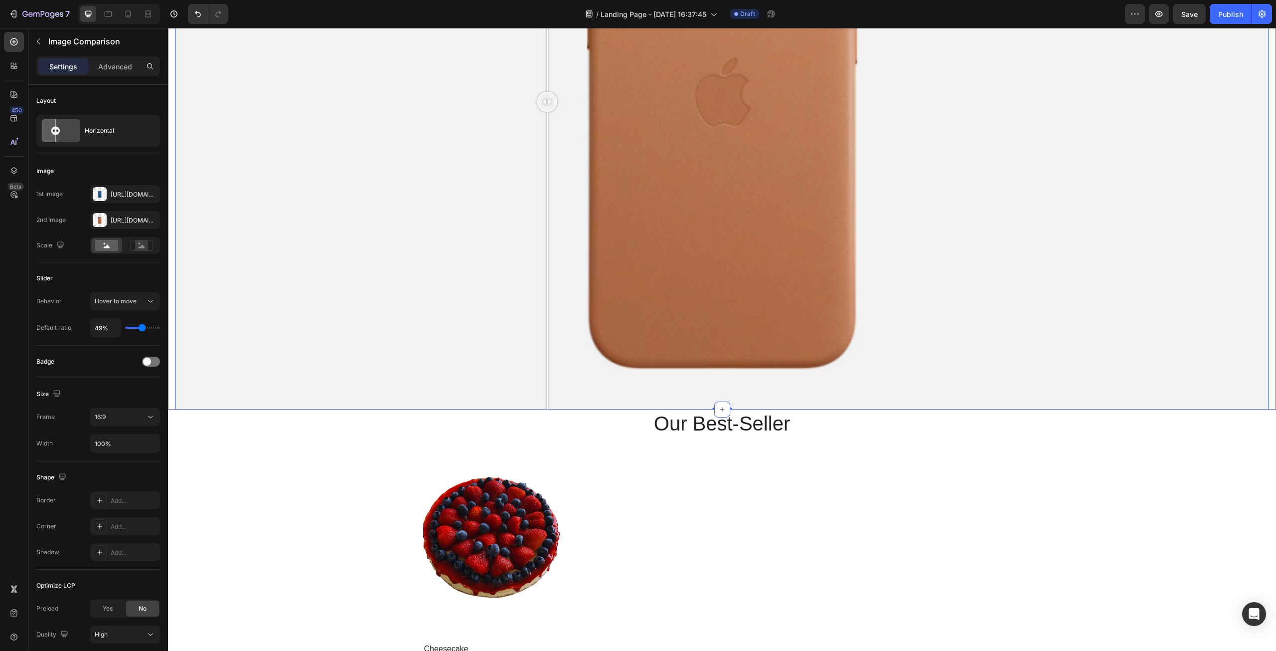
scroll to position [449, 0]
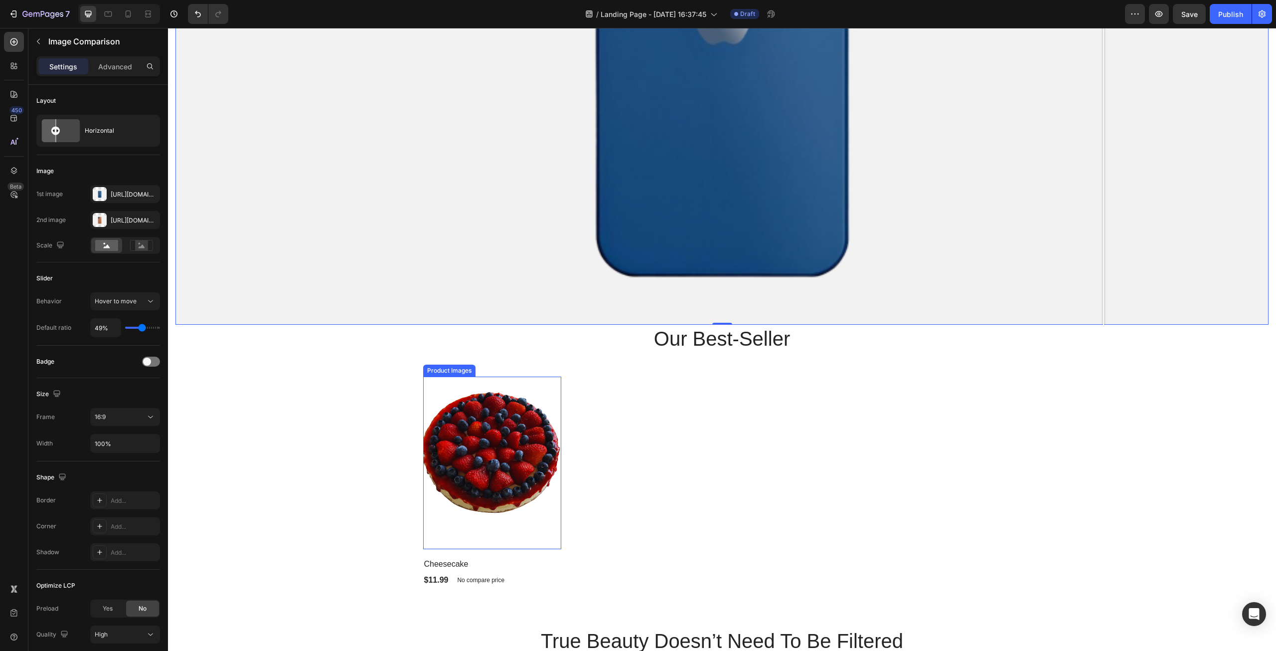
click at [507, 453] on img at bounding box center [492, 462] width 139 height 173
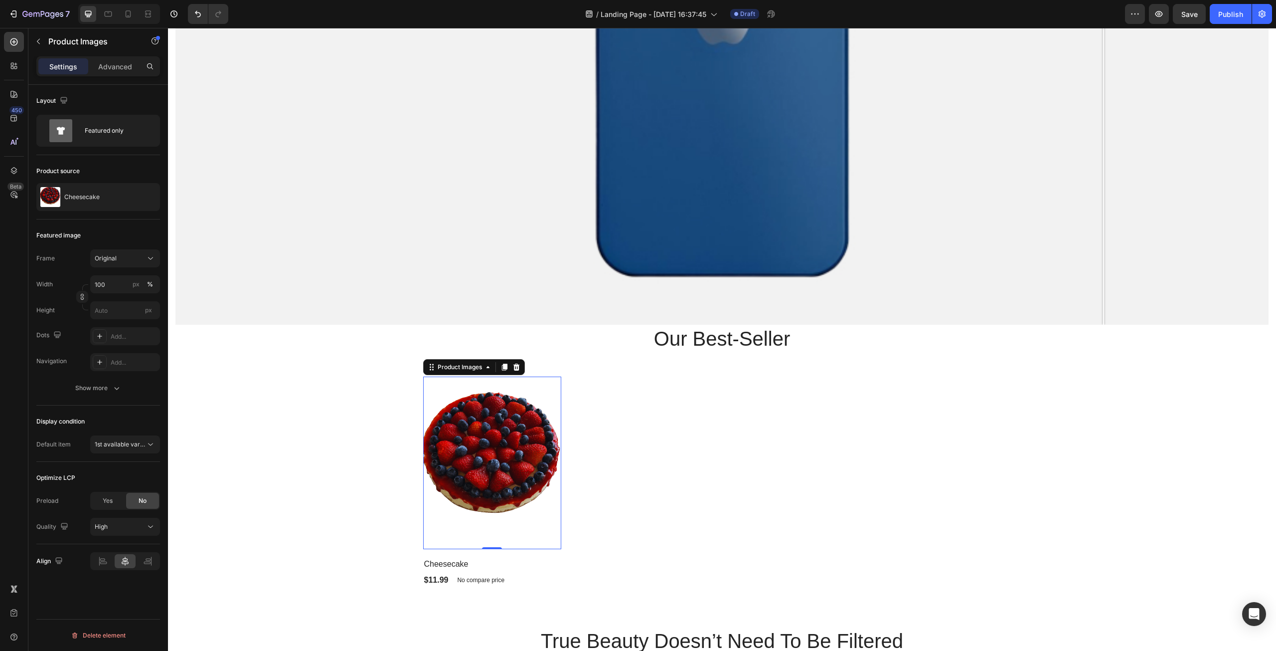
click at [543, 462] on img at bounding box center [492, 462] width 139 height 173
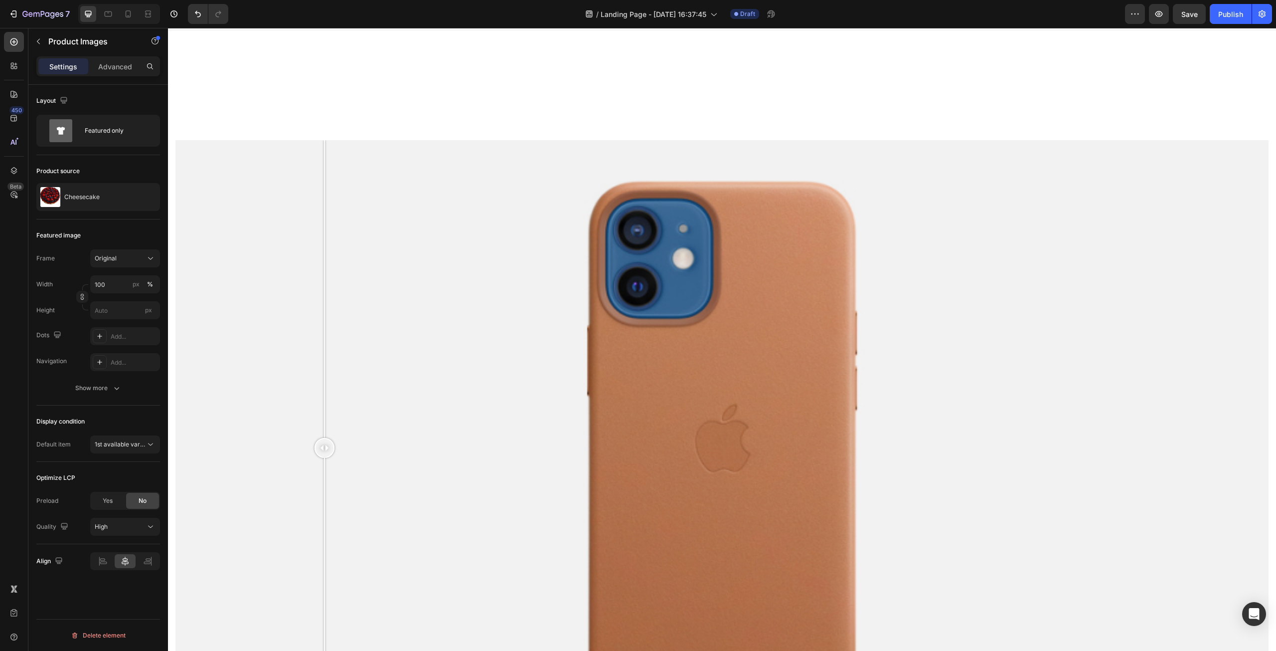
scroll to position [0, 0]
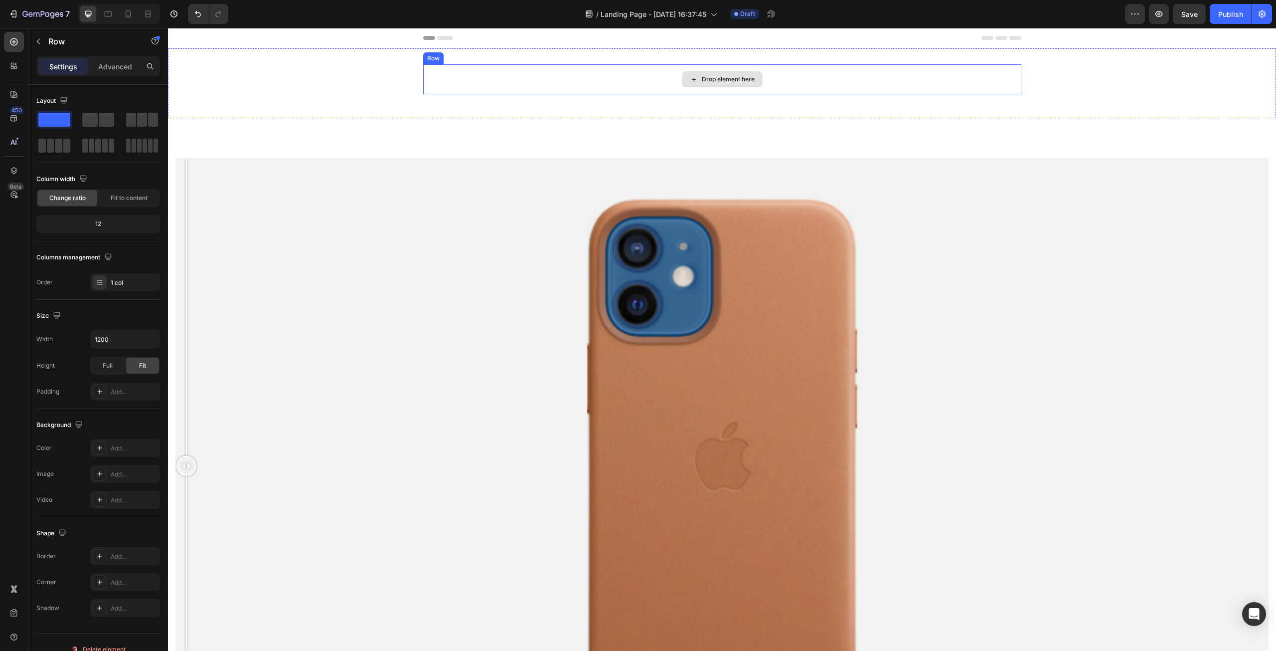
click at [588, 80] on div "Drop element here" at bounding box center [722, 79] width 598 height 30
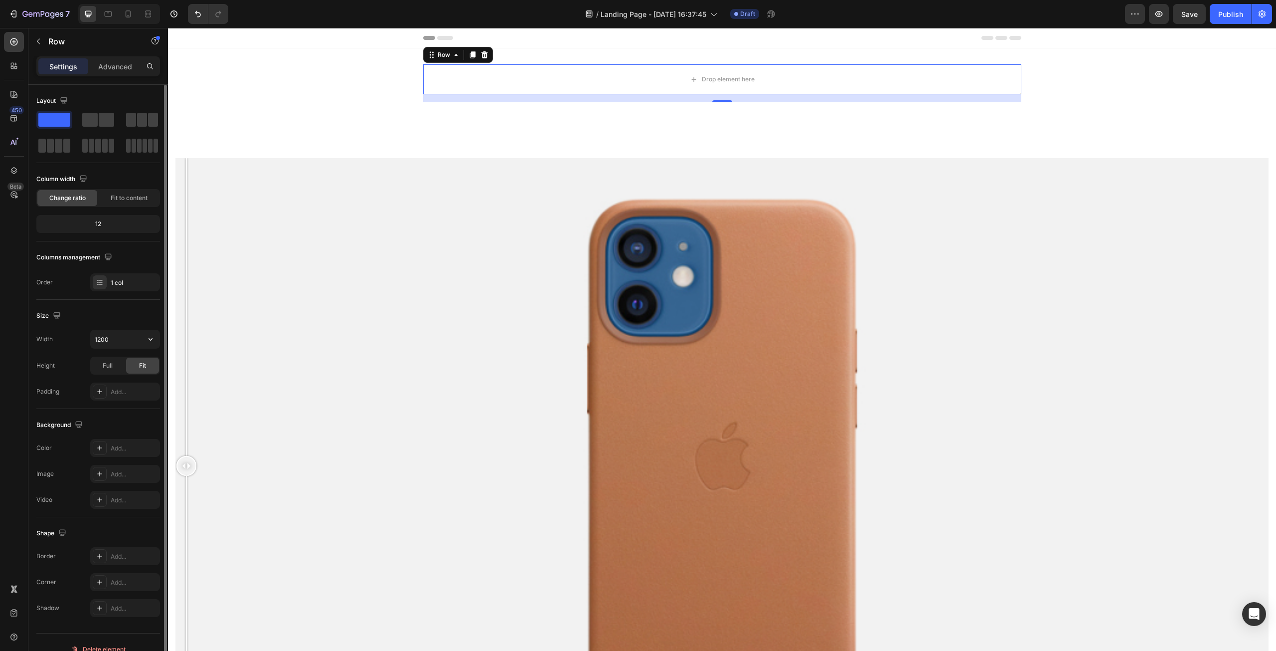
scroll to position [14, 0]
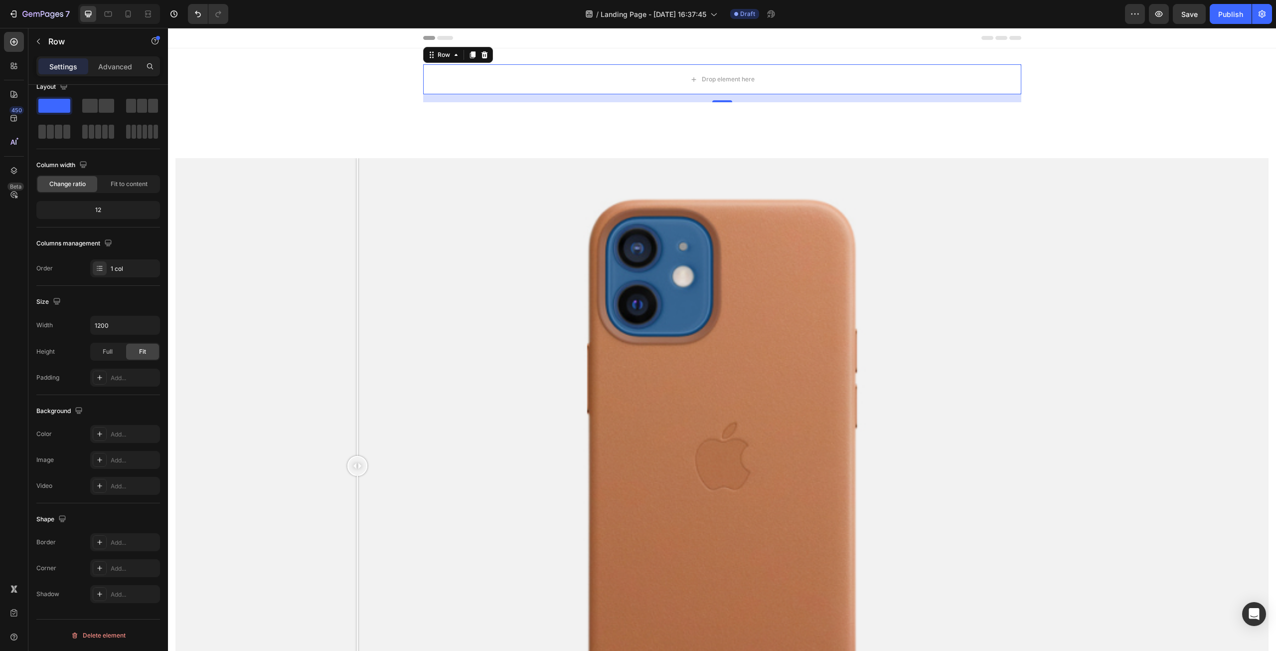
click at [429, 37] on icon at bounding box center [429, 38] width 12 height 4
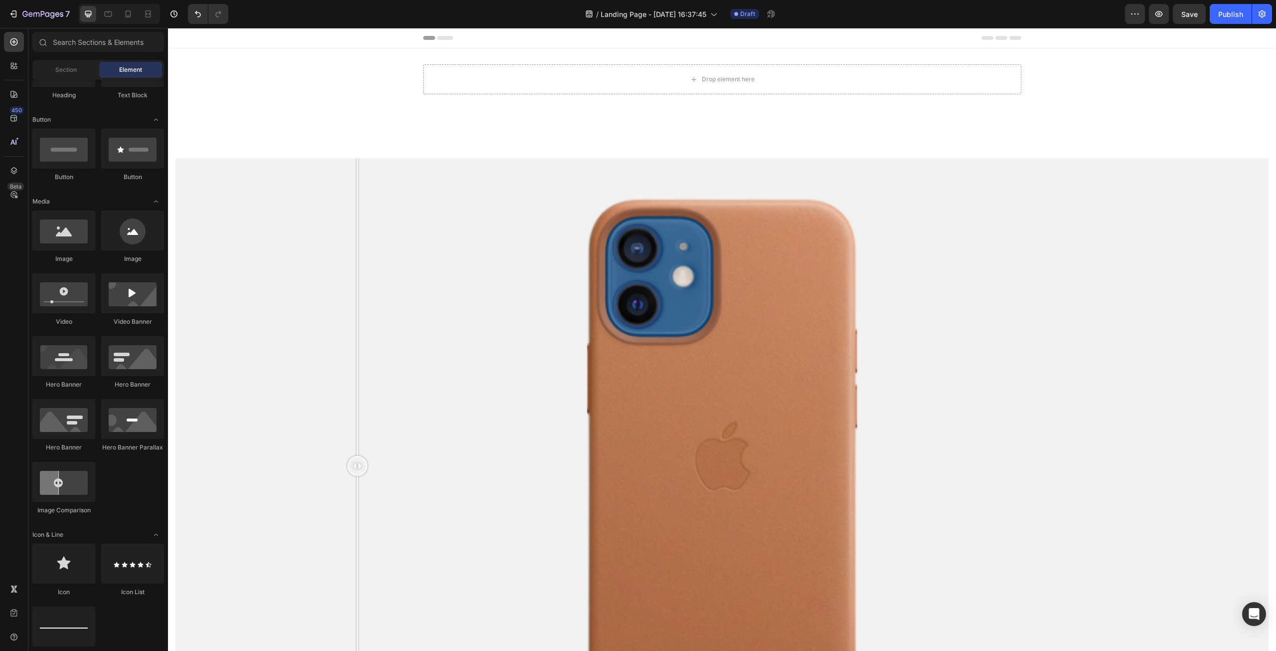
click at [199, 37] on span "Header" at bounding box center [198, 38] width 22 height 10
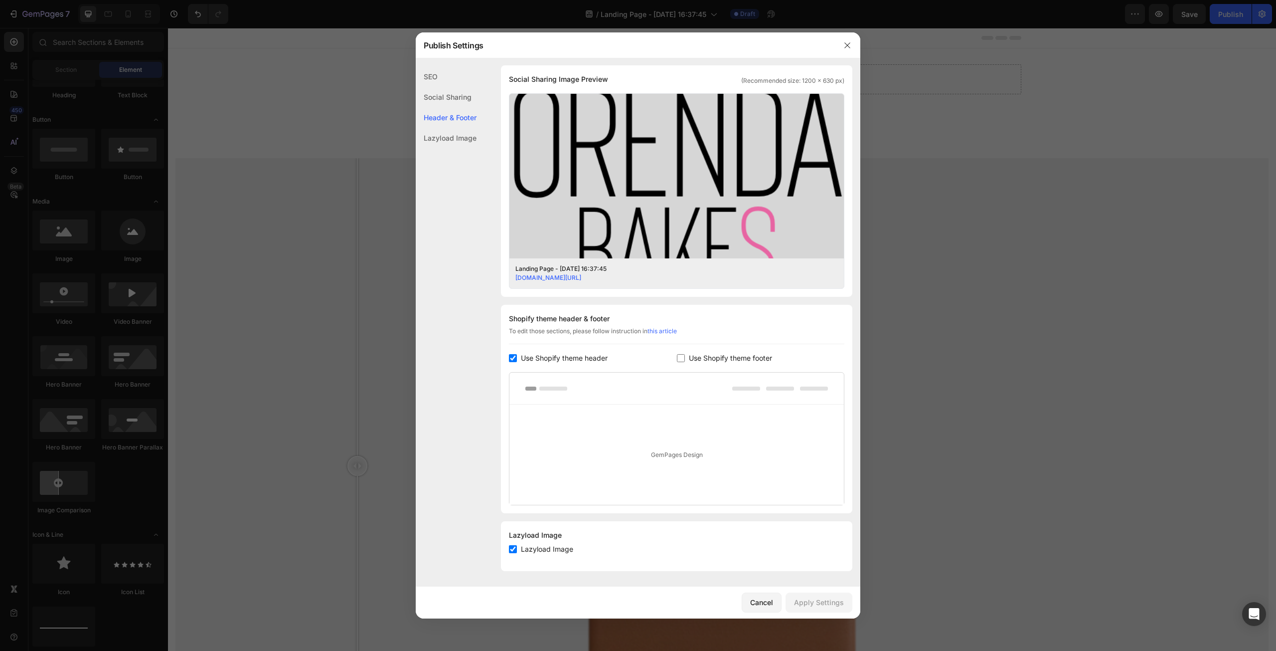
scroll to position [231, 0]
click at [612, 429] on div "GemPages Design" at bounding box center [677, 454] width 335 height 100
click at [516, 353] on div "Use Shopify theme header" at bounding box center [593, 357] width 168 height 12
checkbox input "false"
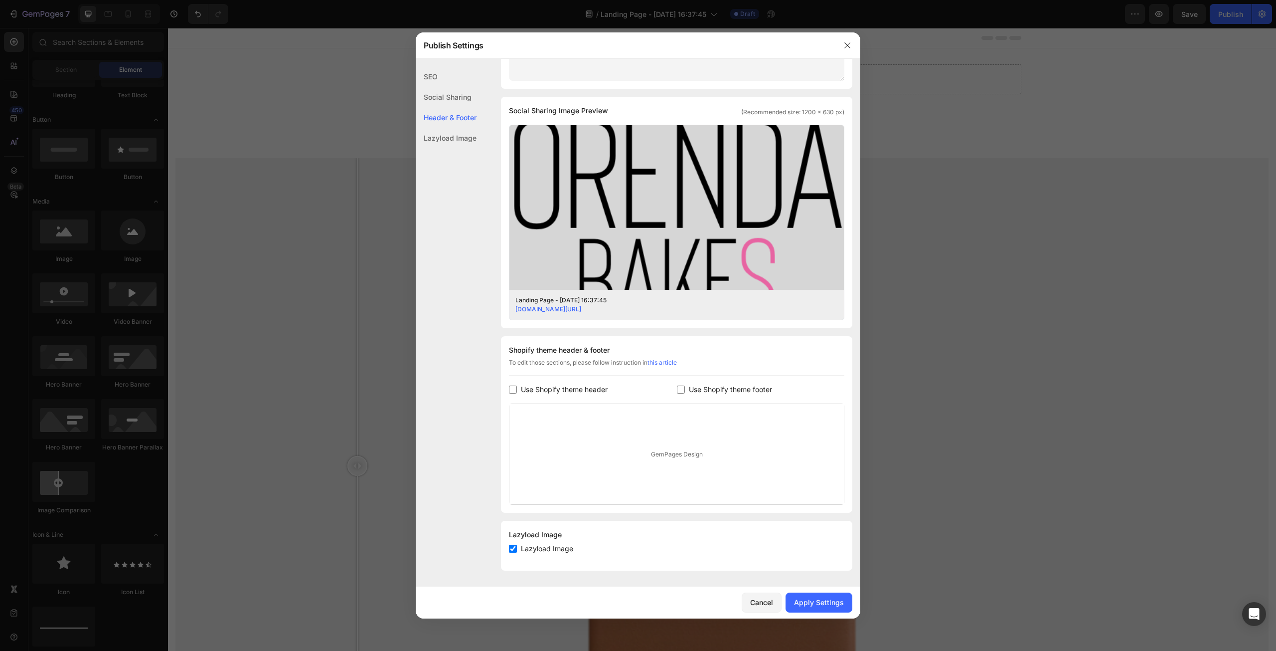
scroll to position [199, 0]
click at [682, 453] on div "GemPages Design" at bounding box center [677, 454] width 335 height 100
click at [452, 87] on div "SEO" at bounding box center [446, 97] width 61 height 20
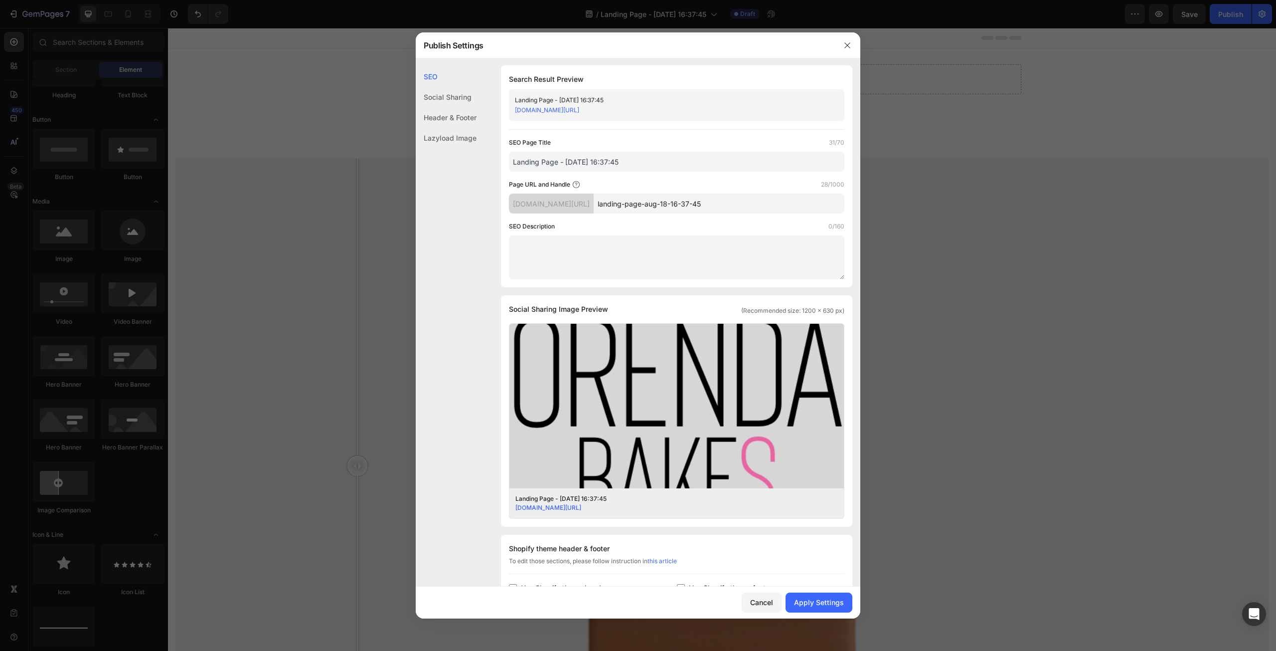
scroll to position [0, 0]
click at [454, 107] on div "Social Sharing" at bounding box center [446, 117] width 61 height 20
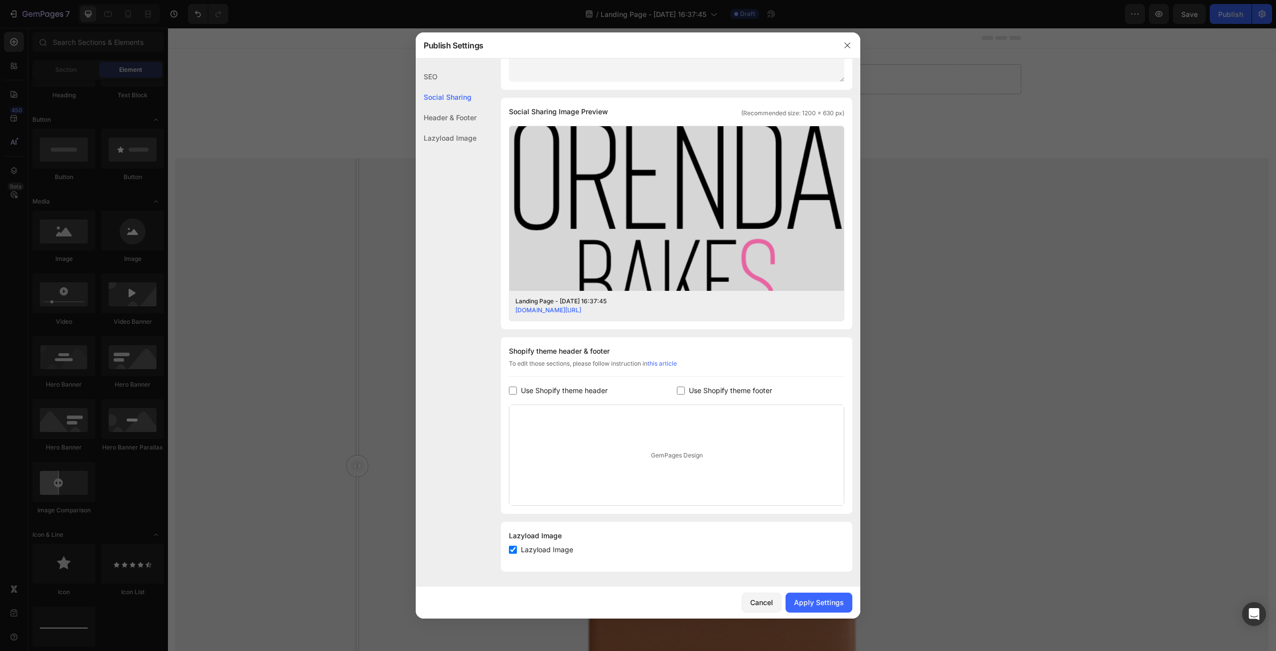
scroll to position [199, 0]
click at [466, 128] on div "Header & Footer" at bounding box center [446, 138] width 61 height 20
click at [464, 135] on div "Lazyload Image" at bounding box center [446, 138] width 61 height 20
click at [817, 597] on div "Apply Settings" at bounding box center [819, 602] width 50 height 10
click at [853, 35] on div at bounding box center [848, 45] width 26 height 26
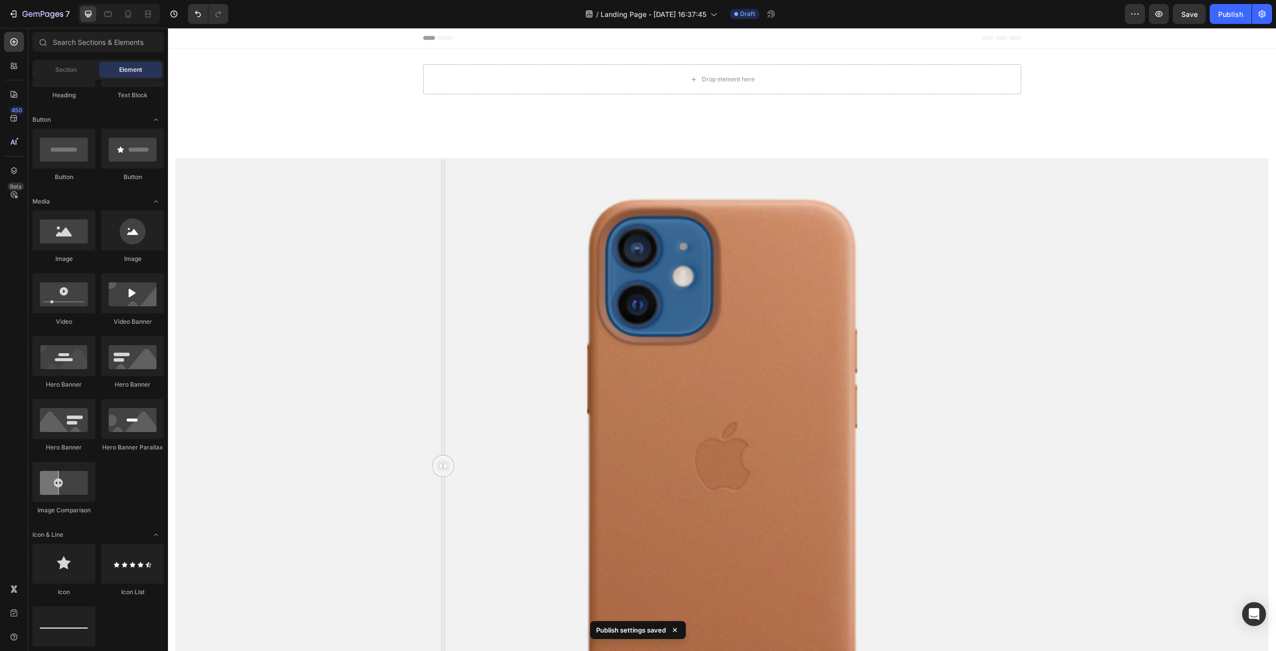
click at [441, 41] on div "Header" at bounding box center [722, 38] width 598 height 20
click at [716, 54] on div at bounding box center [722, 48] width 16 height 16
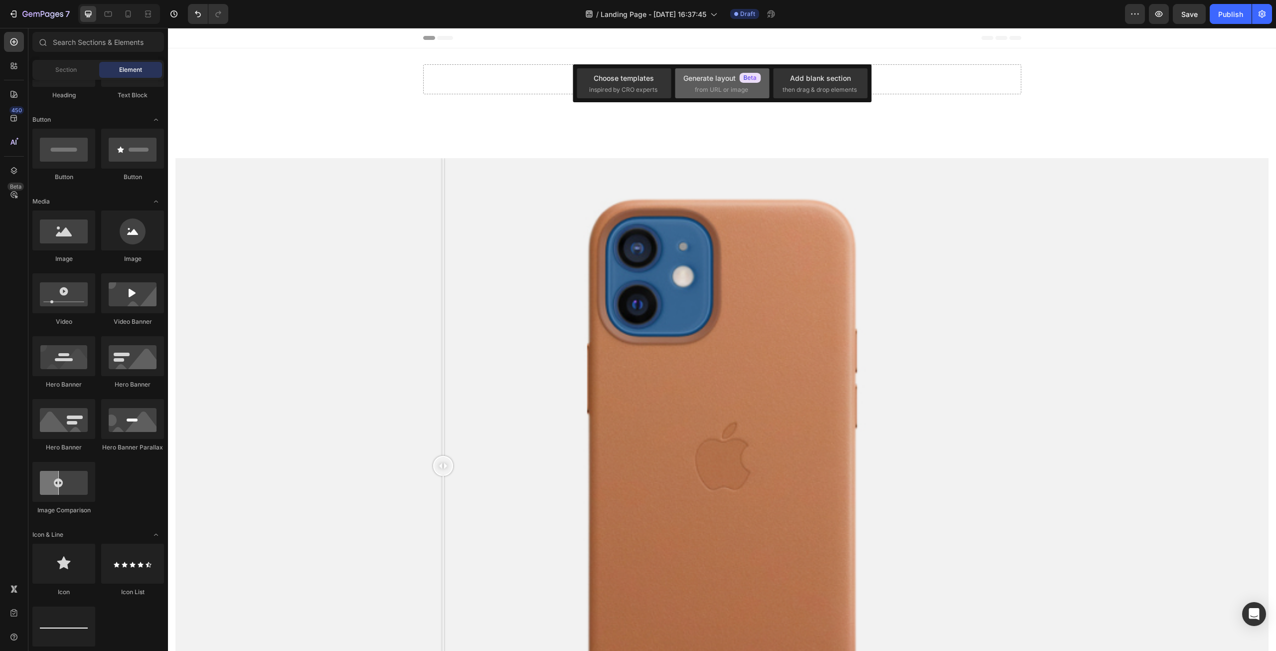
click at [748, 90] on span "from URL or image" at bounding box center [721, 89] width 53 height 9
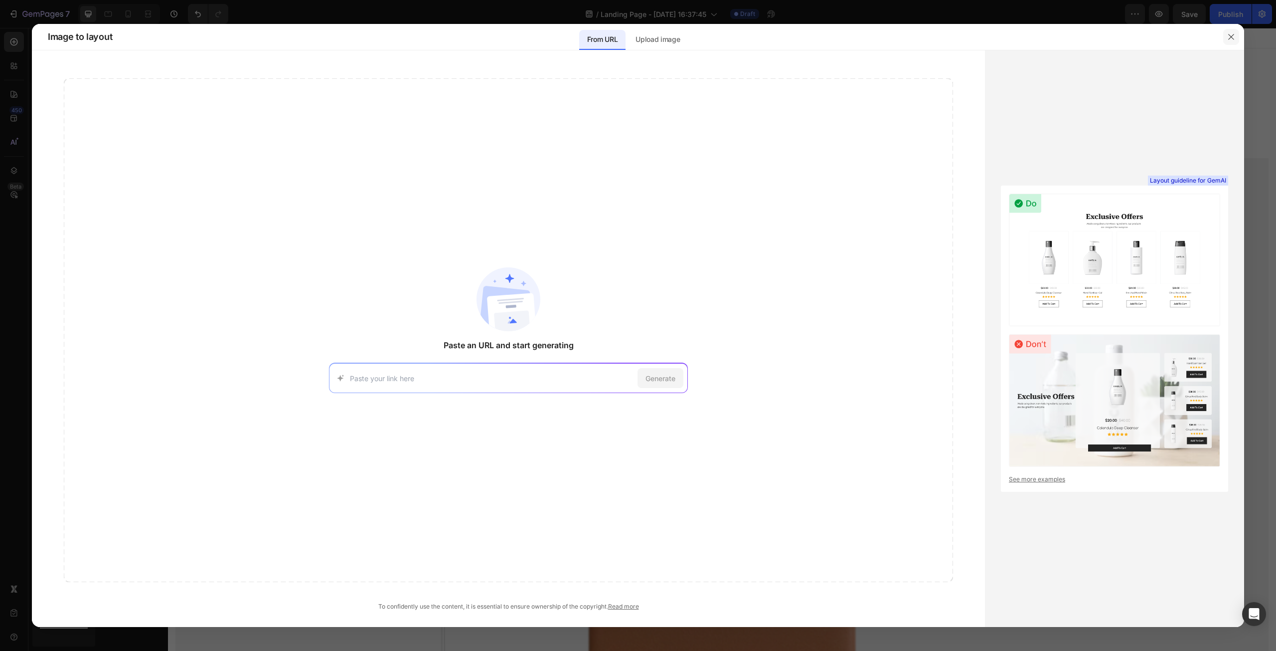
click at [1229, 39] on icon "button" at bounding box center [1230, 36] width 5 height 5
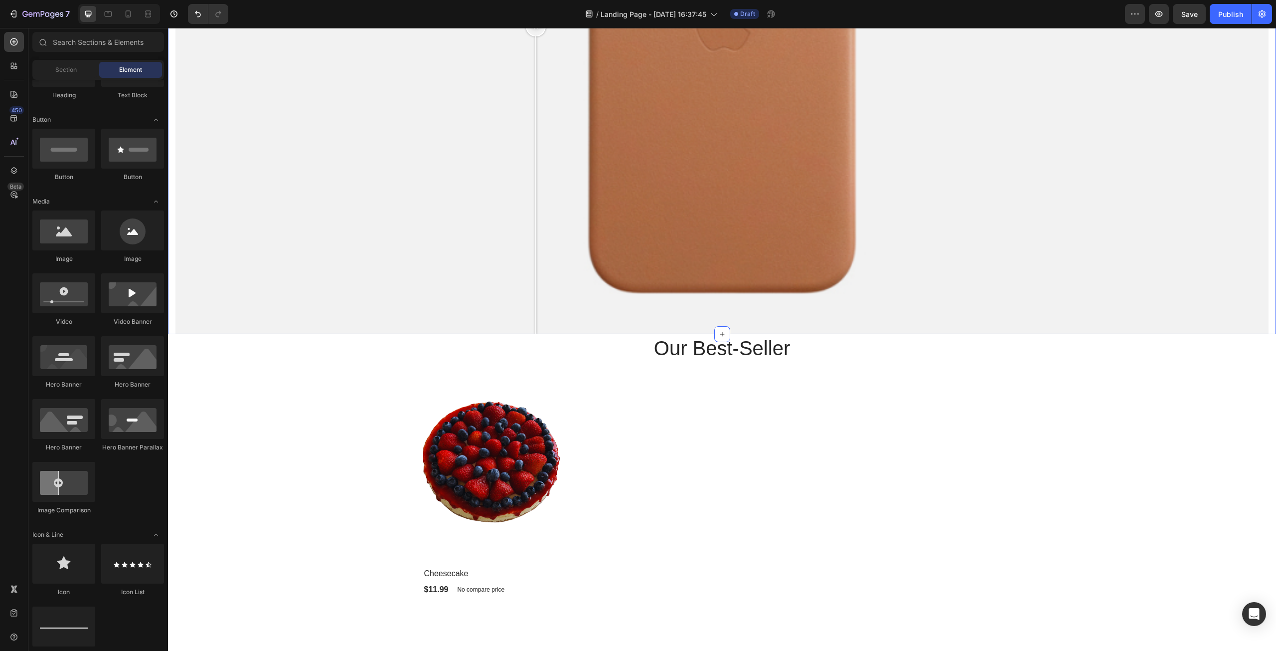
scroll to position [449, 0]
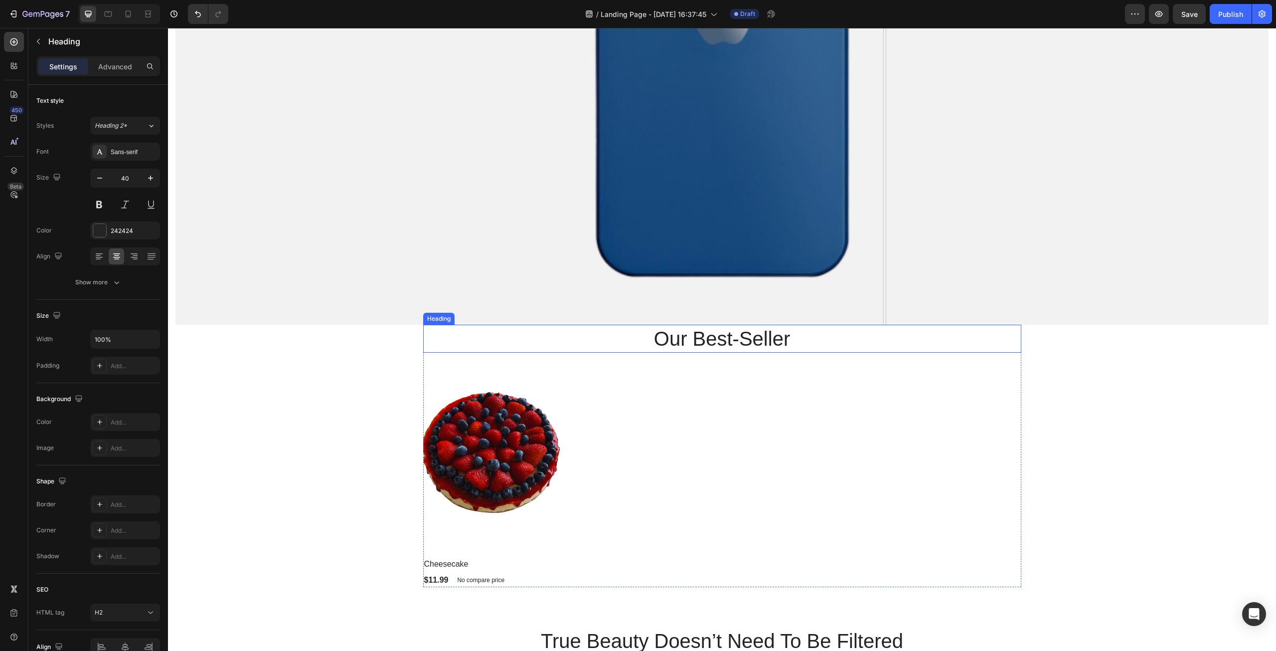
click at [748, 334] on p "Our Best-Seller" at bounding box center [722, 339] width 596 height 26
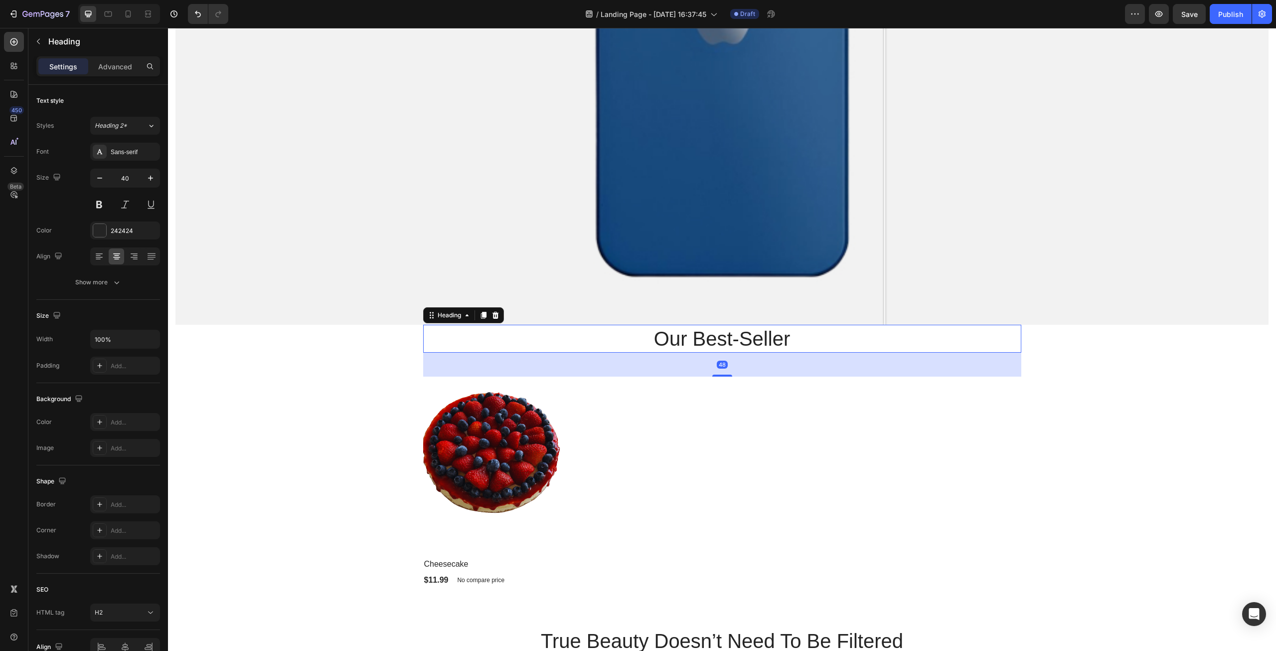
click at [748, 334] on p "Our Best-Seller" at bounding box center [722, 339] width 596 height 26
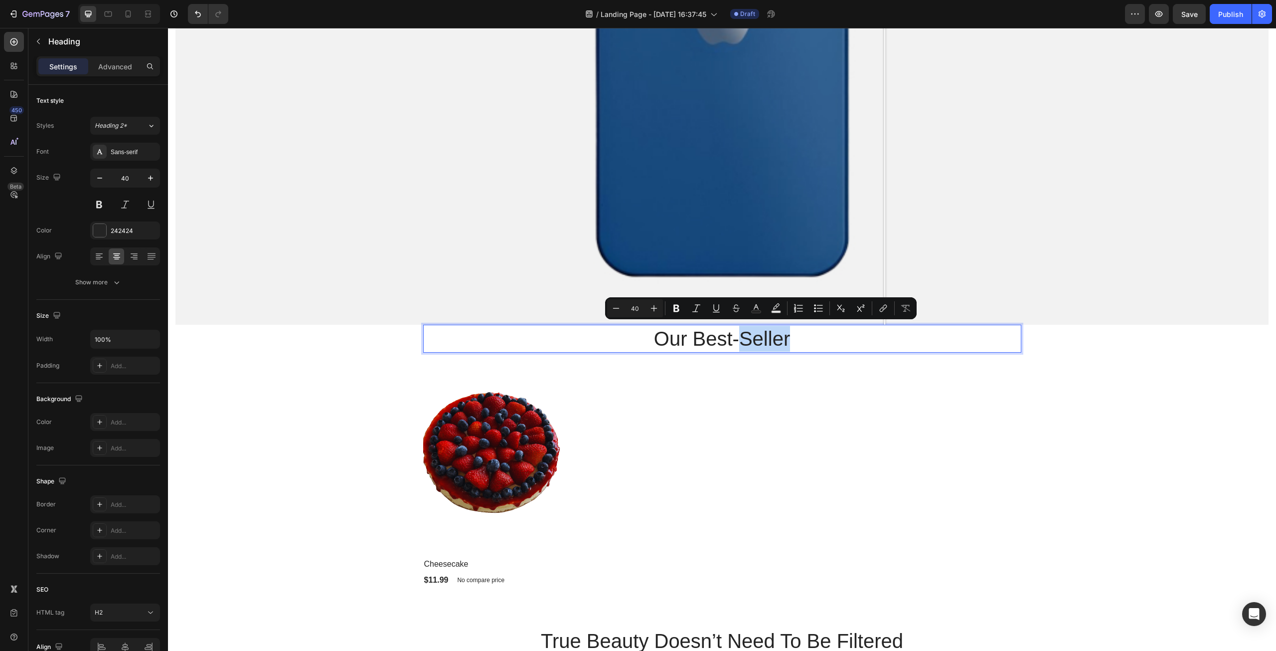
click at [768, 336] on p "Our Best-Seller" at bounding box center [722, 339] width 596 height 26
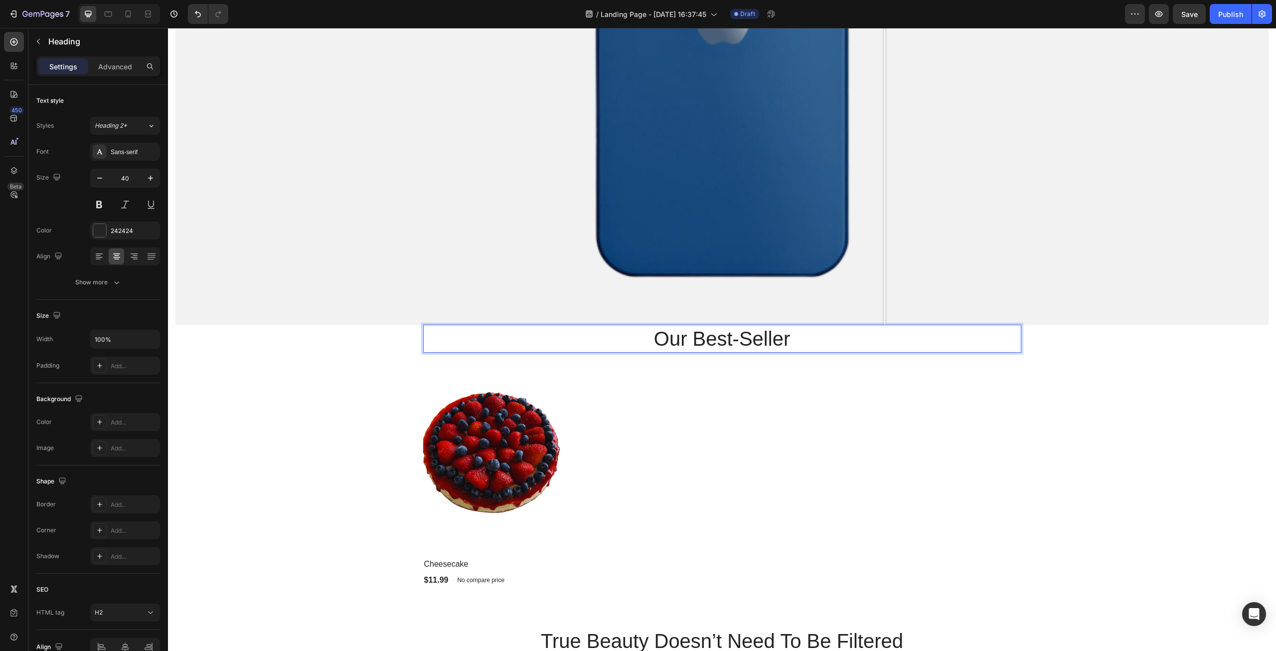
click at [807, 335] on p "Our Best-Seller" at bounding box center [722, 339] width 596 height 26
drag, startPoint x: 776, startPoint y: 337, endPoint x: 619, endPoint y: 342, distance: 156.6
click at [629, 342] on p "Our Best-Seller" at bounding box center [722, 339] width 596 height 26
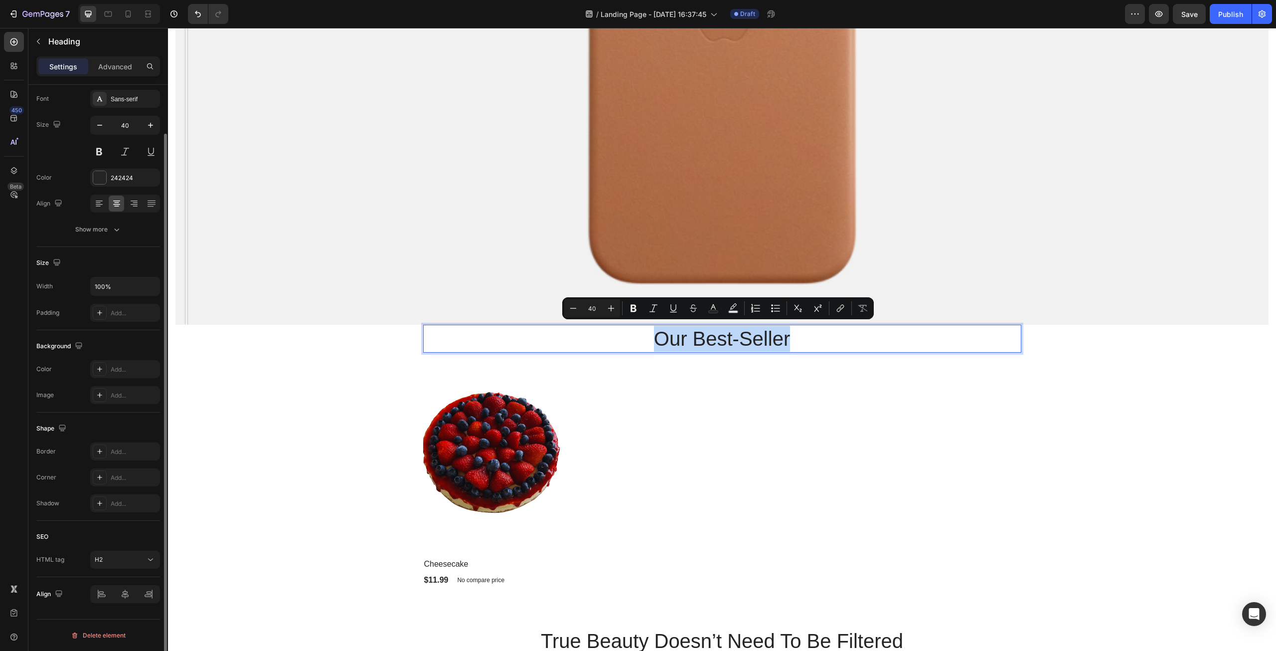
scroll to position [0, 0]
